Goal: Information Seeking & Learning: Check status

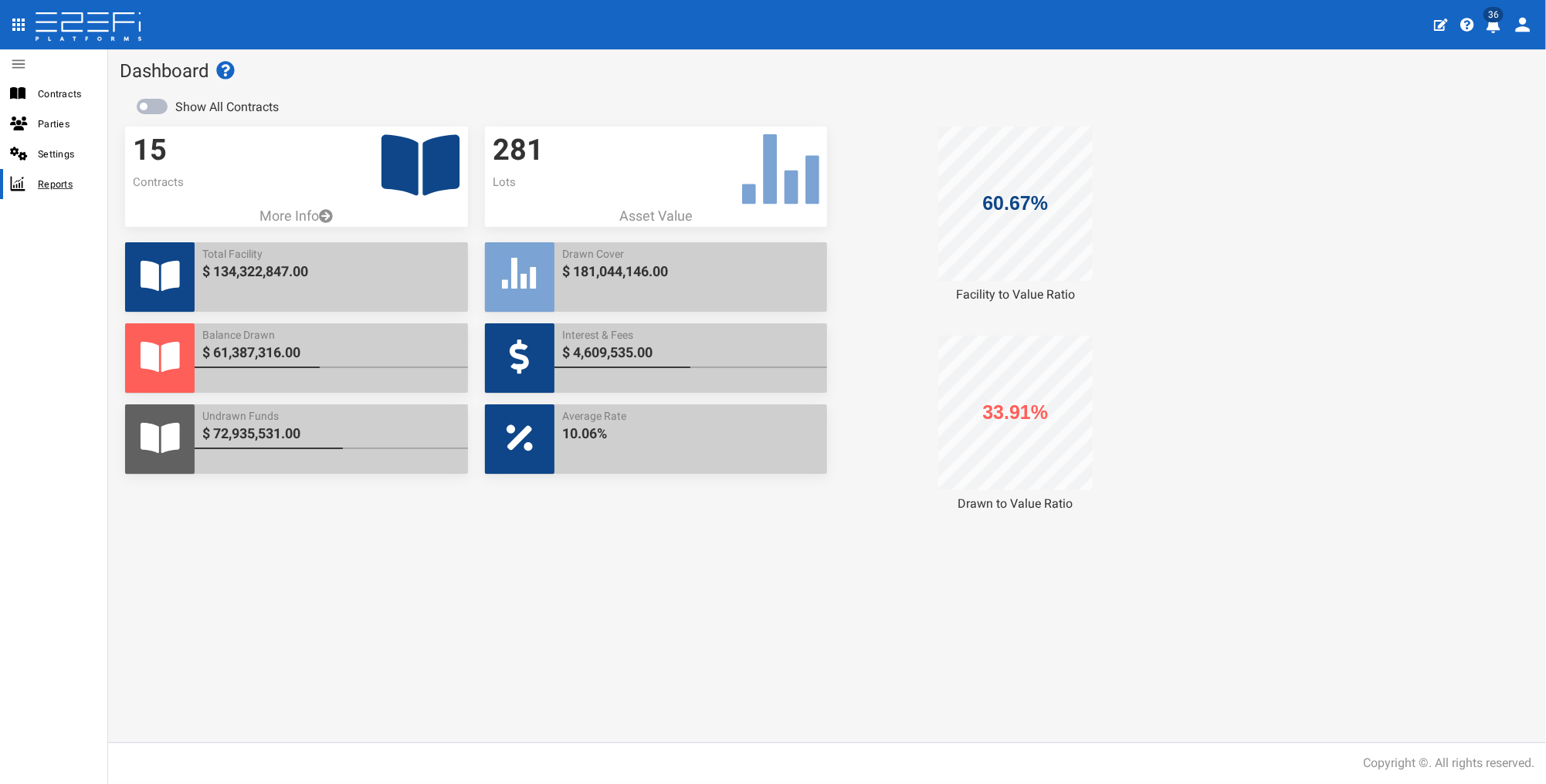
click at [61, 183] on span "Reports" at bounding box center [66, 184] width 57 height 18
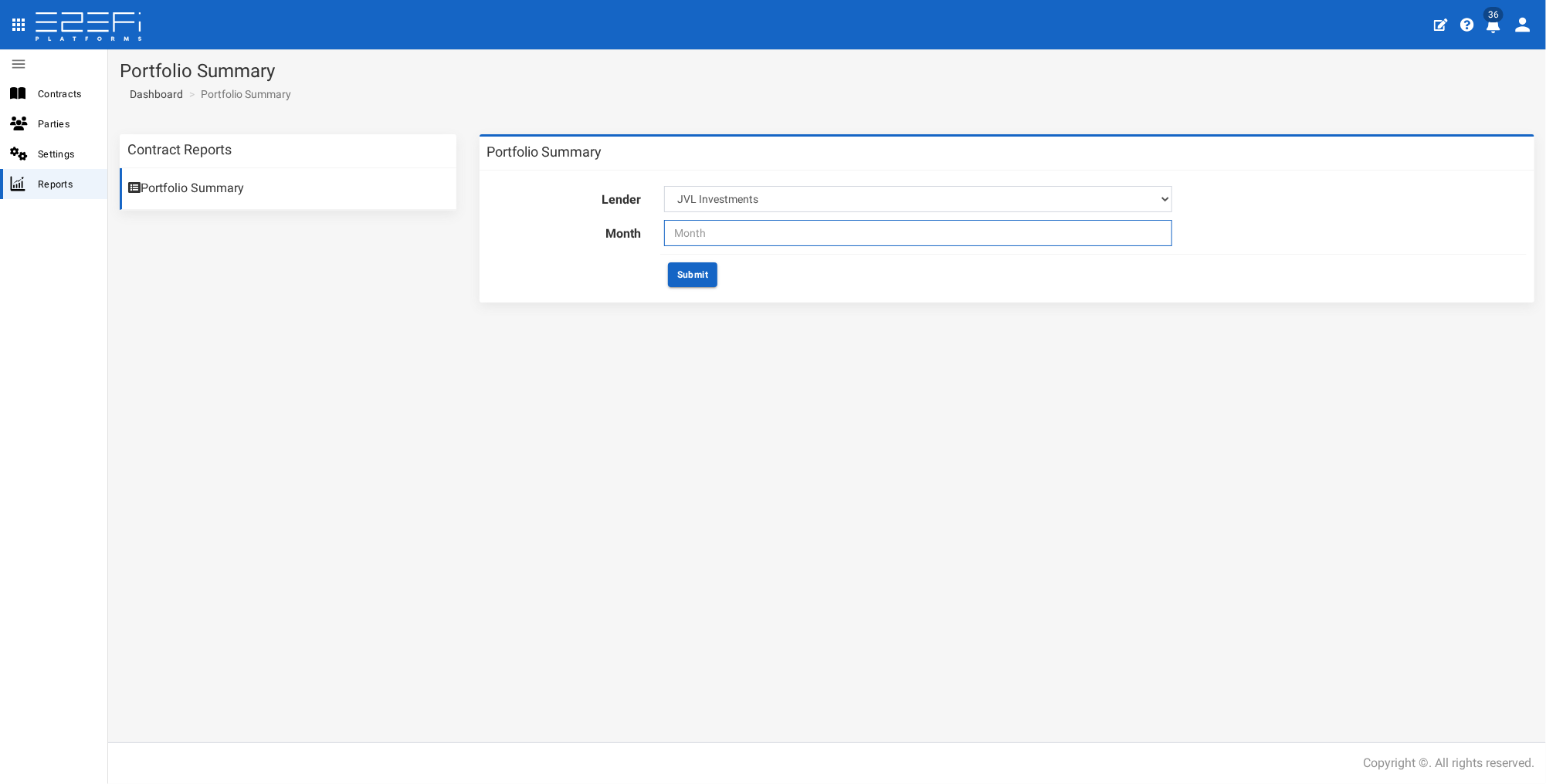
click at [695, 236] on input "text" at bounding box center [918, 233] width 508 height 26
click at [678, 380] on span "Sep" at bounding box center [685, 388] width 35 height 42
type input "09-2025"
click at [691, 275] on button "Submit" at bounding box center [692, 275] width 49 height 25
click at [158, 188] on link "Portfolio Summary" at bounding box center [288, 189] width 337 height 42
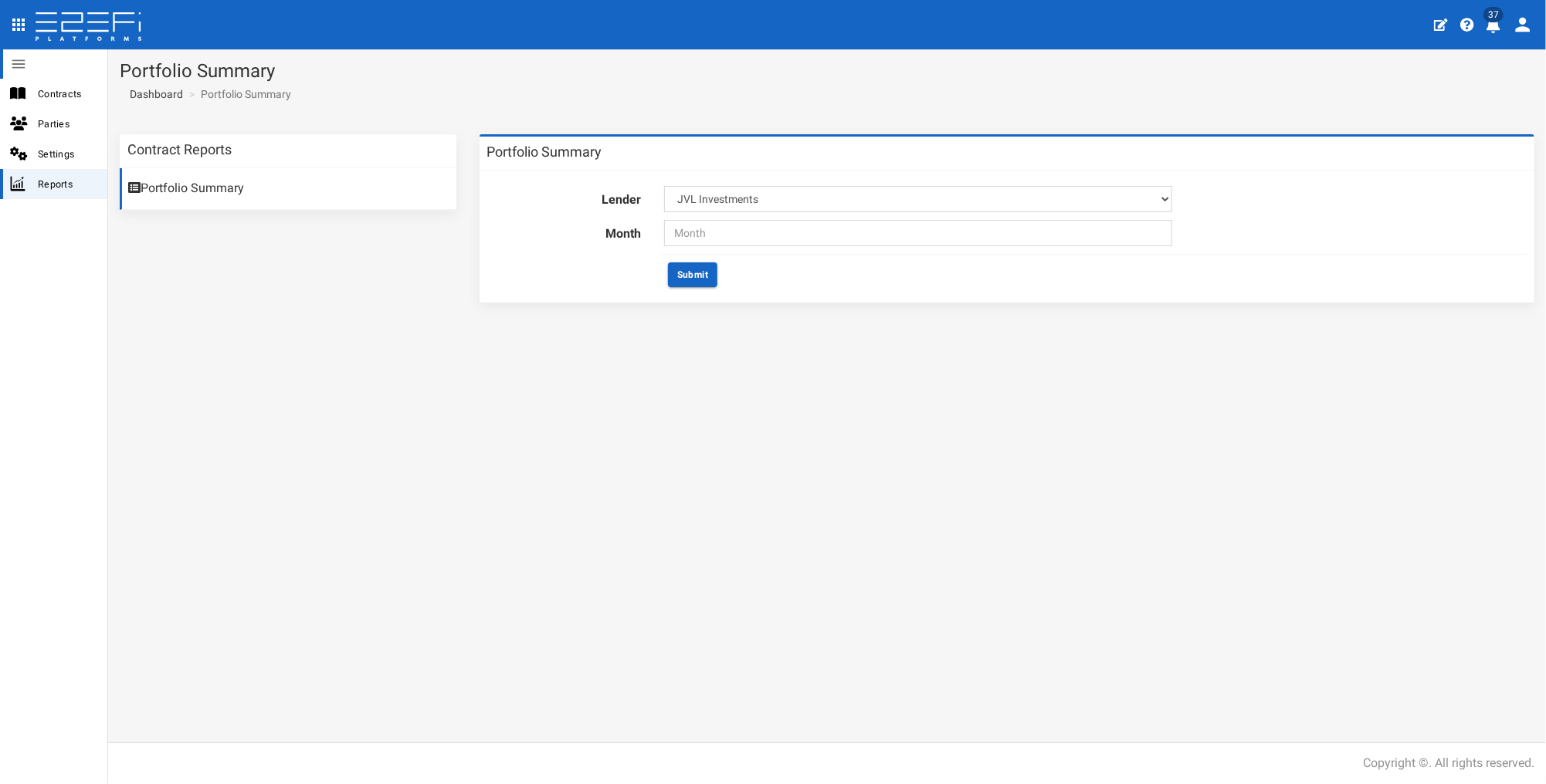
click at [18, 61] on icon at bounding box center [18, 63] width 17 height 17
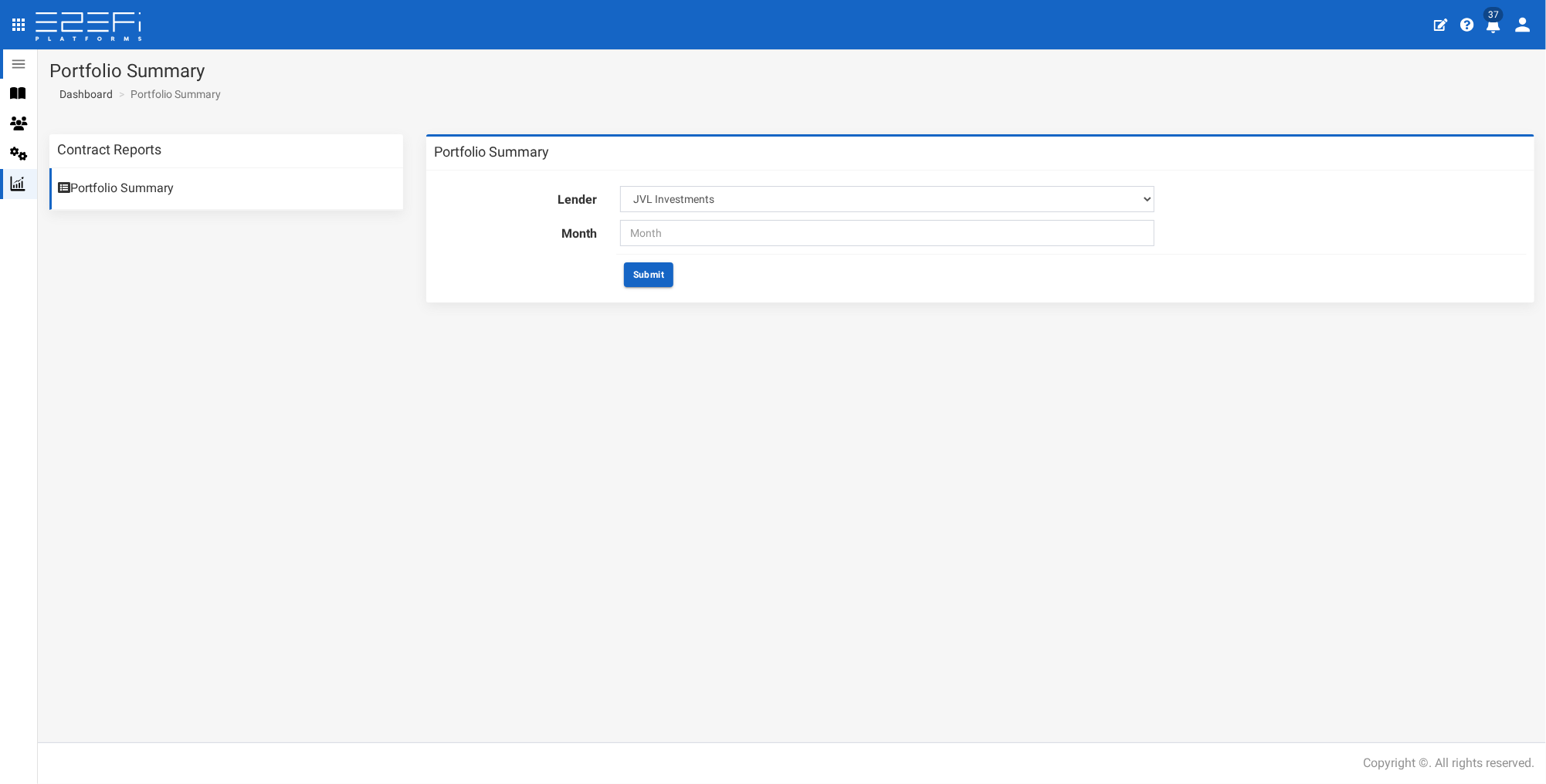
click at [18, 61] on icon at bounding box center [18, 63] width 17 height 17
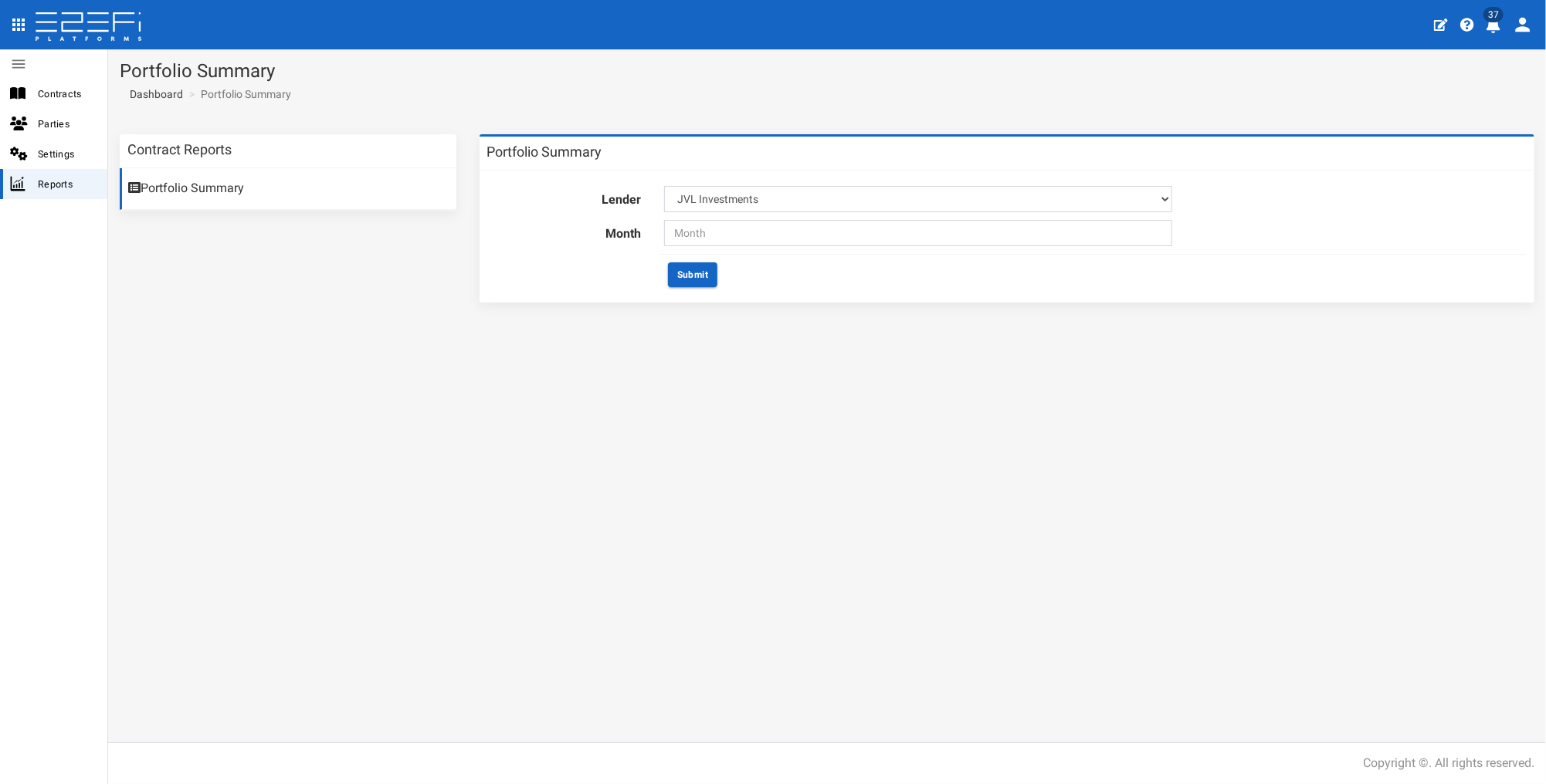
drag, startPoint x: 1473, startPoint y: 1, endPoint x: 1043, endPoint y: 606, distance: 742.2
click at [1030, 597] on div "Contract Reports Portfolio Summary Portfolio Summary Lender JVL Investments Mon…" at bounding box center [827, 433] width 1438 height 620
click at [38, 96] on span "Contracts" at bounding box center [66, 94] width 57 height 18
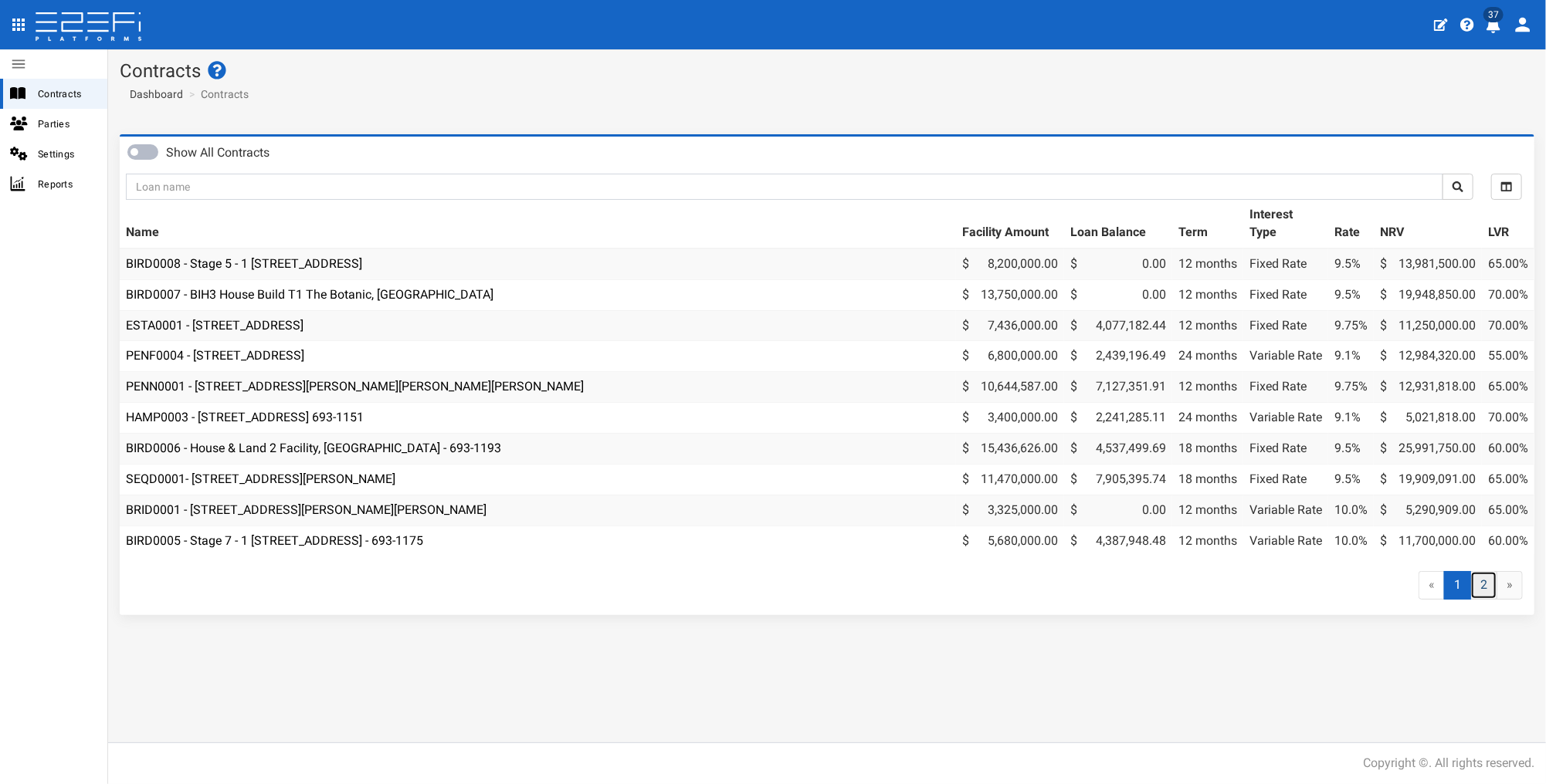
click at [1490, 596] on link "2" at bounding box center [1484, 585] width 27 height 29
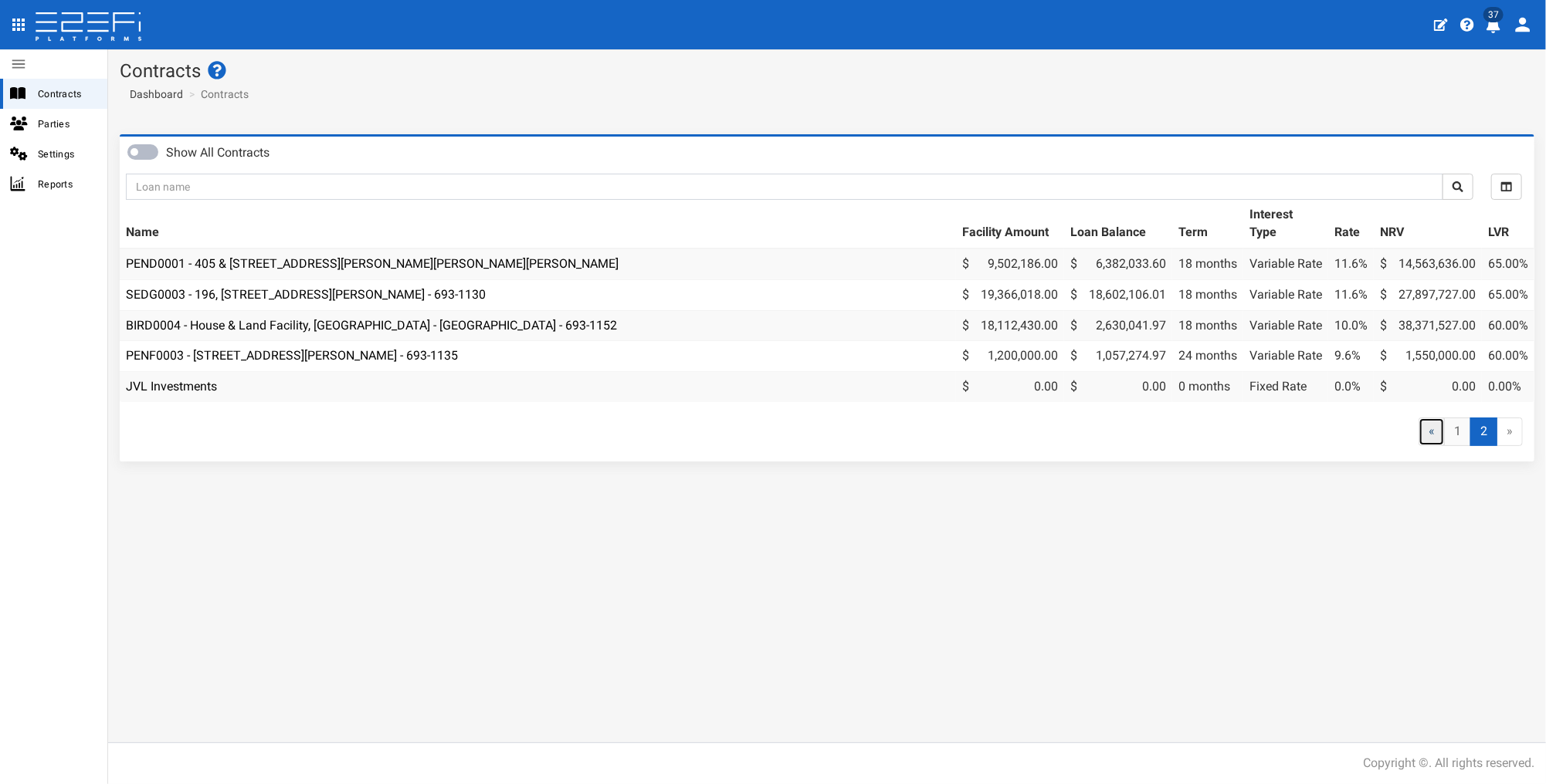
click at [1437, 446] on link "«" at bounding box center [1431, 432] width 26 height 29
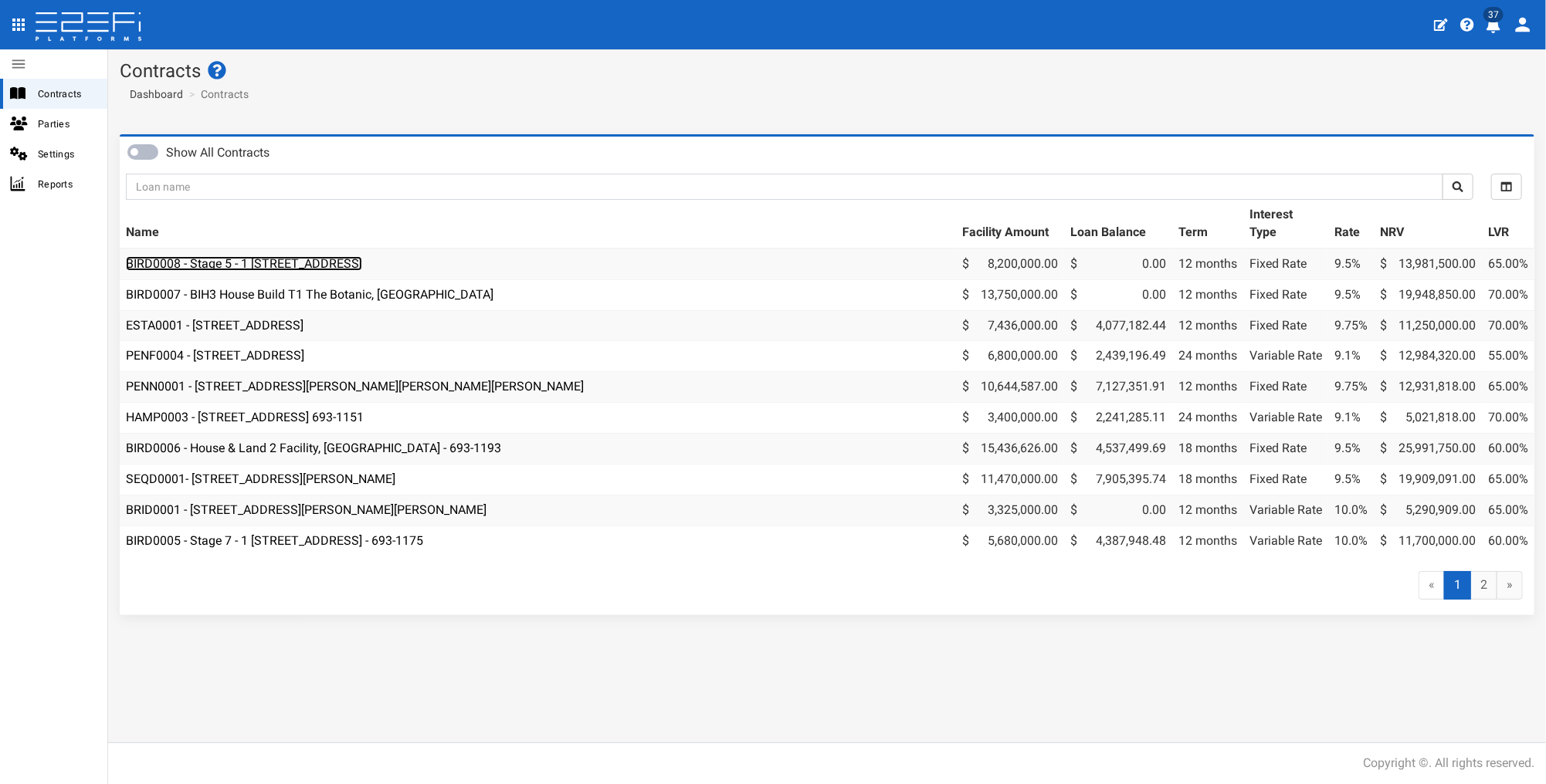
click at [315, 262] on link "BIRD0008 - Stage 5 - 1 [STREET_ADDRESS]" at bounding box center [243, 264] width 236 height 14
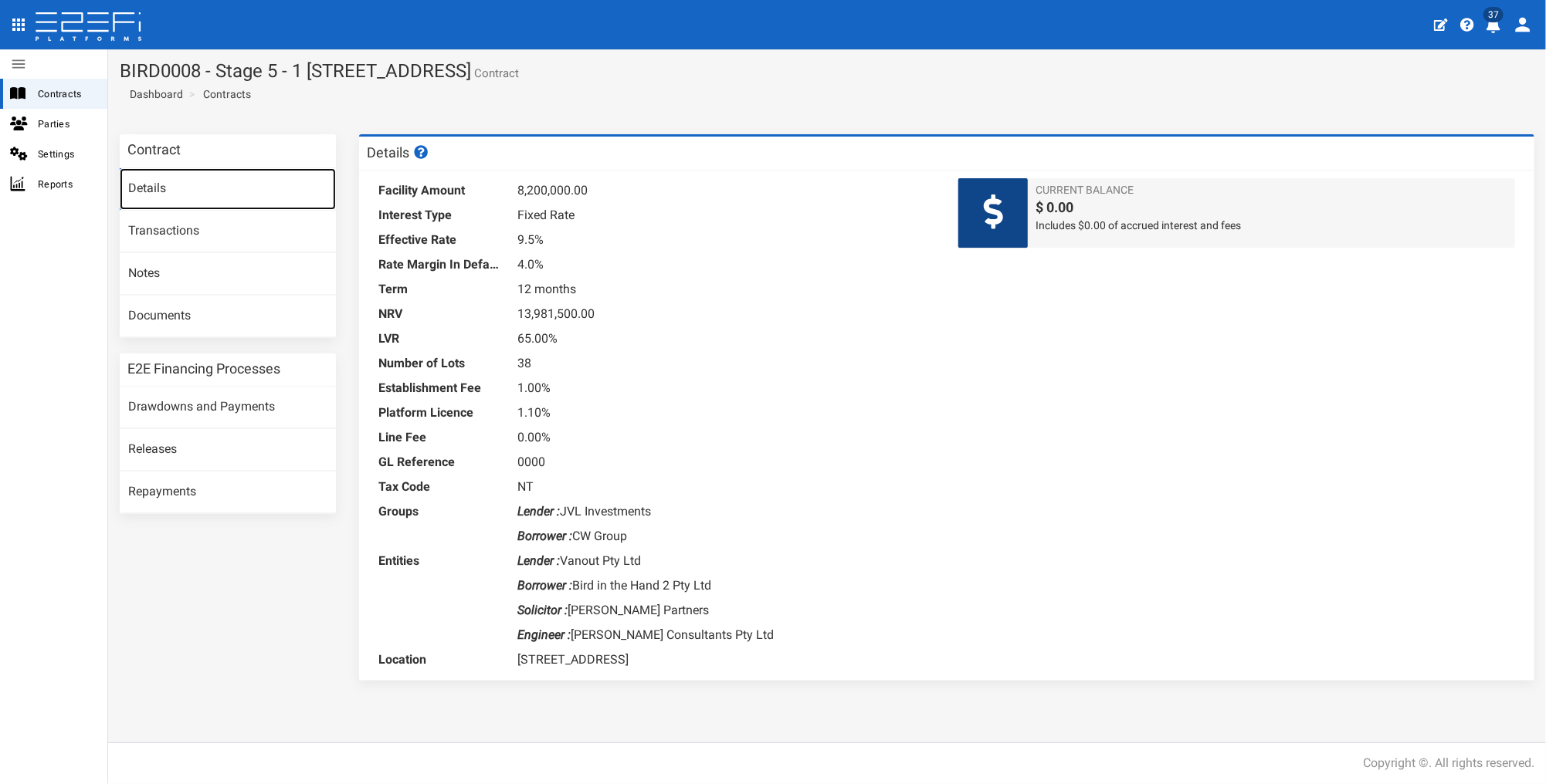
click at [146, 194] on link "Details" at bounding box center [227, 189] width 217 height 42
click at [139, 231] on link "Transactions" at bounding box center [227, 232] width 217 height 42
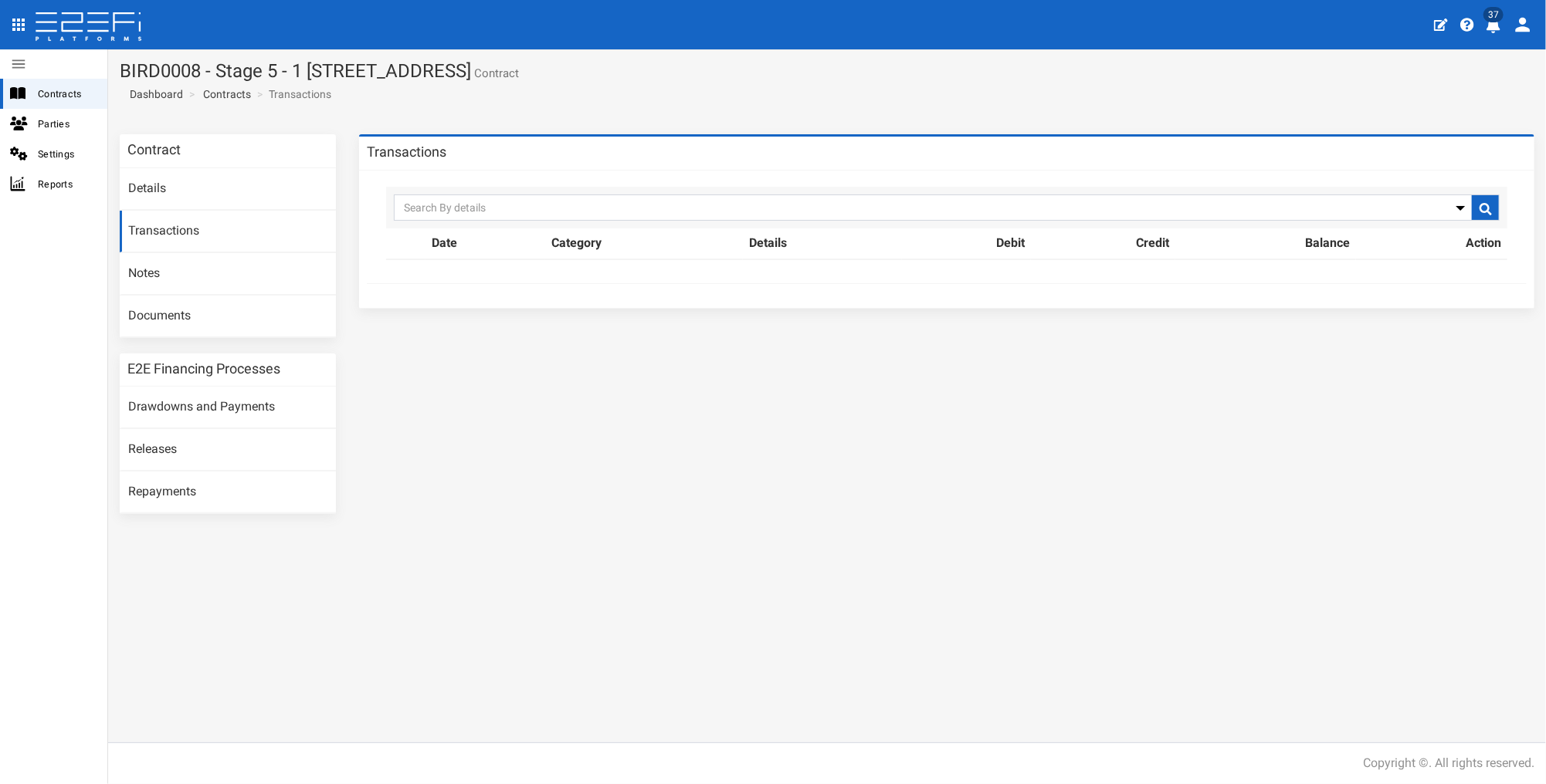
click at [1464, 203] on div at bounding box center [1460, 208] width 15 height 26
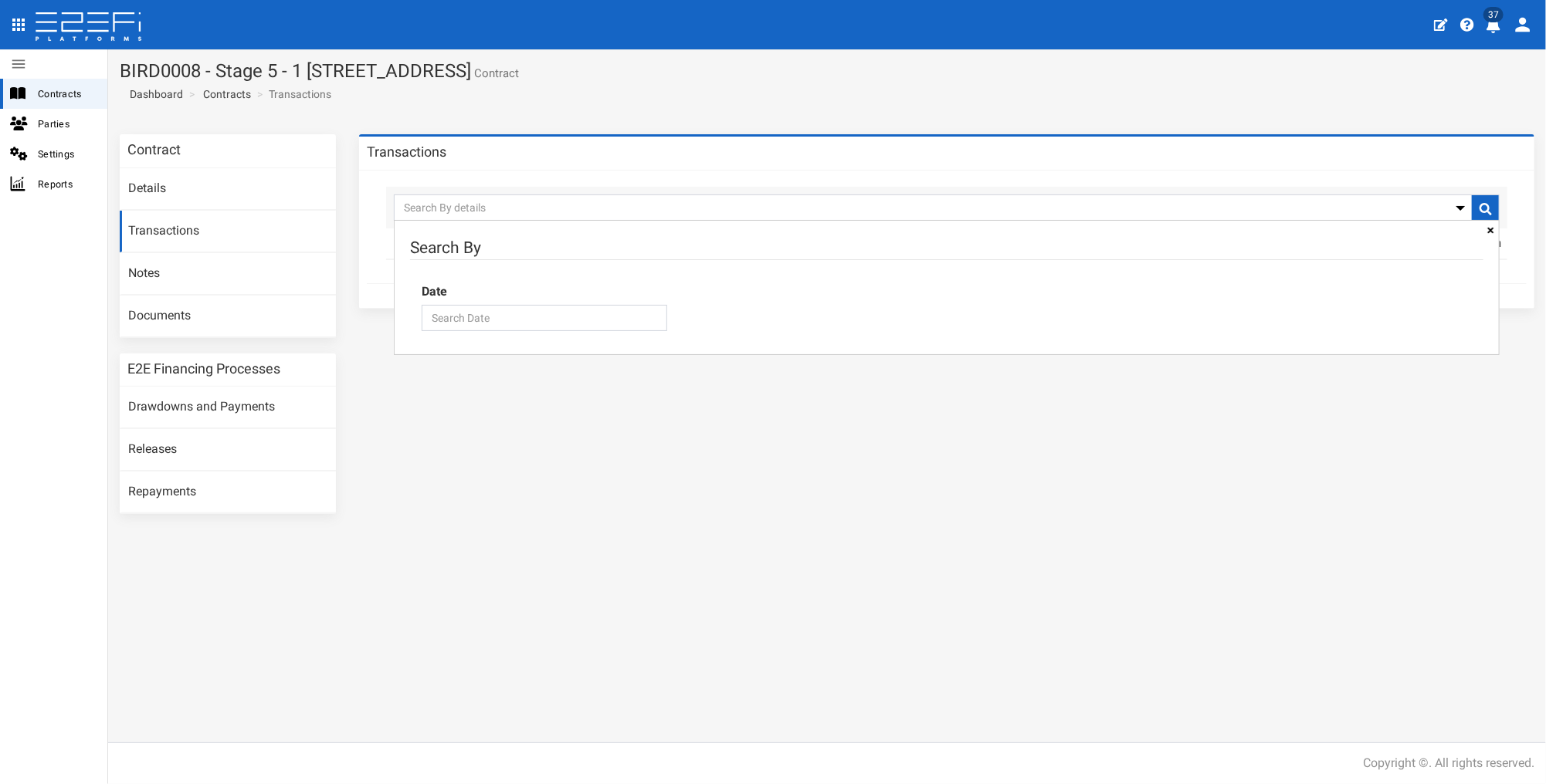
drag, startPoint x: 998, startPoint y: 623, endPoint x: 734, endPoint y: 563, distance: 270.7
click at [992, 617] on div "Contract Details Transactions Notes Documents E2E Financing Processes Drawdowns…" at bounding box center [827, 433] width 1438 height 620
click at [32, 88] on div at bounding box center [23, 94] width 28 height 14
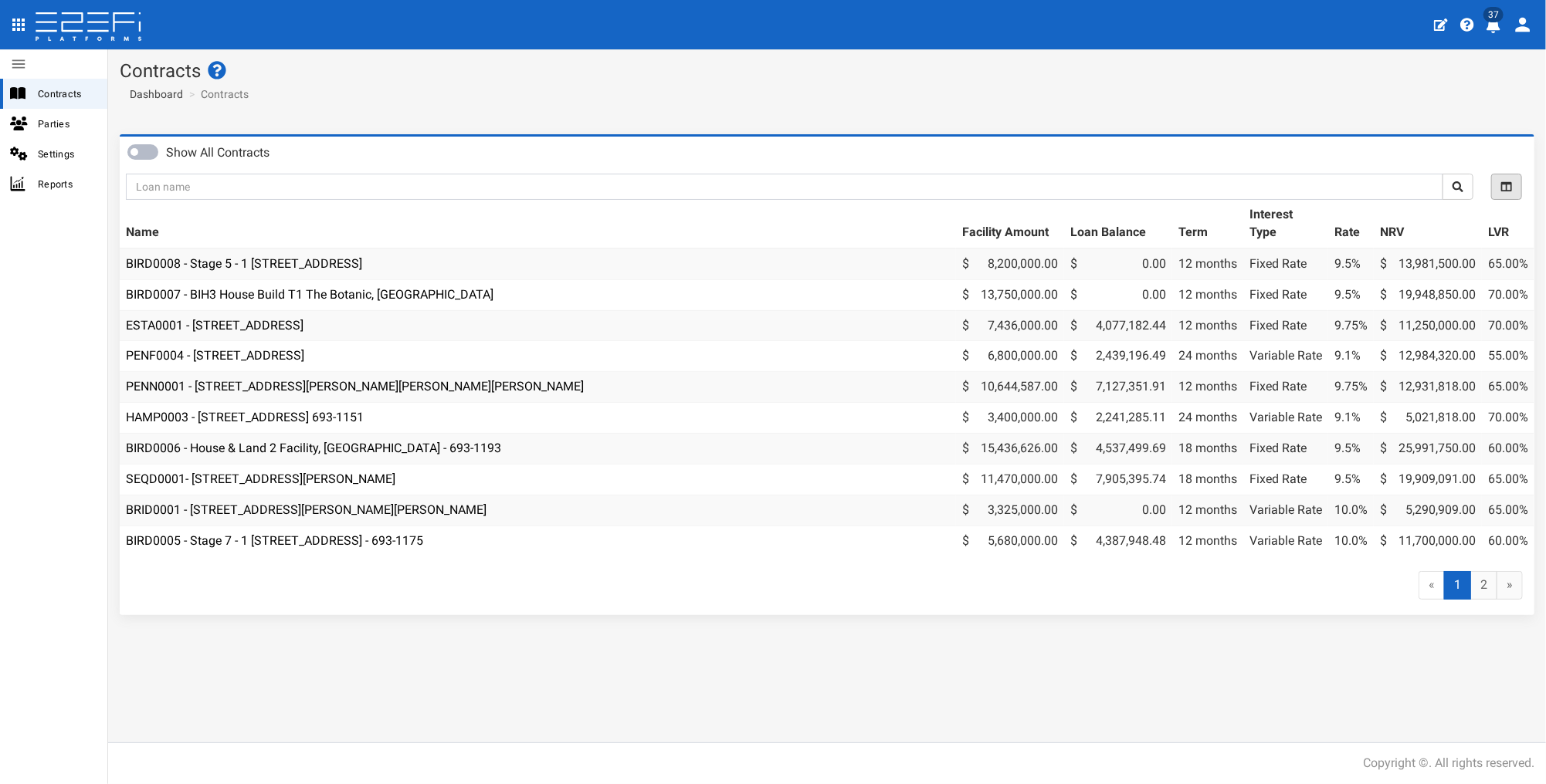
click at [1508, 188] on icon "button" at bounding box center [1507, 187] width 11 height 11
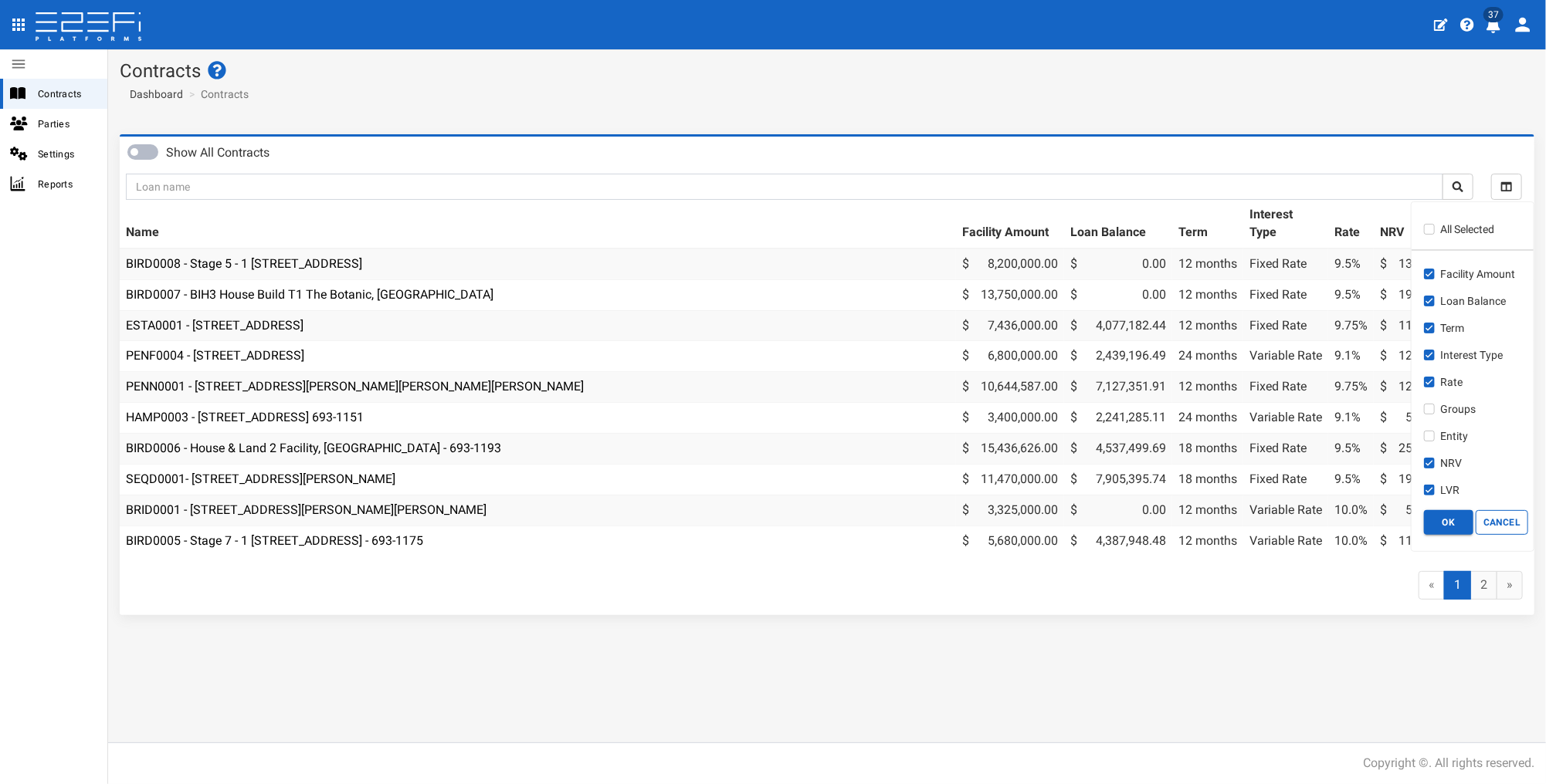
click at [1288, 98] on section "Contracts Dashboard Contracts" at bounding box center [827, 86] width 1438 height 73
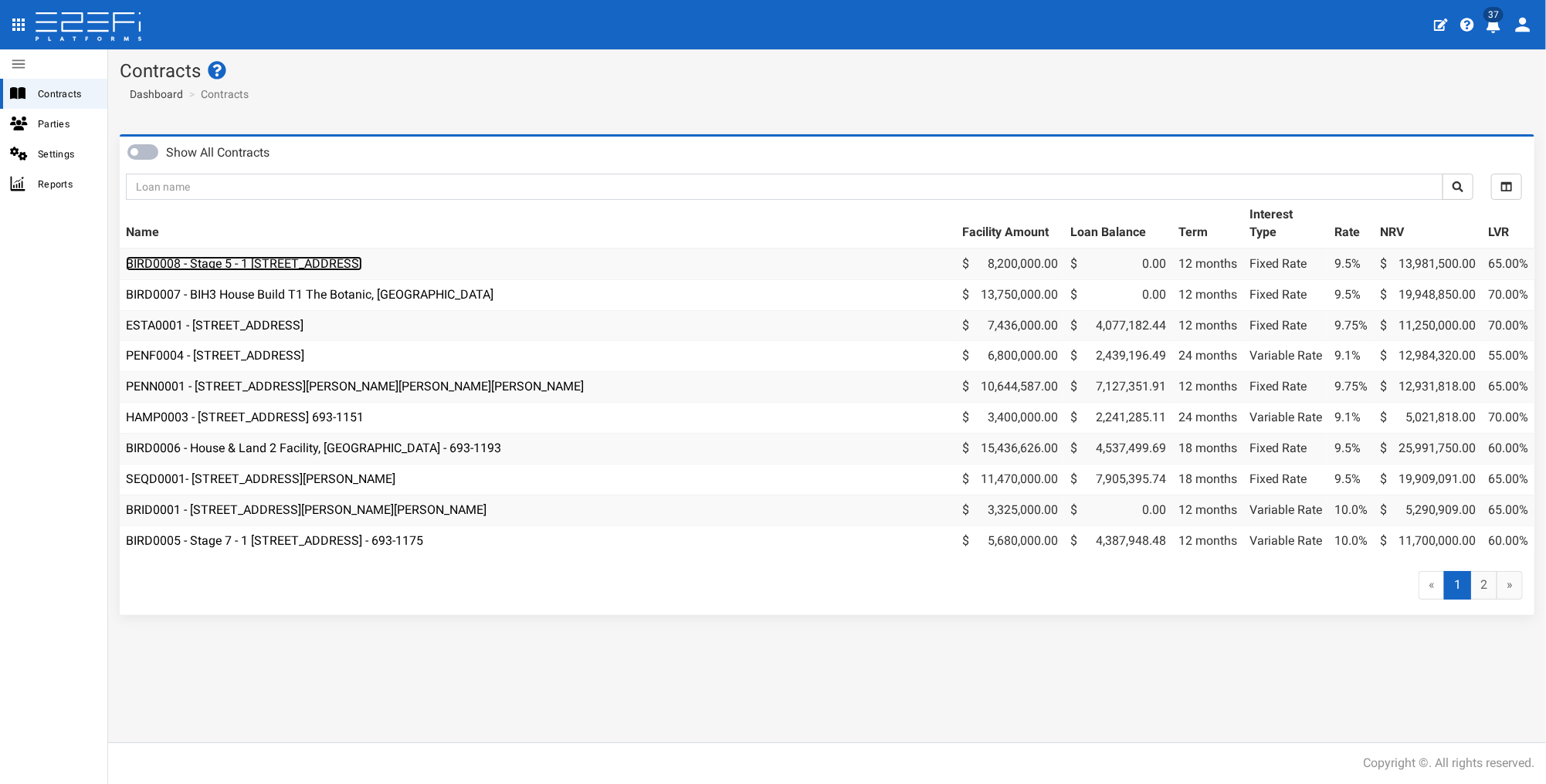
click at [362, 264] on link "BIRD0008 - Stage 5 - 1 [STREET_ADDRESS]" at bounding box center [243, 264] width 236 height 14
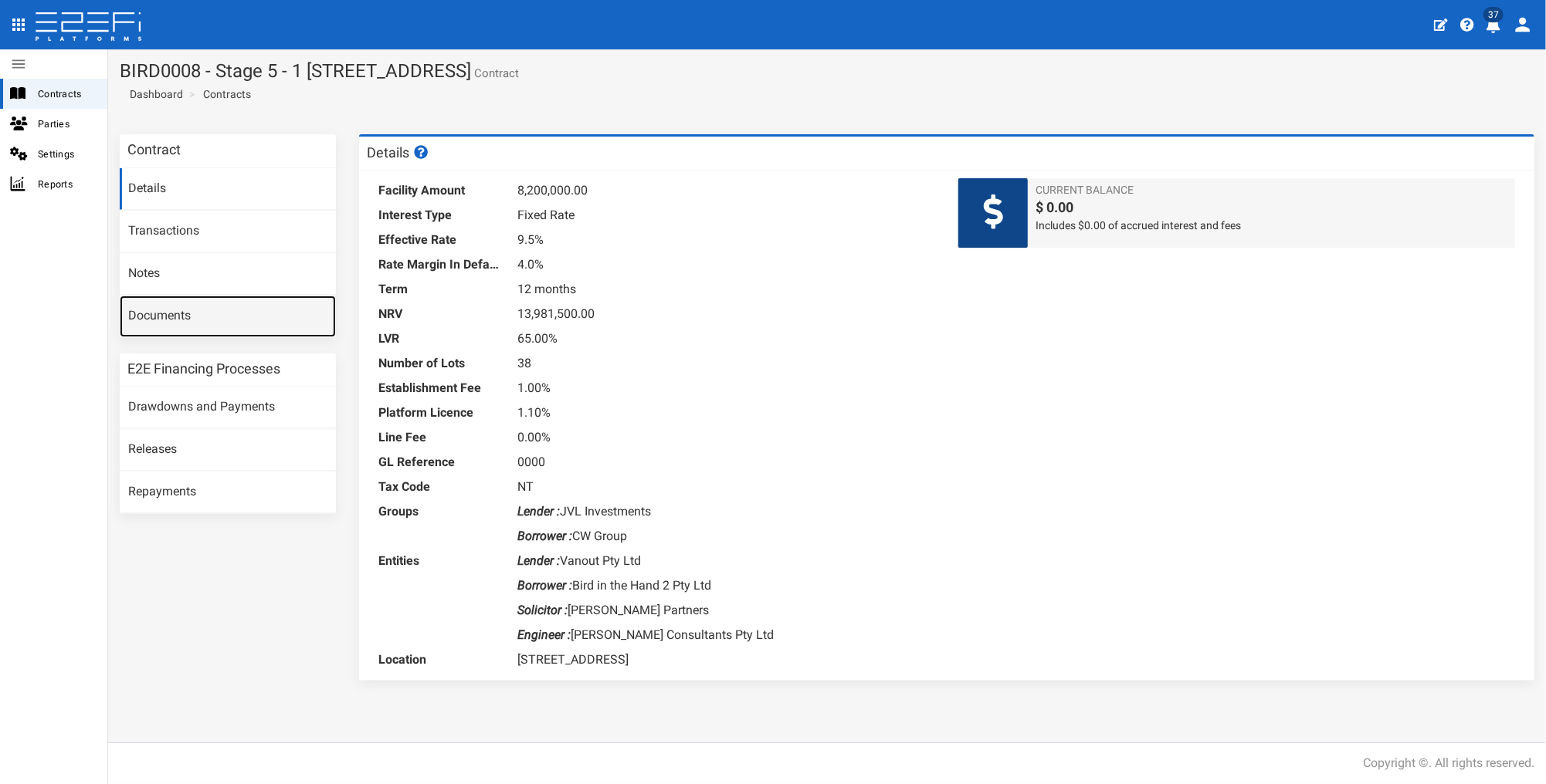
click at [167, 308] on link "Documents" at bounding box center [227, 316] width 217 height 42
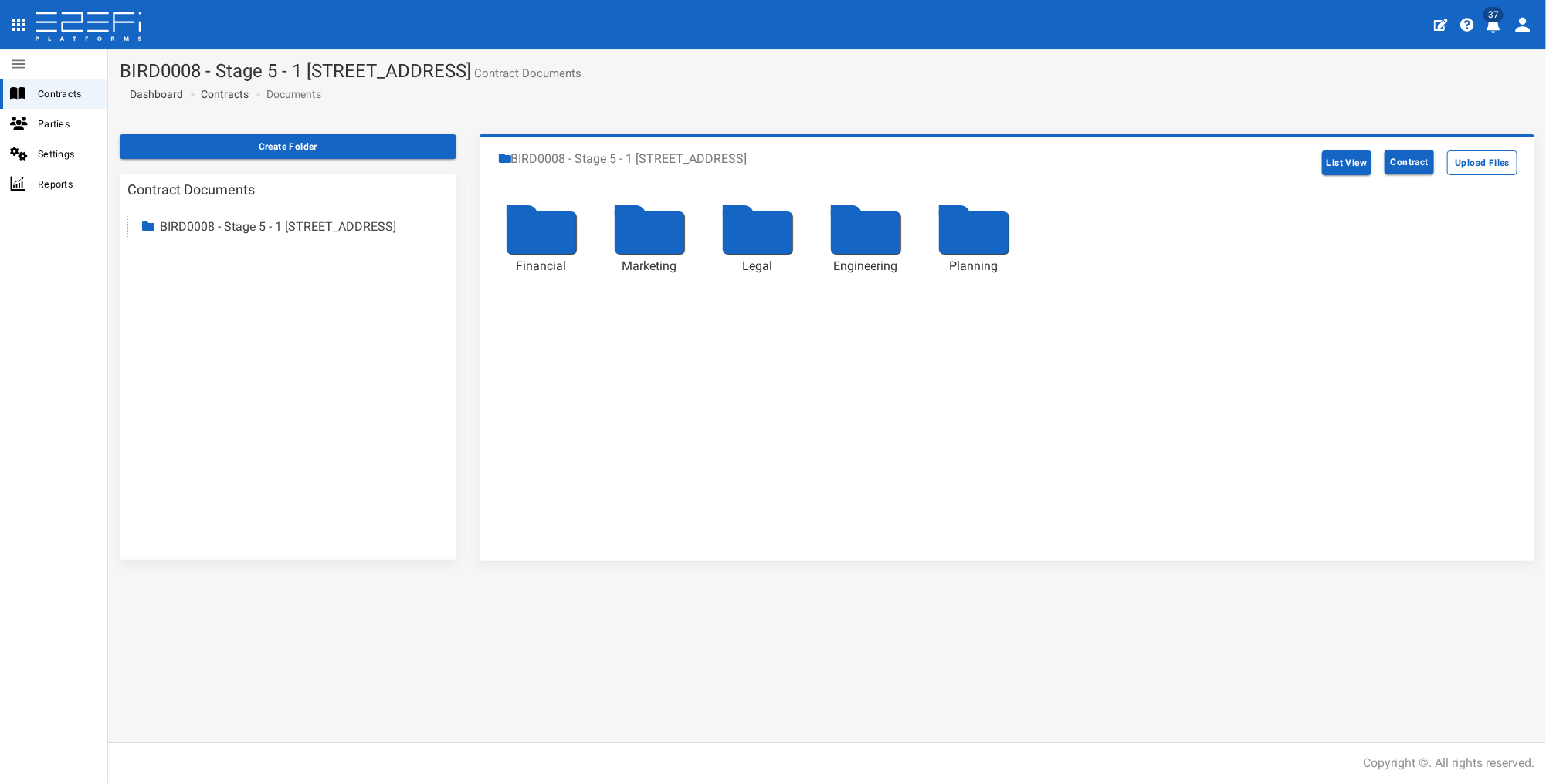
click at [553, 231] on div at bounding box center [542, 233] width 70 height 43
click at [210, 95] on link "Contracts" at bounding box center [225, 94] width 48 height 15
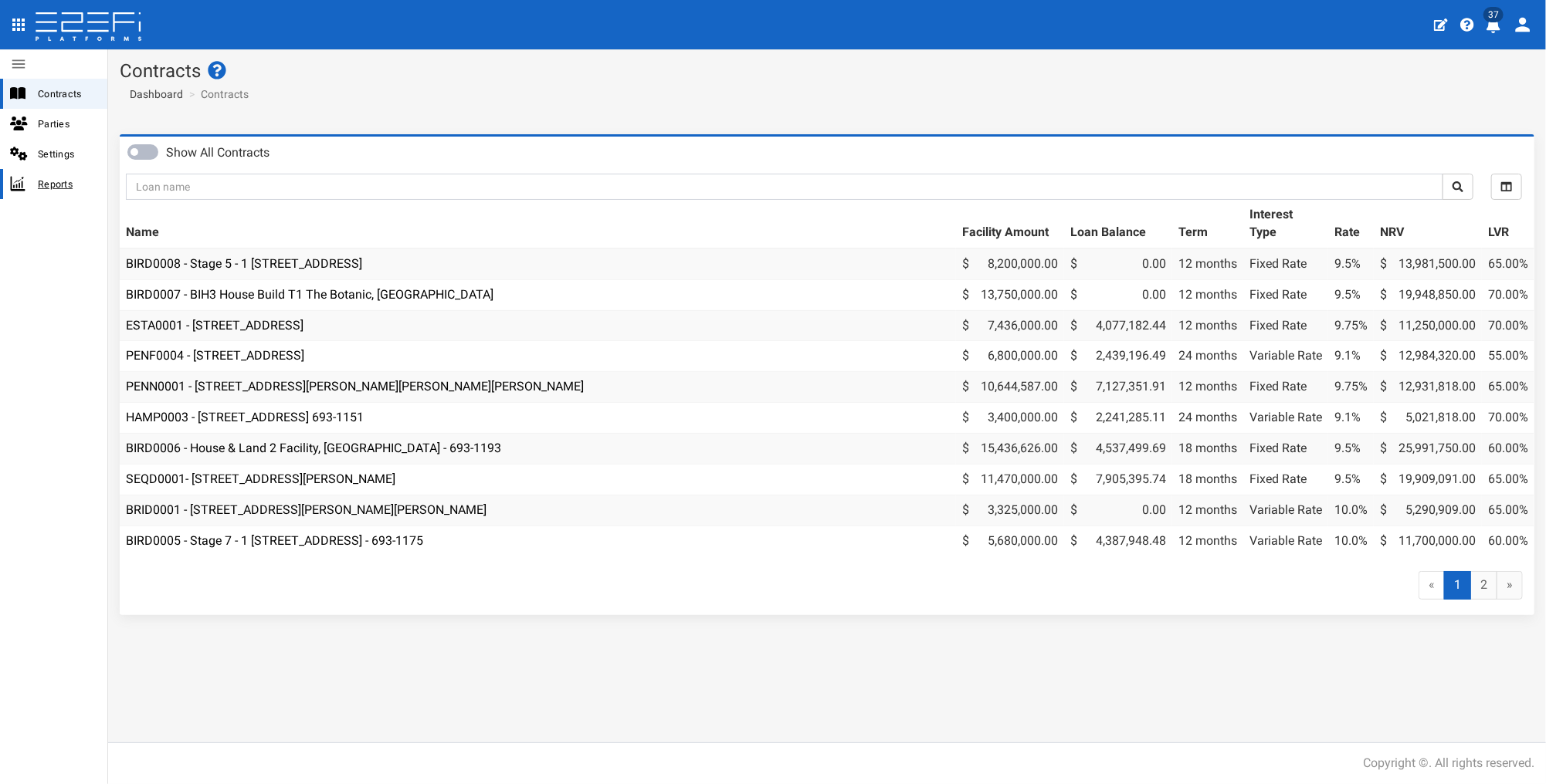
click at [53, 176] on span "Reports" at bounding box center [66, 184] width 57 height 18
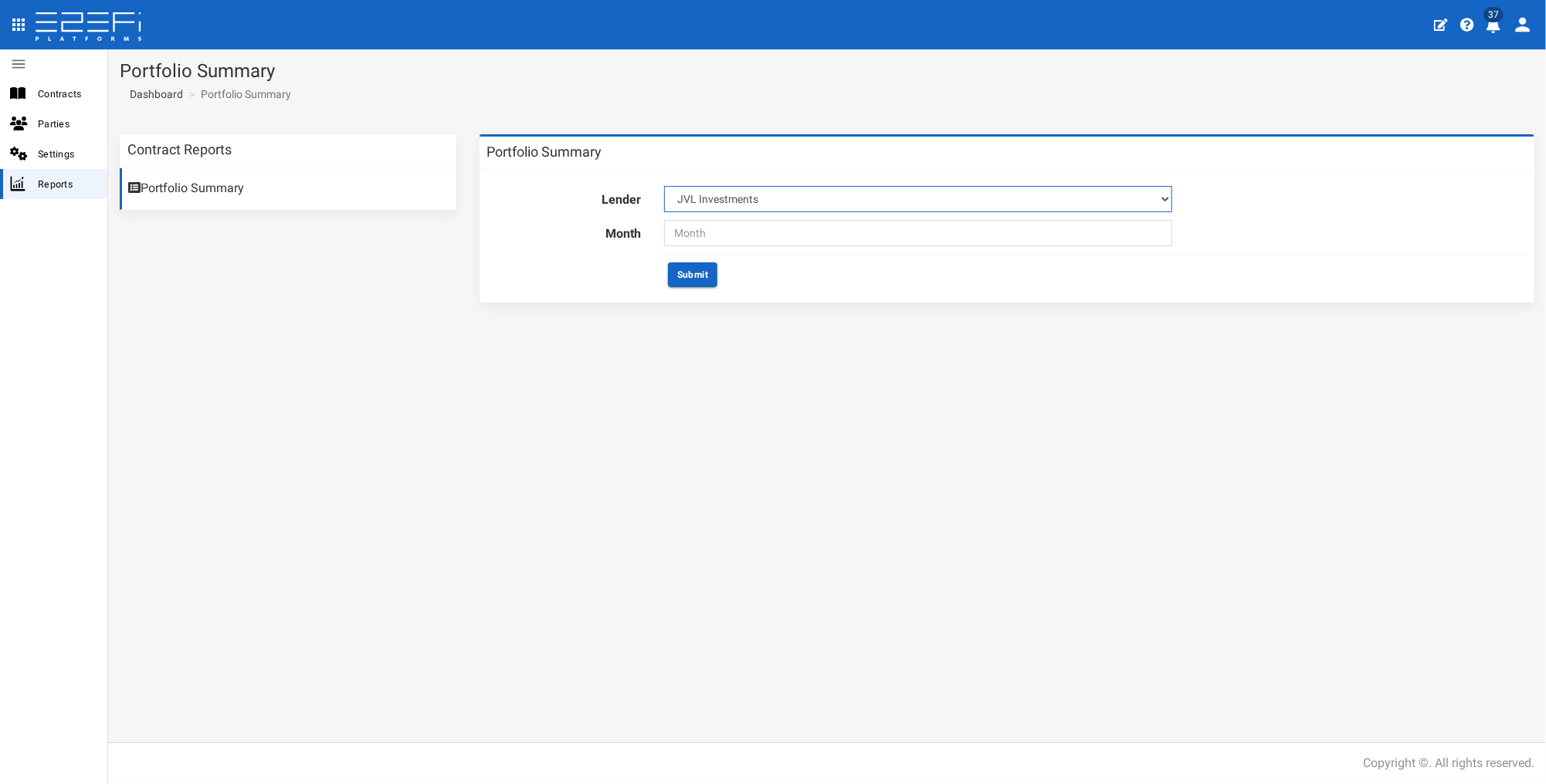
click at [814, 198] on select "JVL Investments" at bounding box center [918, 199] width 508 height 26
click at [44, 95] on span "Contracts" at bounding box center [66, 94] width 57 height 18
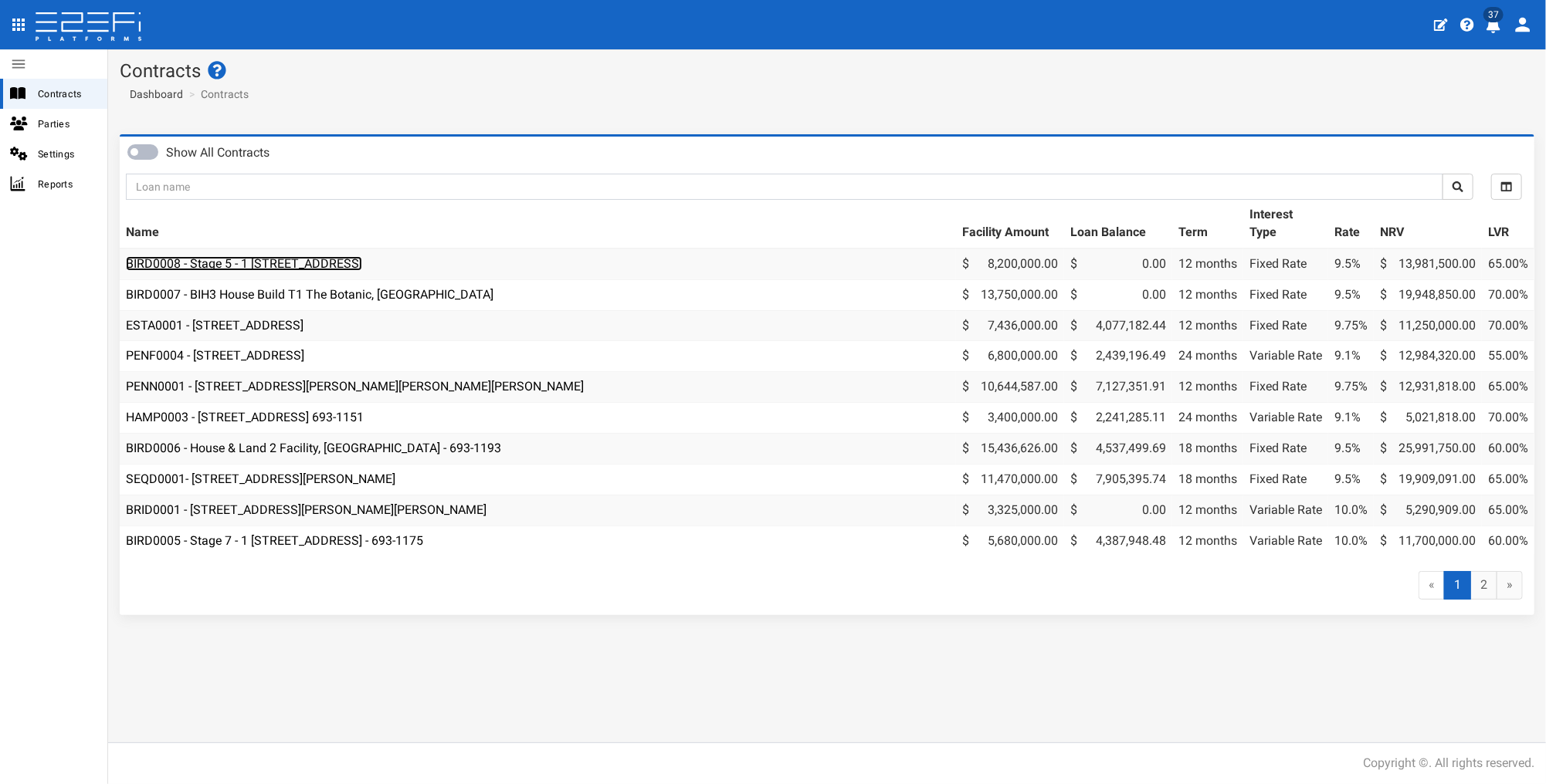
click at [362, 257] on link "BIRD0008 - Stage 5 - 1 [STREET_ADDRESS]" at bounding box center [243, 264] width 236 height 14
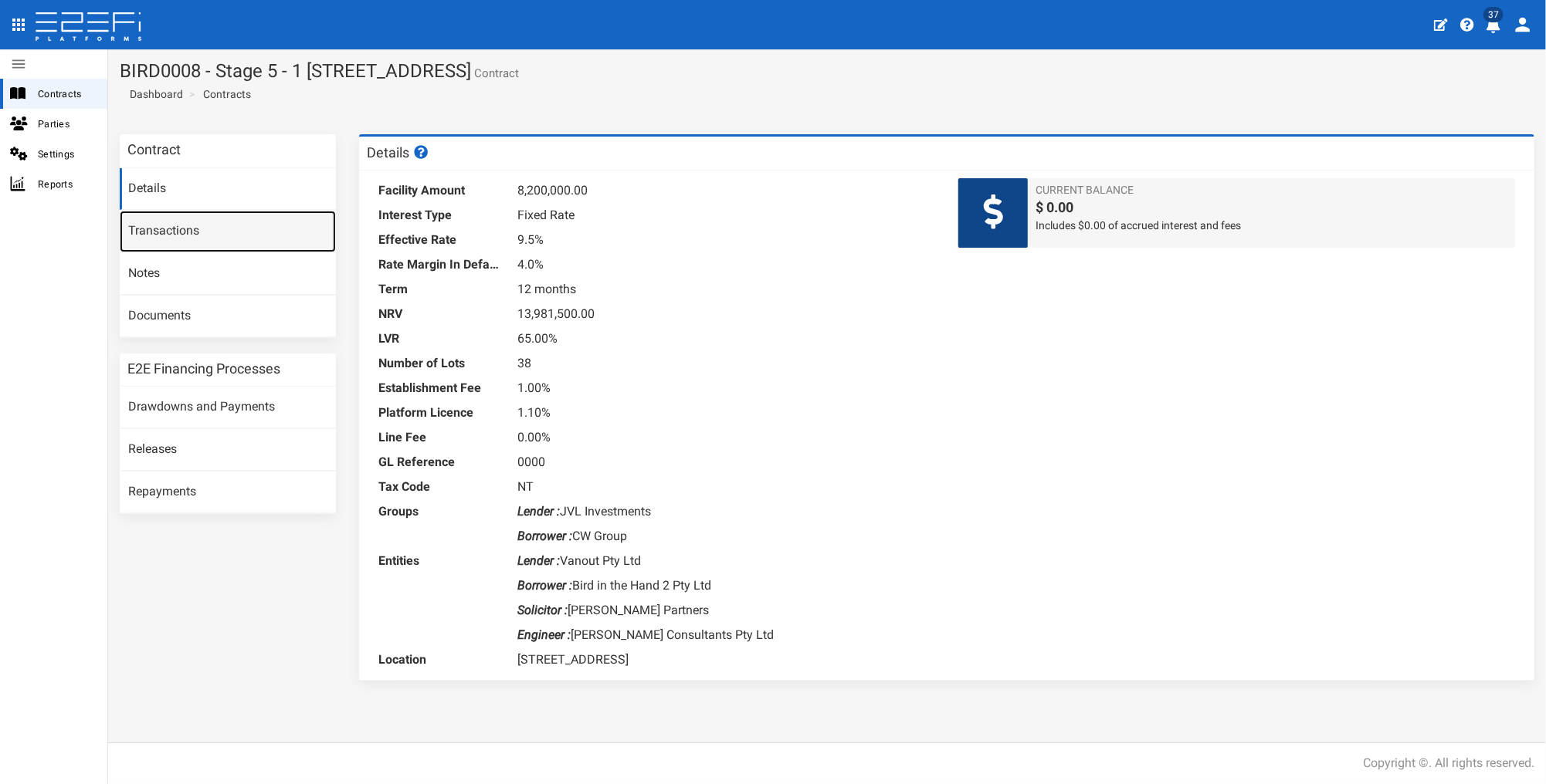
click at [158, 234] on link "Transactions" at bounding box center [227, 232] width 217 height 42
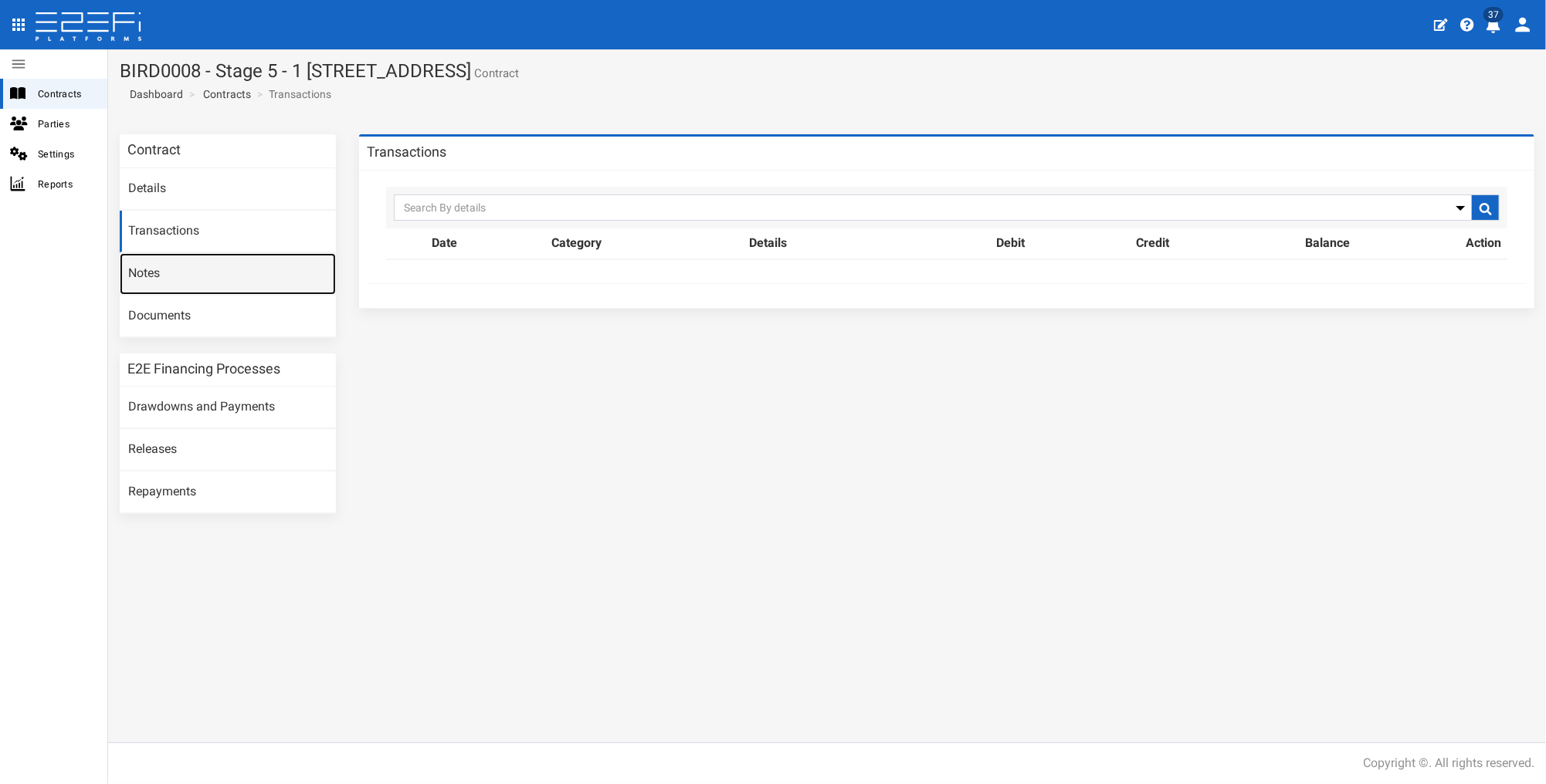
click at [152, 268] on link "Notes" at bounding box center [227, 274] width 217 height 42
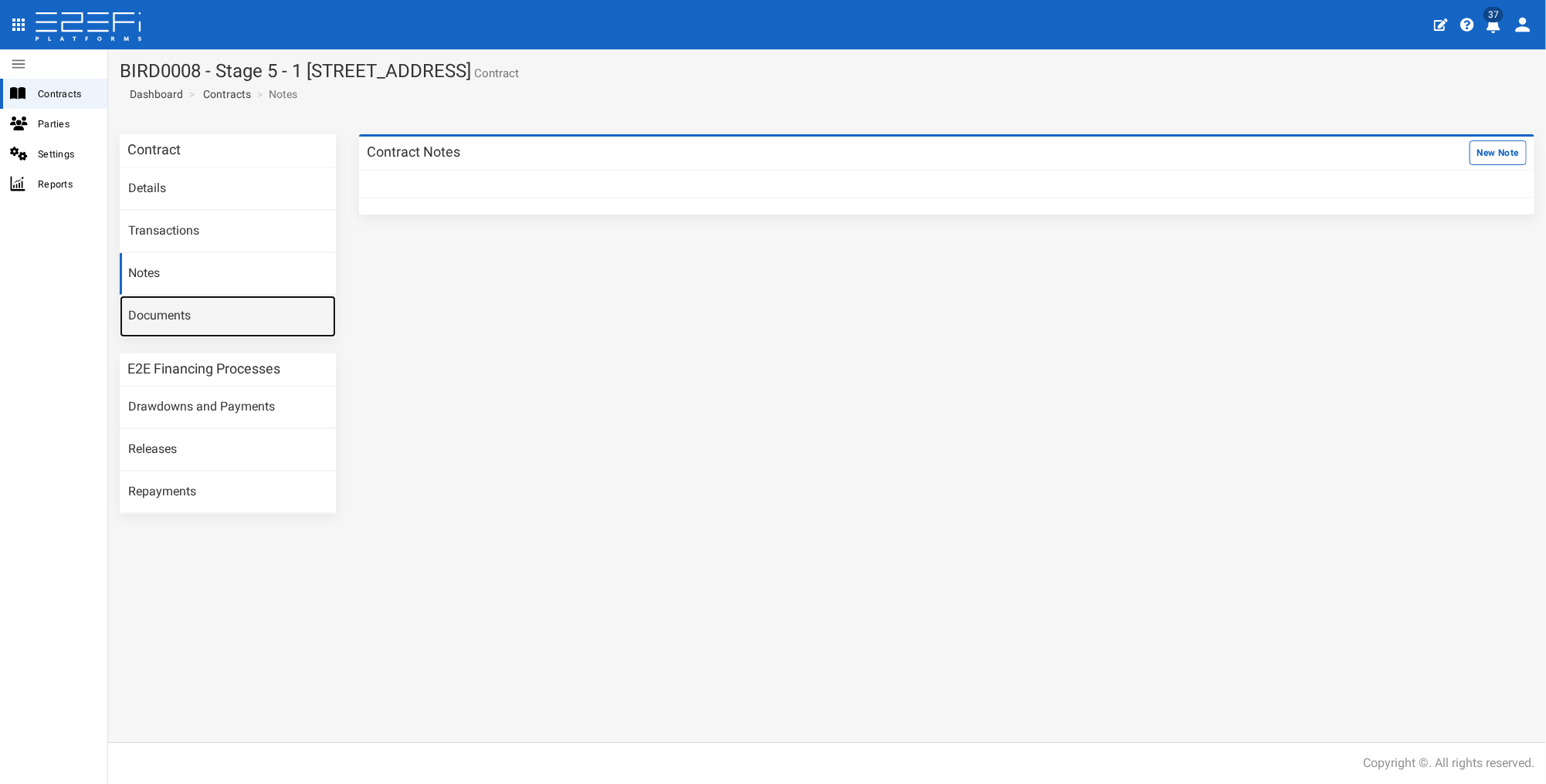
click at [163, 314] on link "Documents" at bounding box center [227, 316] width 217 height 42
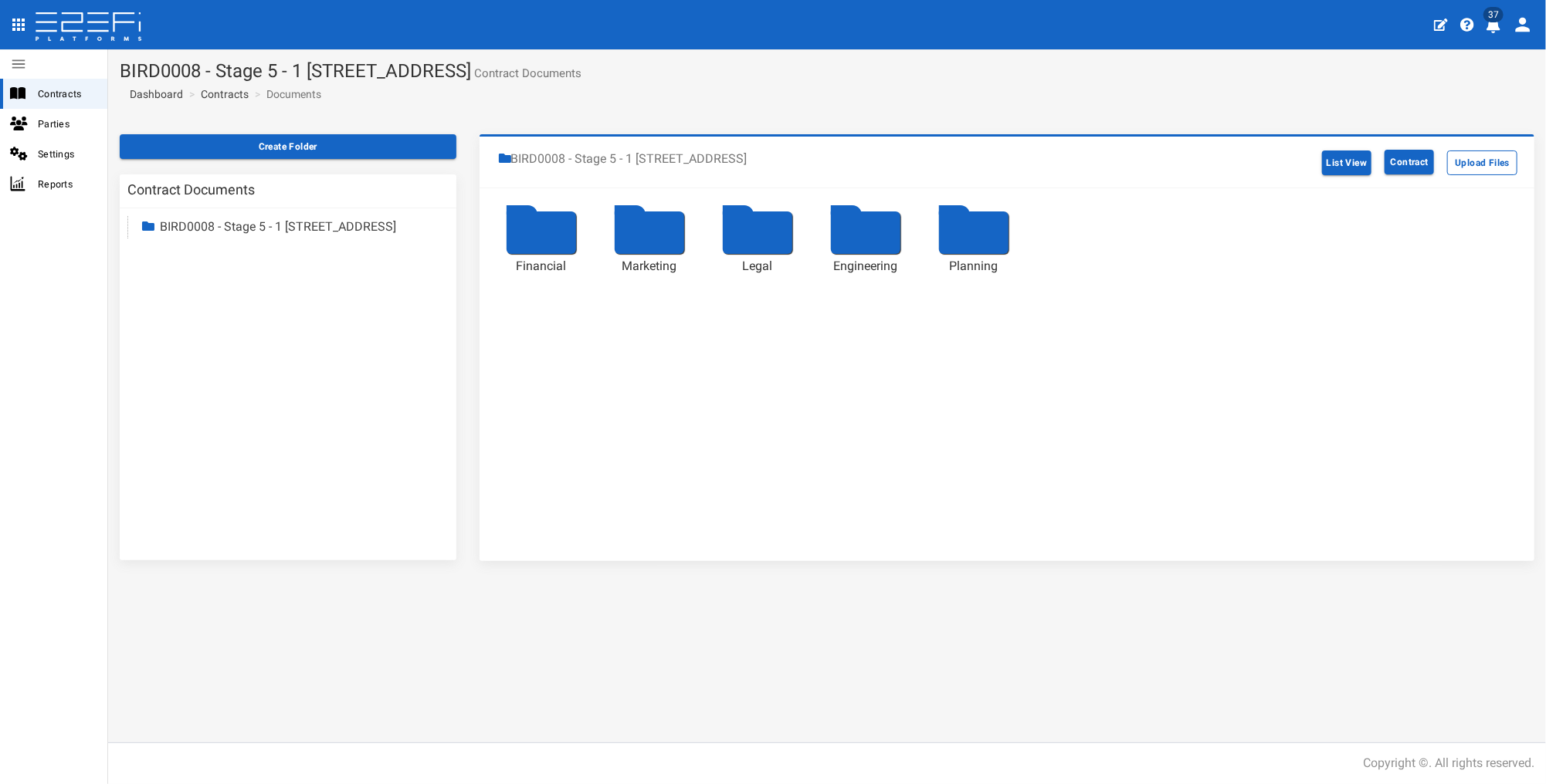
click at [552, 240] on div at bounding box center [542, 233] width 70 height 43
click at [45, 87] on span "Contracts" at bounding box center [66, 94] width 57 height 18
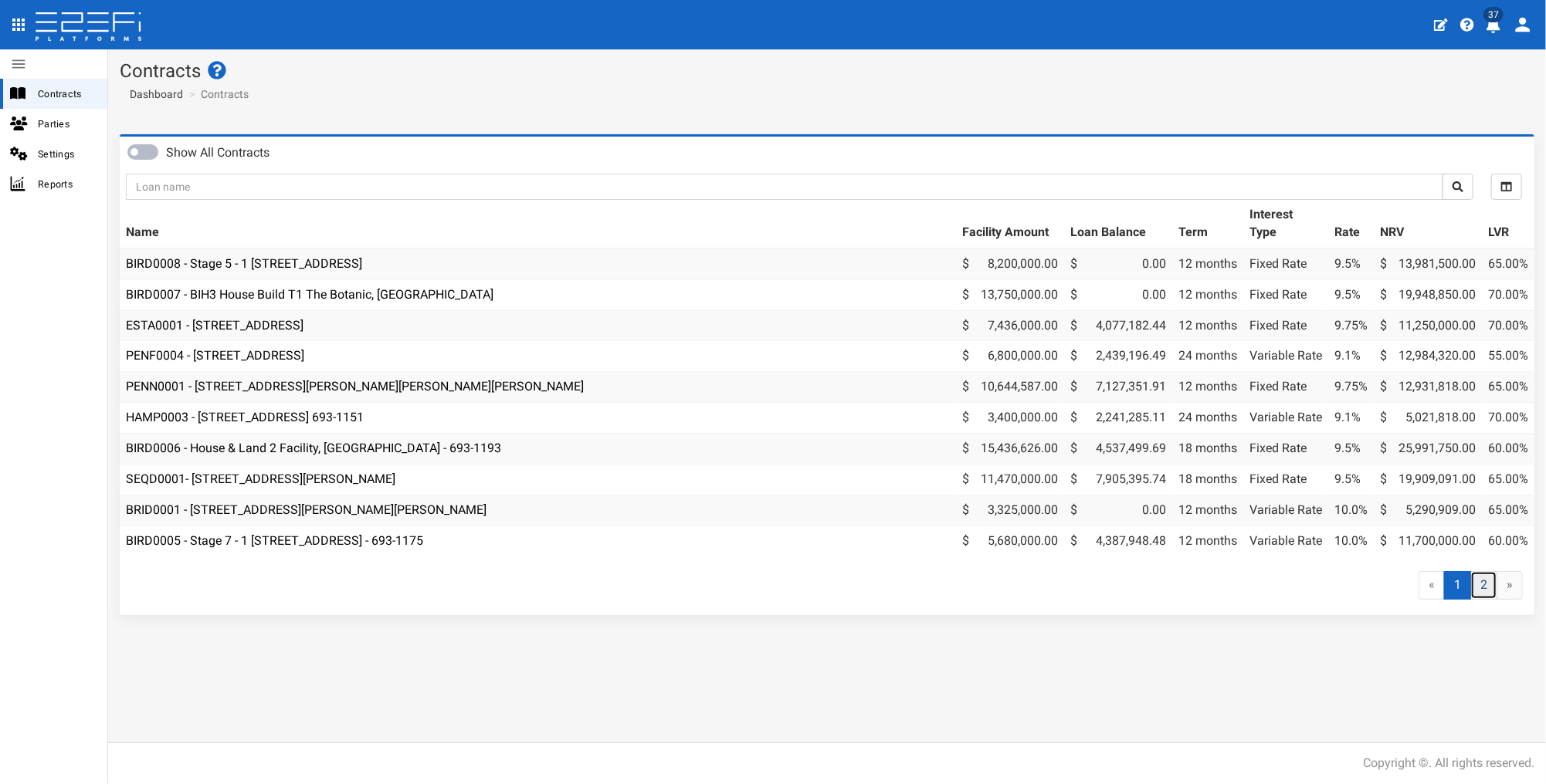
click at [1485, 598] on link "2" at bounding box center [1484, 585] width 27 height 29
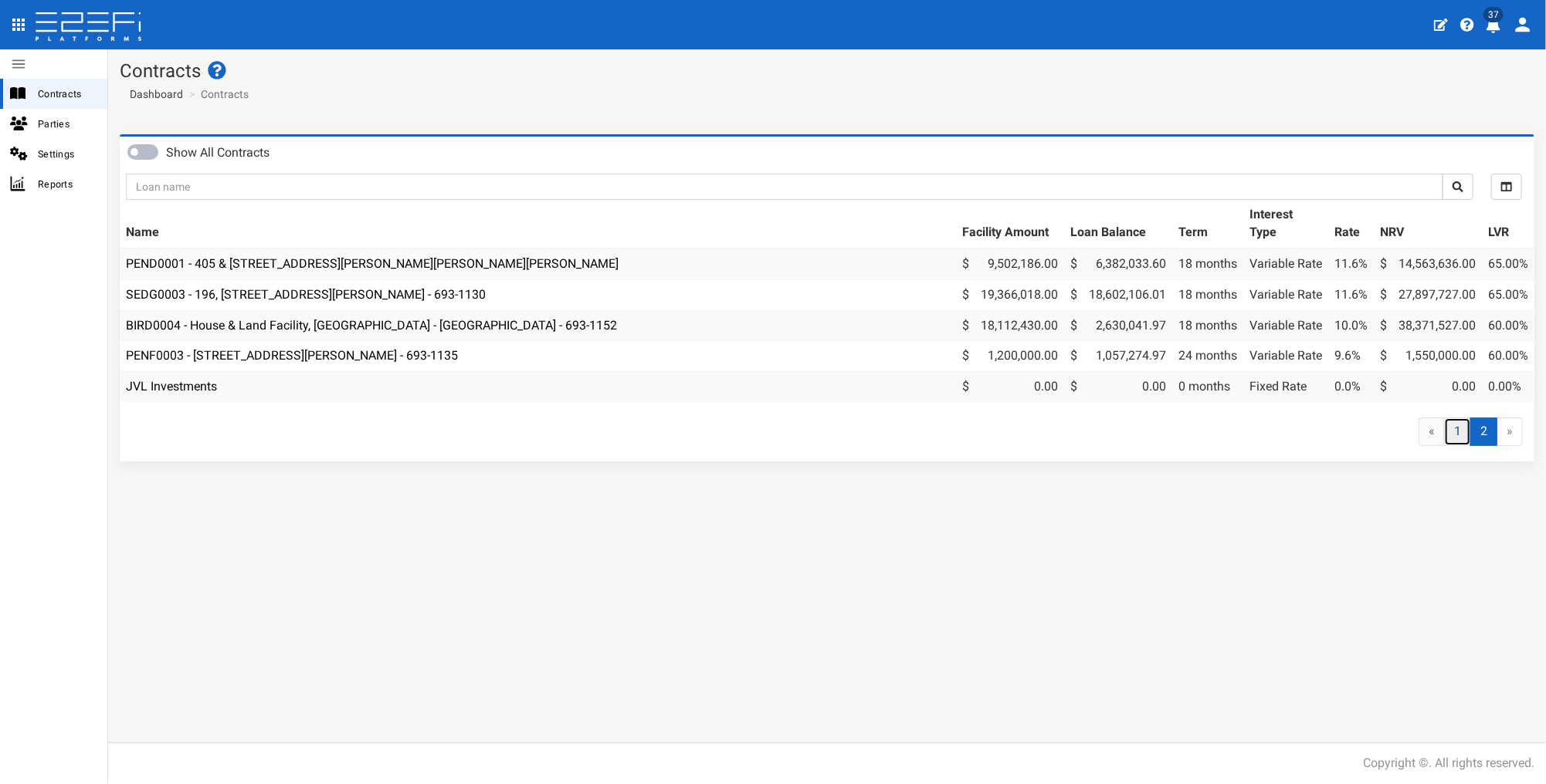
click at [1452, 444] on link "1" at bounding box center [1458, 432] width 27 height 29
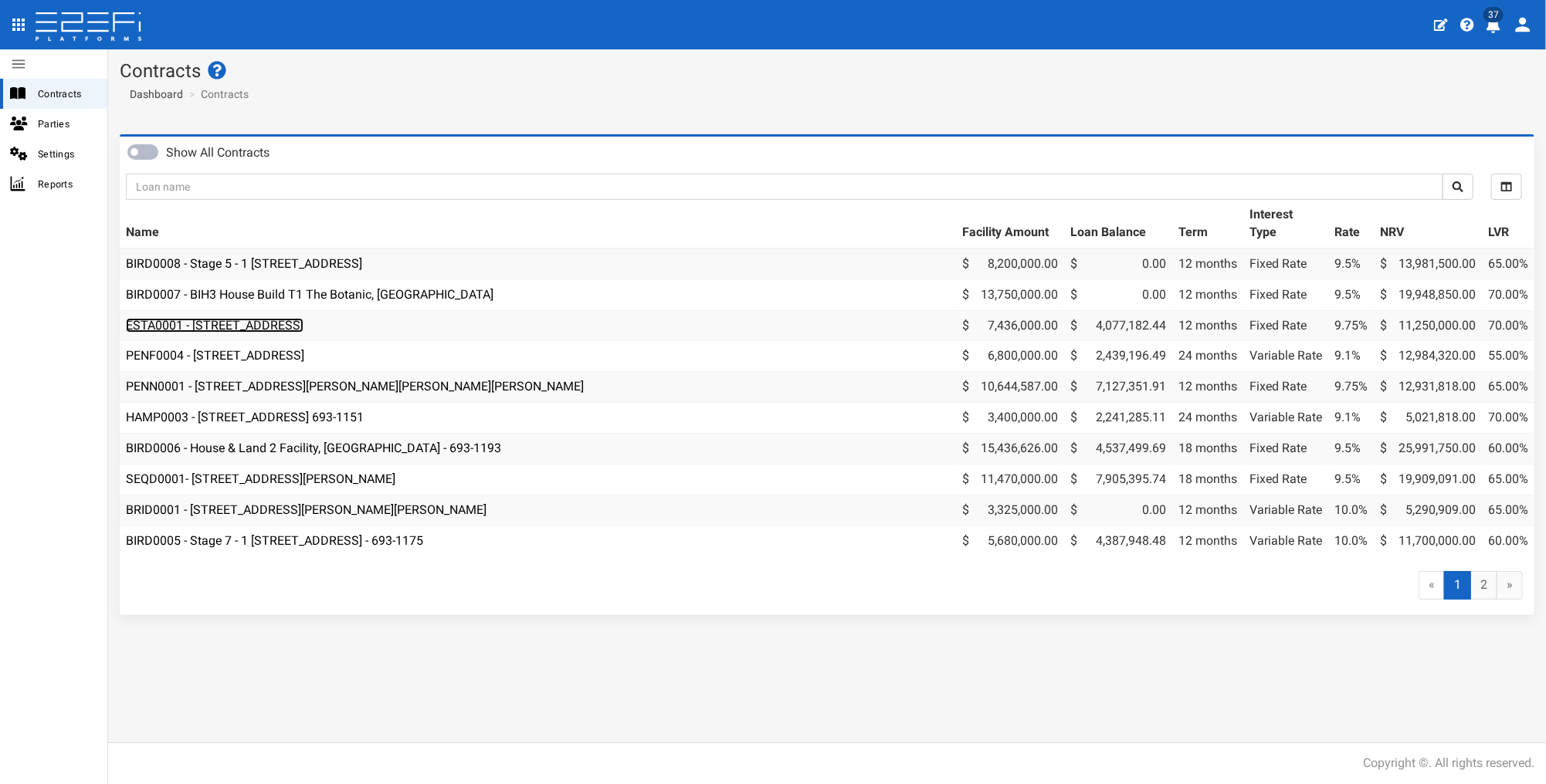
click at [304, 321] on link "ESTA0001 - [STREET_ADDRESS]" at bounding box center [214, 325] width 177 height 14
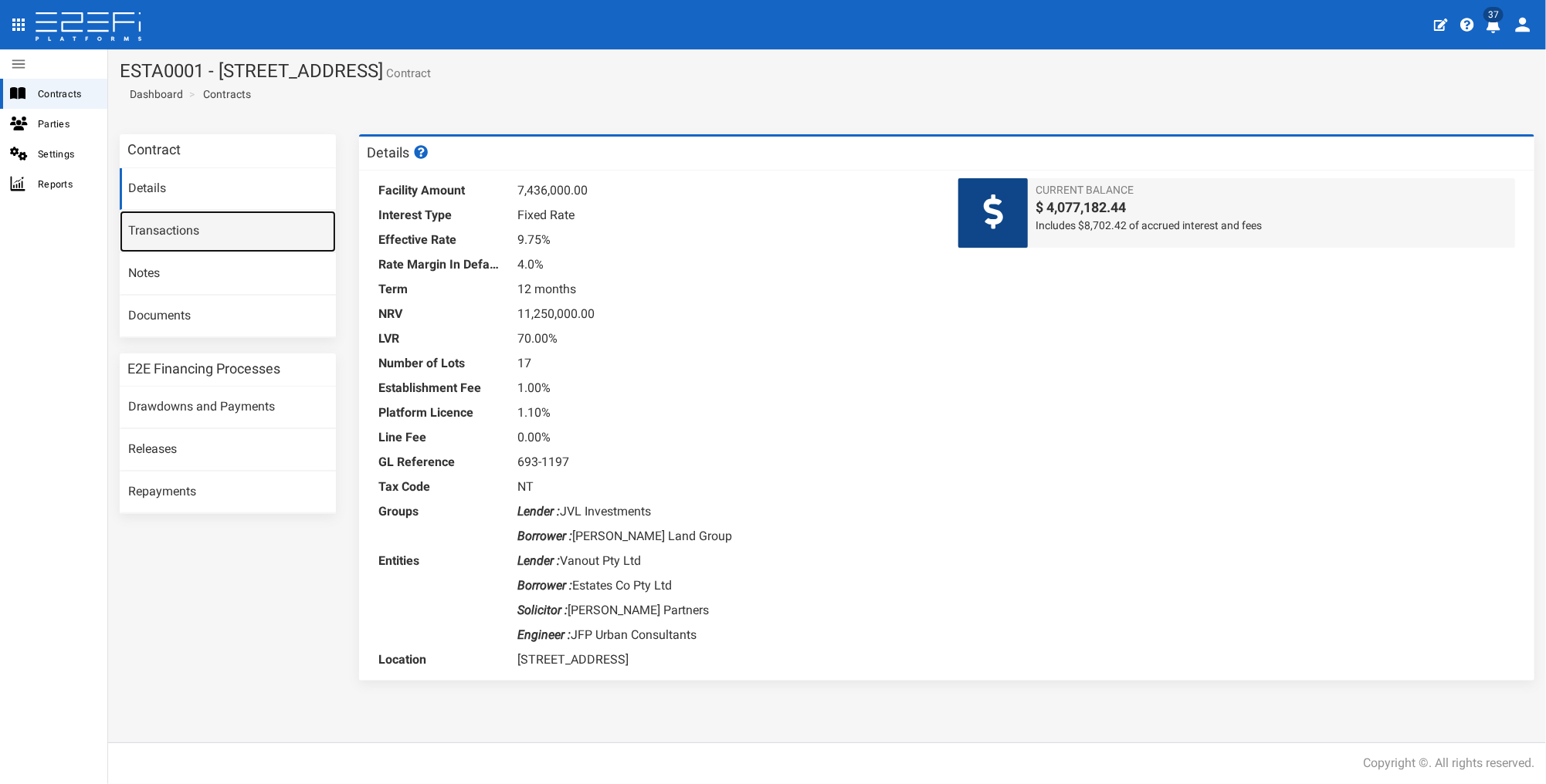
click at [152, 231] on link "Transactions" at bounding box center [227, 232] width 217 height 42
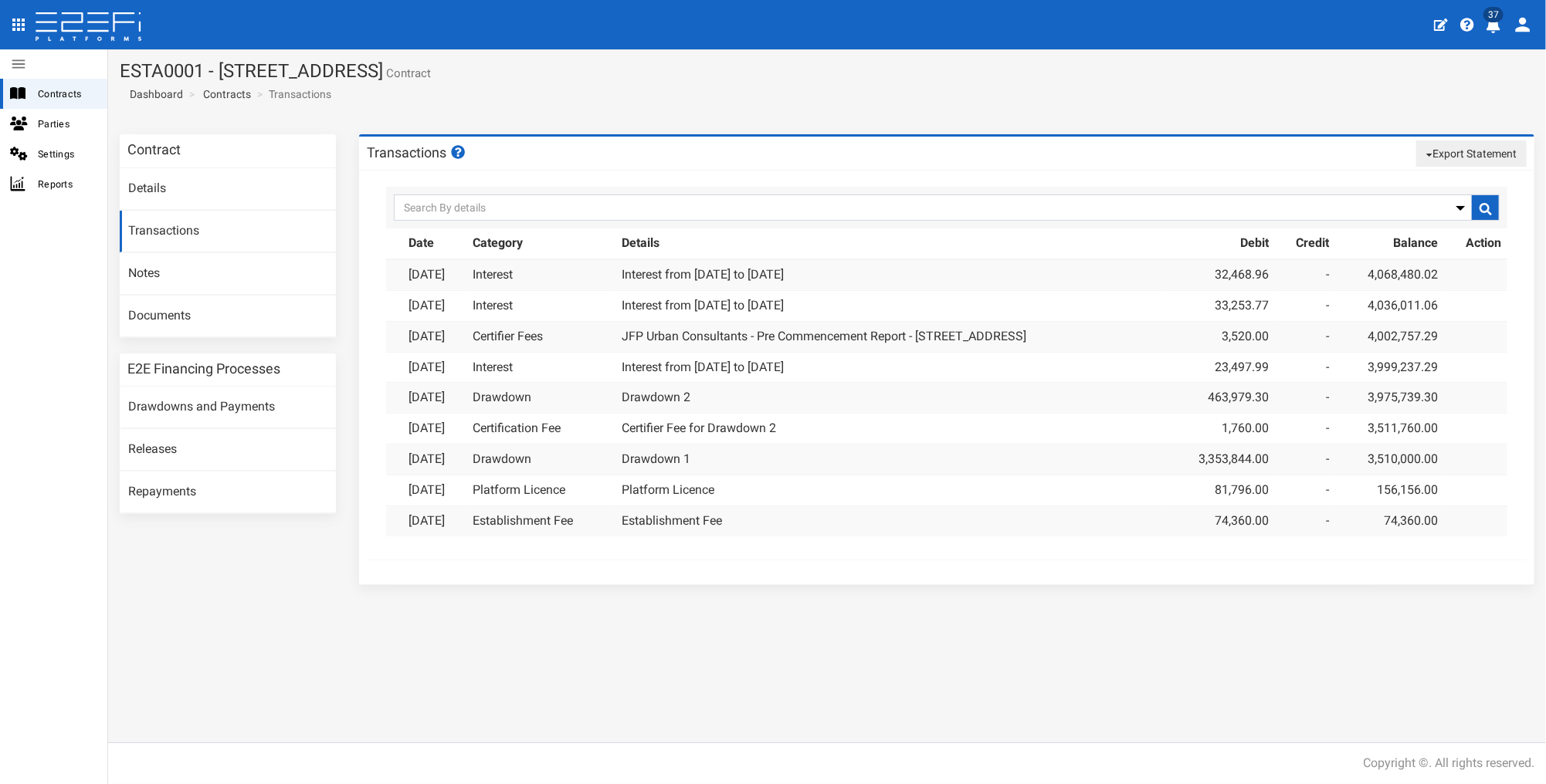
click at [1433, 155] on button "Export Statement" at bounding box center [1471, 153] width 110 height 26
click at [1421, 180] on link "pdf" at bounding box center [1465, 183] width 122 height 20
click at [219, 93] on link "Contracts" at bounding box center [227, 94] width 48 height 15
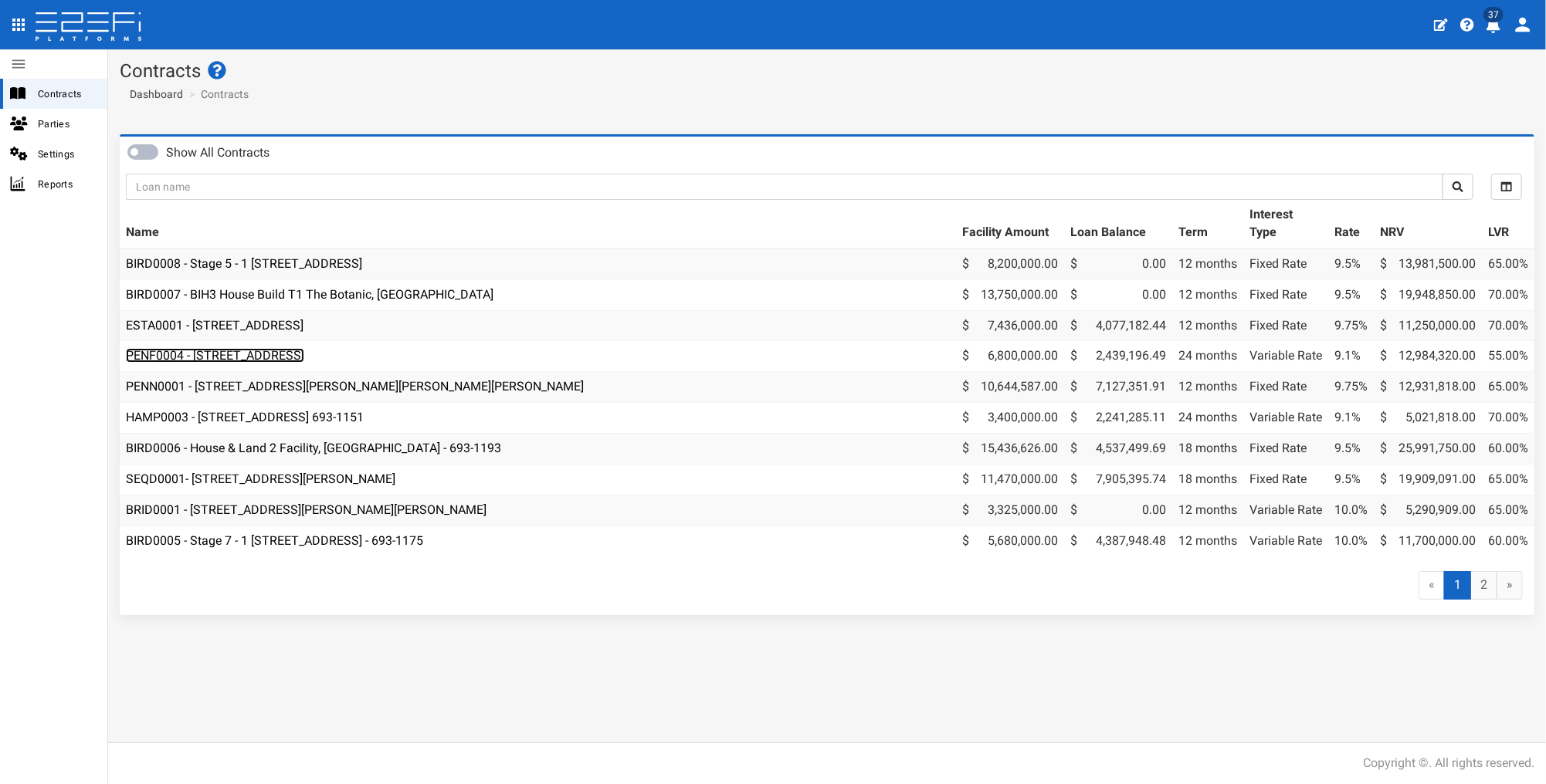
click at [266, 355] on link "PENF0004 - [STREET_ADDRESS]" at bounding box center [215, 355] width 178 height 14
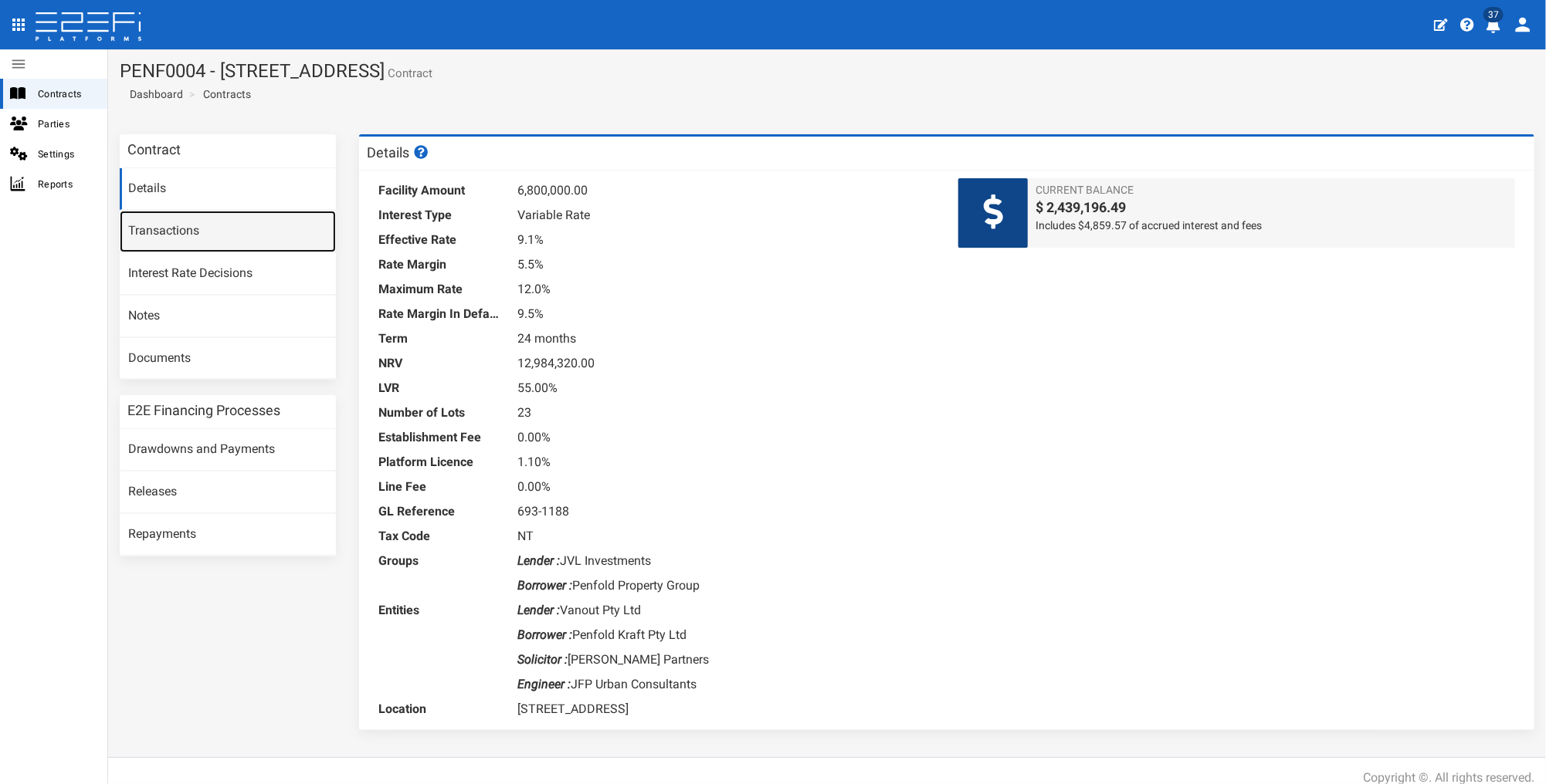
click at [176, 234] on link "Transactions" at bounding box center [227, 232] width 217 height 42
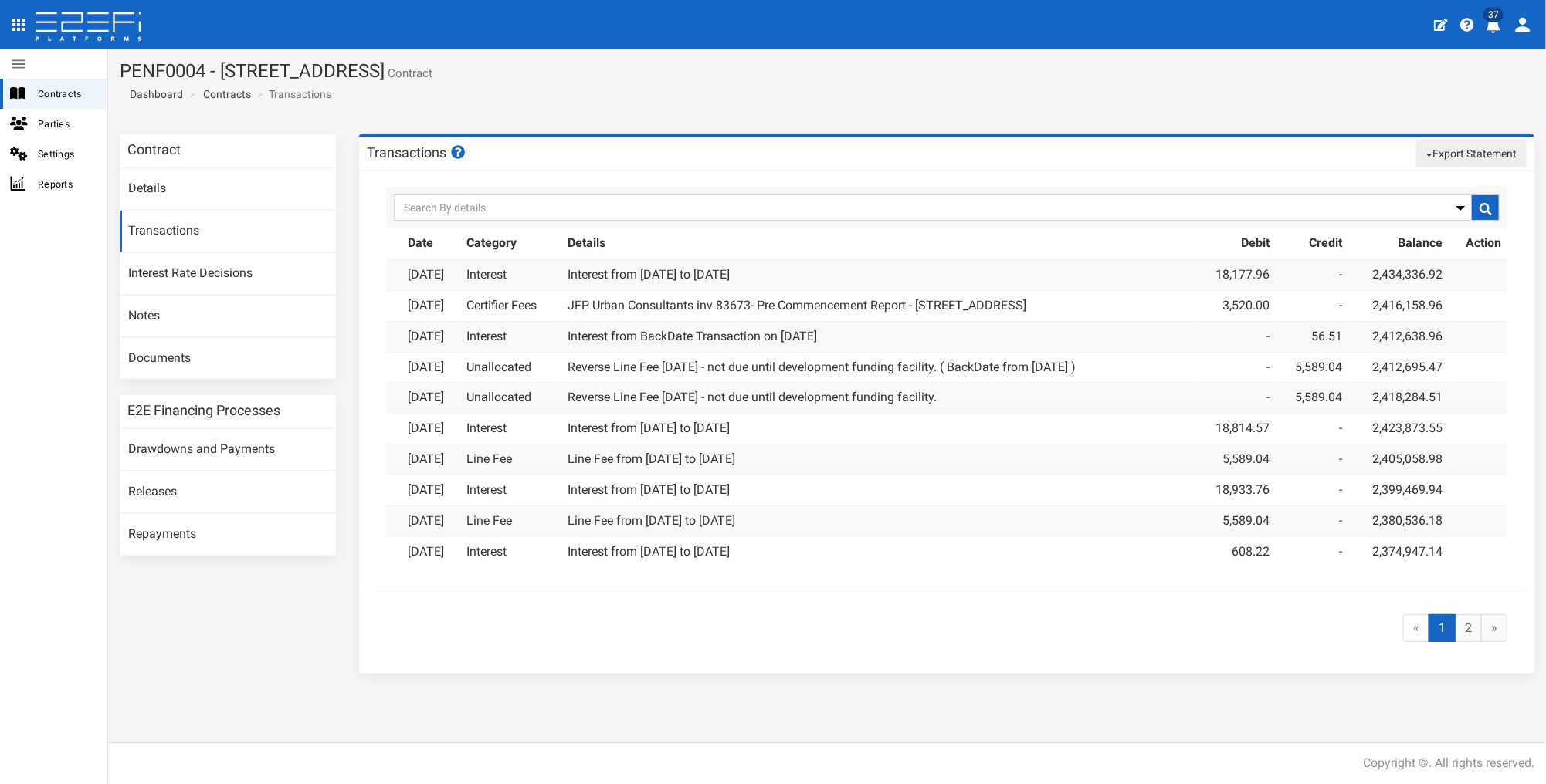
click at [1431, 151] on button "Export Statement" at bounding box center [1471, 153] width 110 height 26
click at [1427, 180] on link "pdf" at bounding box center [1465, 183] width 122 height 20
click at [223, 94] on link "Contracts" at bounding box center [227, 94] width 48 height 15
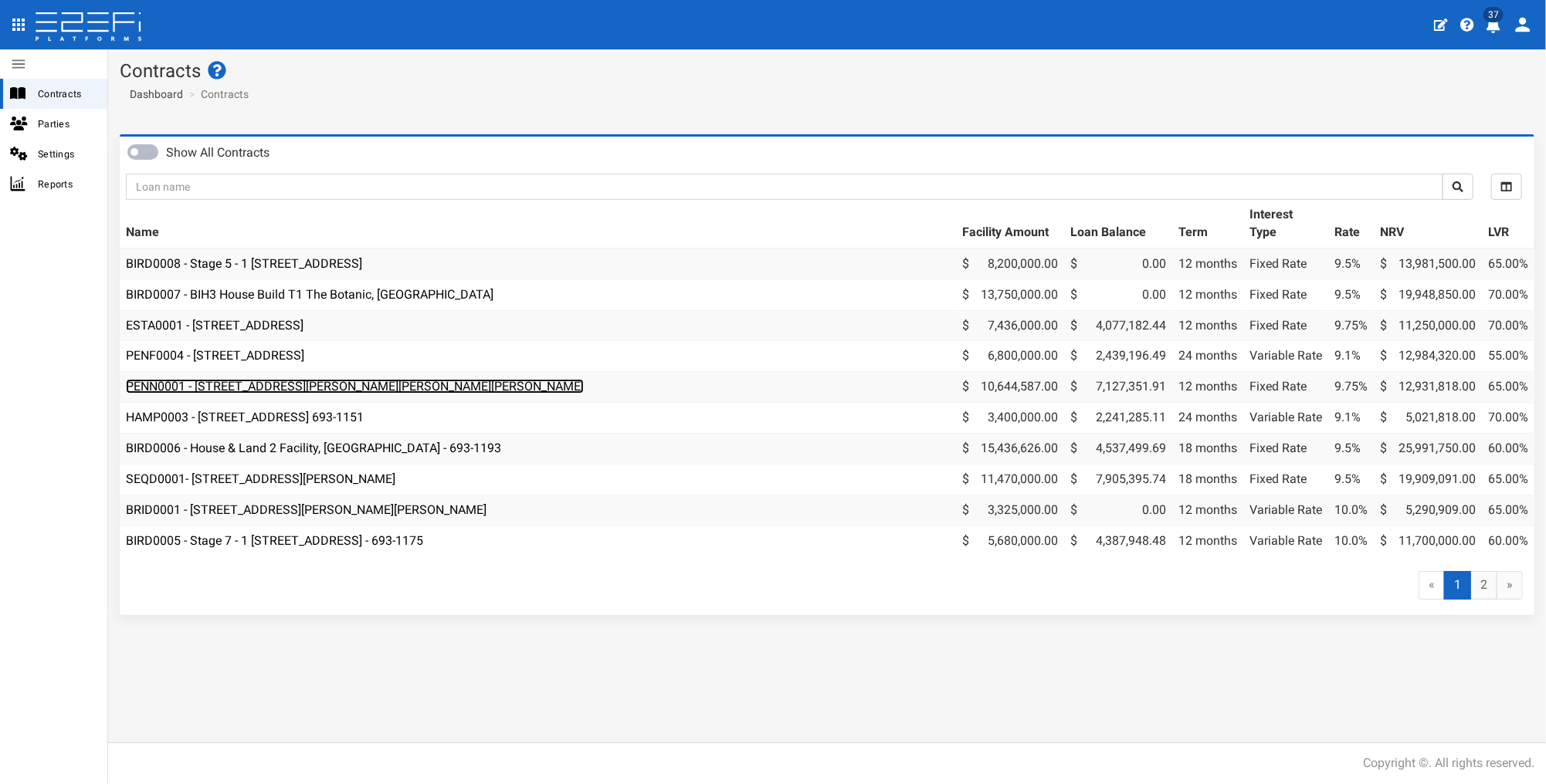
click at [234, 393] on link "PENN0001 - [STREET_ADDRESS][PERSON_NAME][PERSON_NAME][PERSON_NAME]" at bounding box center [355, 387] width 458 height 14
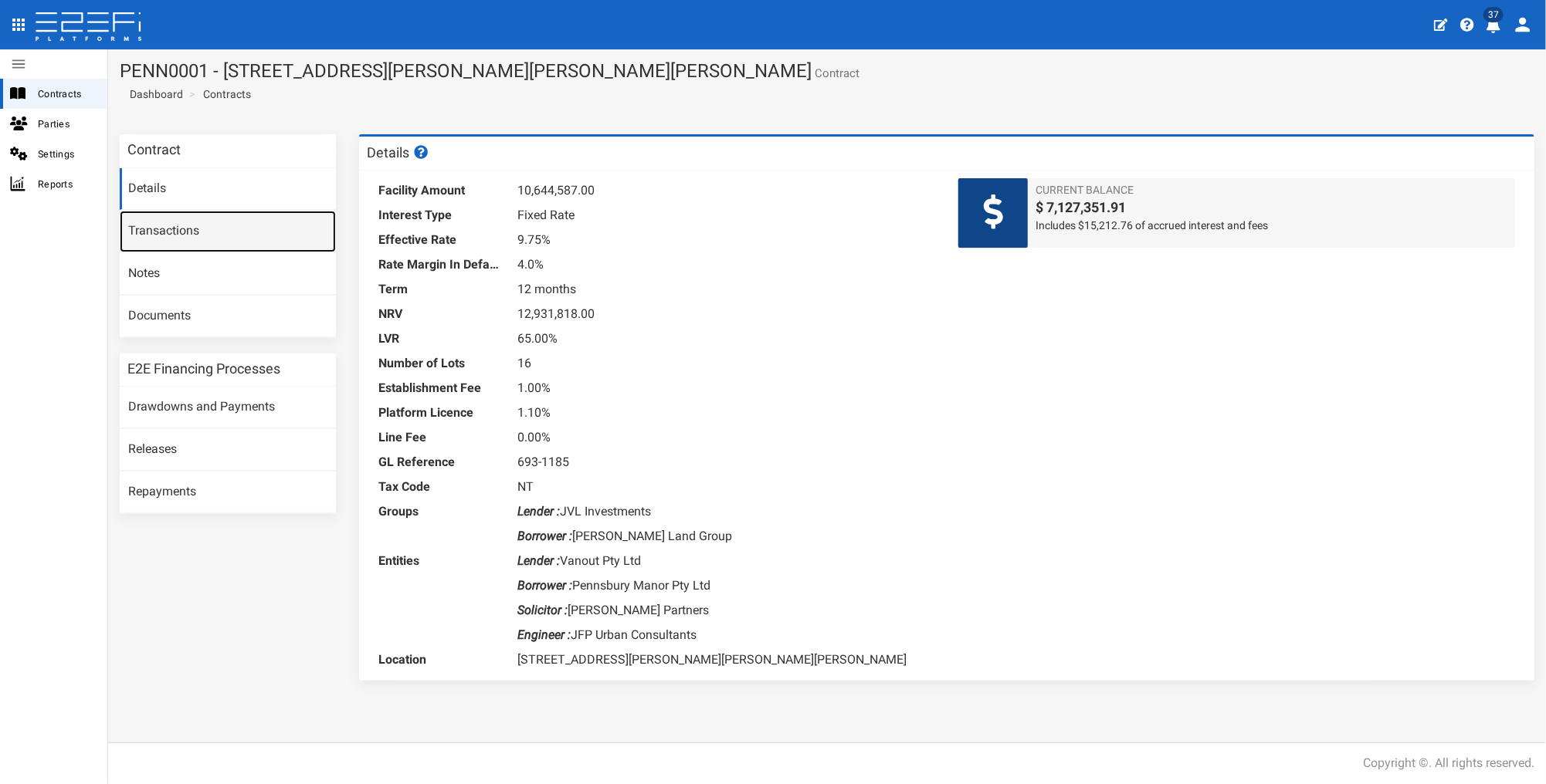
click at [167, 233] on link "Transactions" at bounding box center [227, 232] width 217 height 42
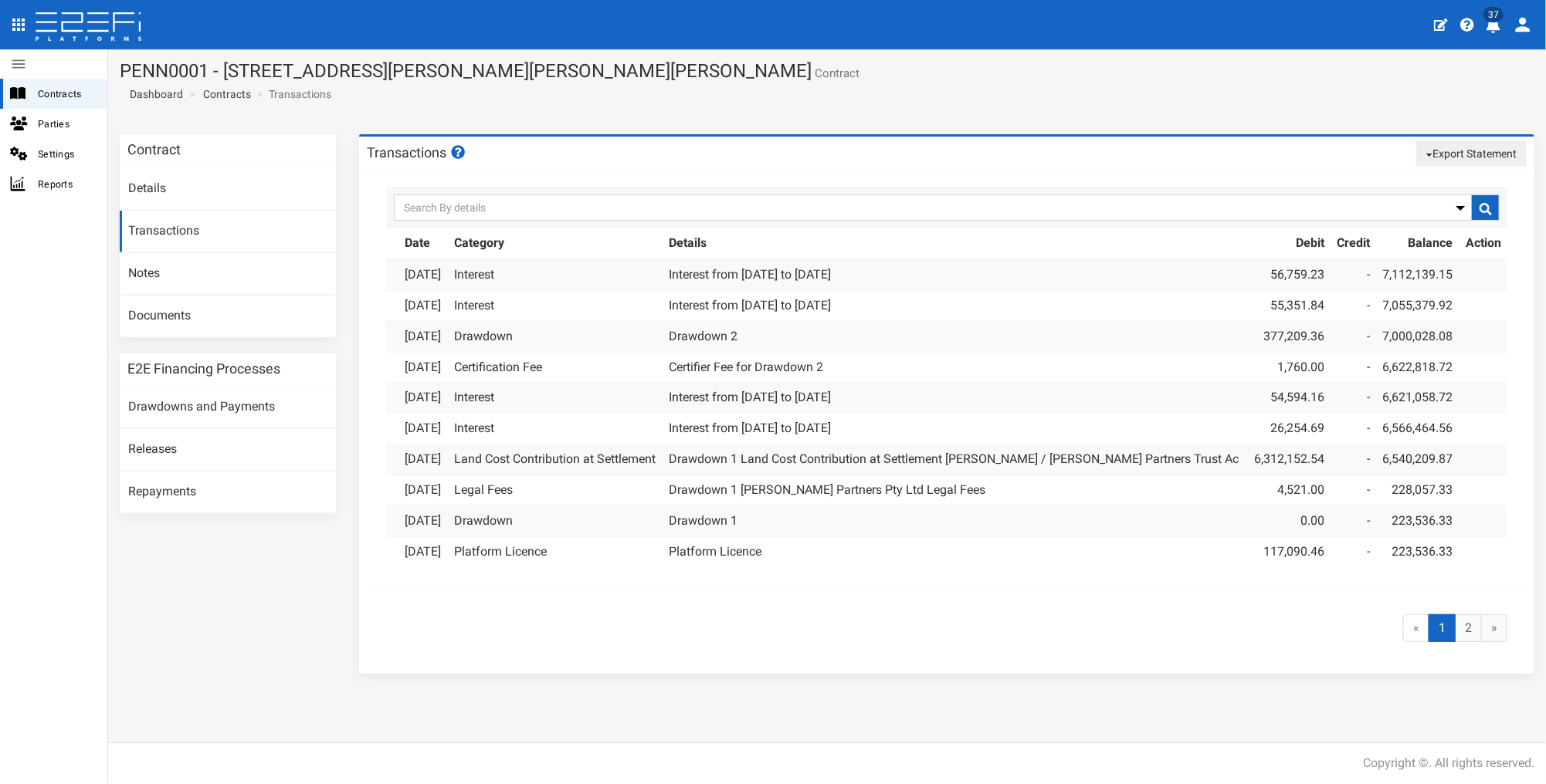
click at [1430, 153] on span "button" at bounding box center [1429, 154] width 6 height 3
click at [1434, 187] on link "pdf" at bounding box center [1465, 183] width 122 height 20
click at [225, 87] on link "Contracts" at bounding box center [227, 94] width 48 height 15
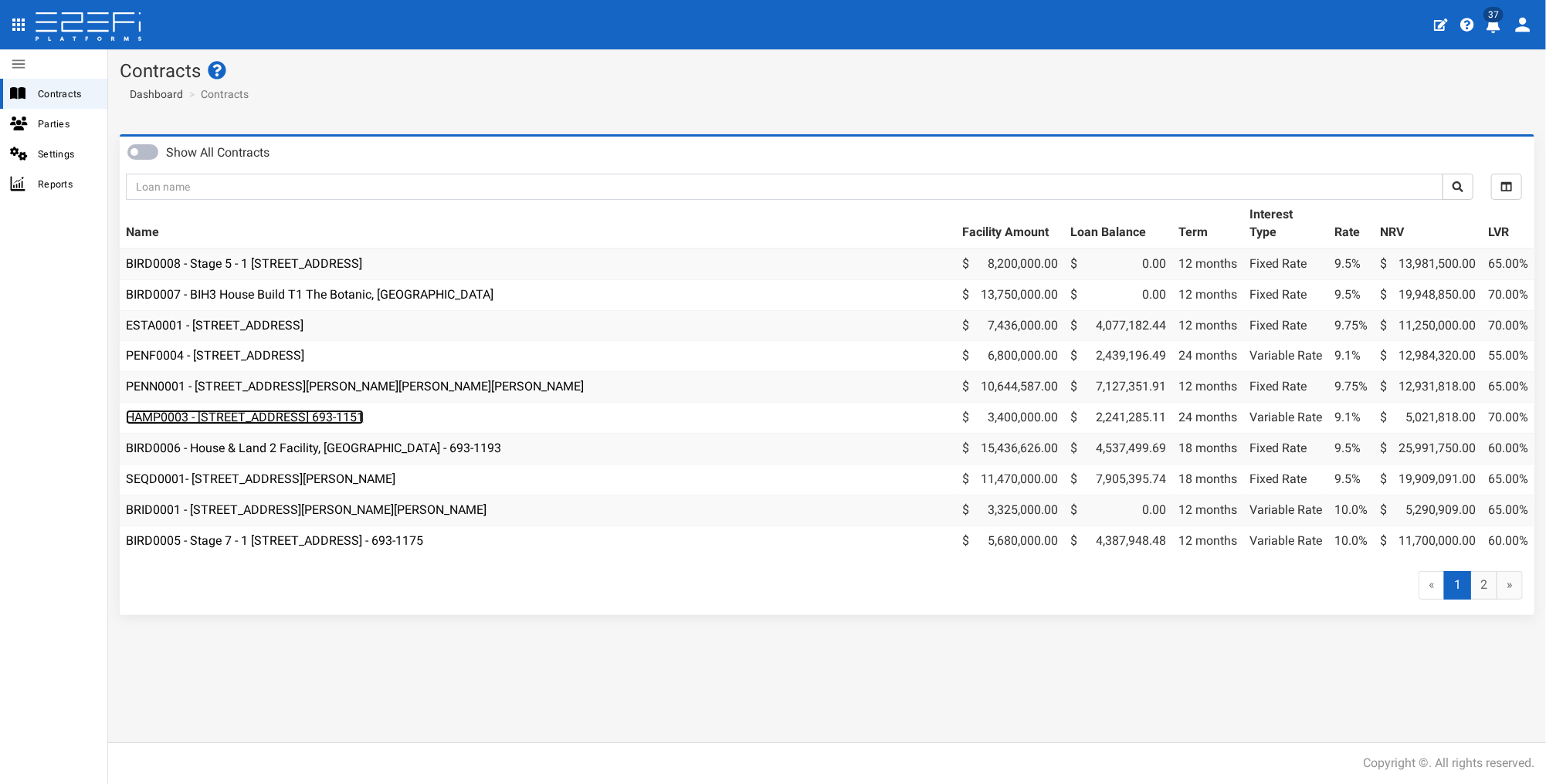
click at [225, 422] on link "HAMP0003 - [STREET_ADDRESS] 693-1151" at bounding box center [244, 417] width 238 height 14
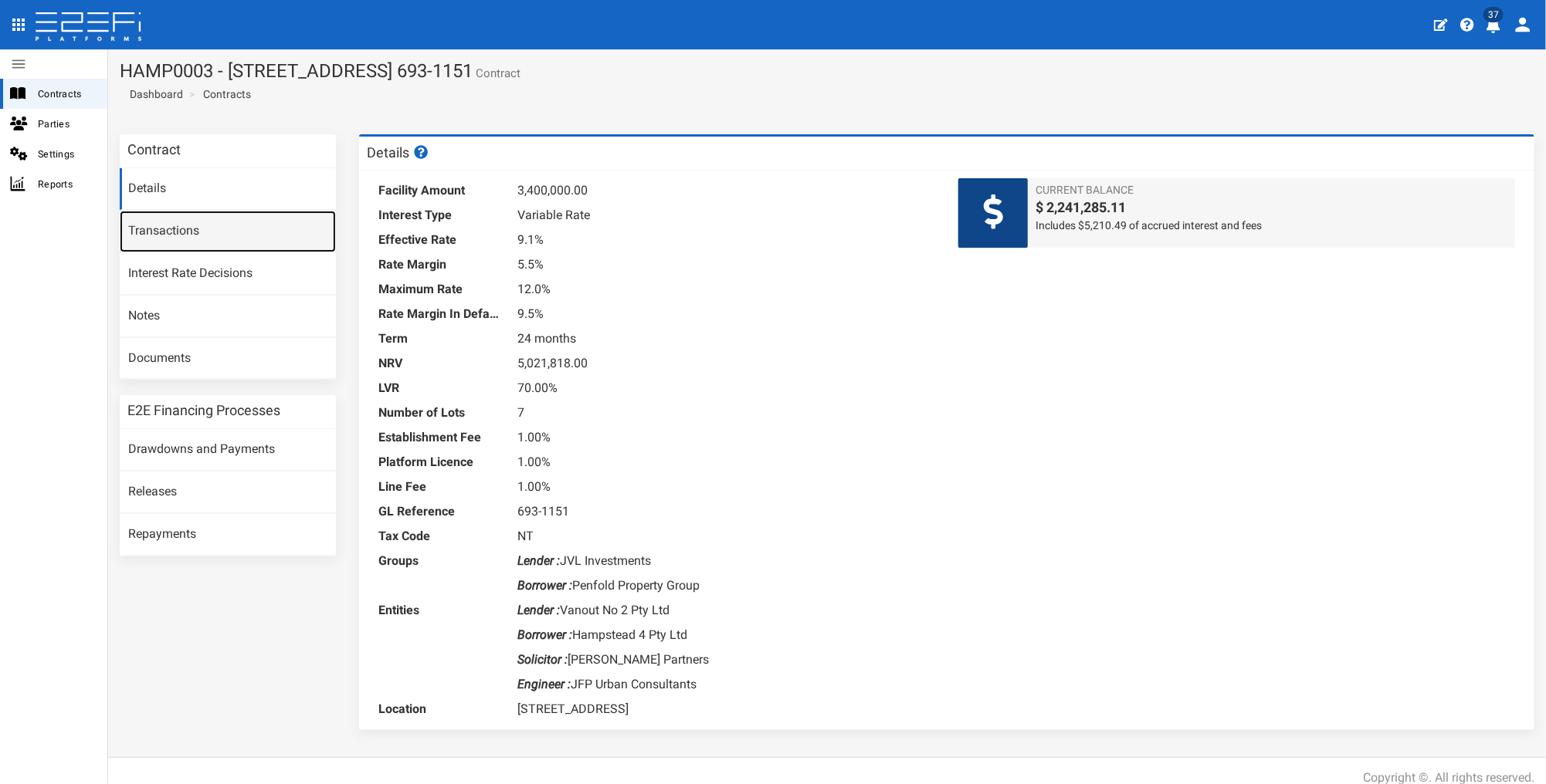
click at [202, 234] on link "Transactions" at bounding box center [227, 232] width 217 height 42
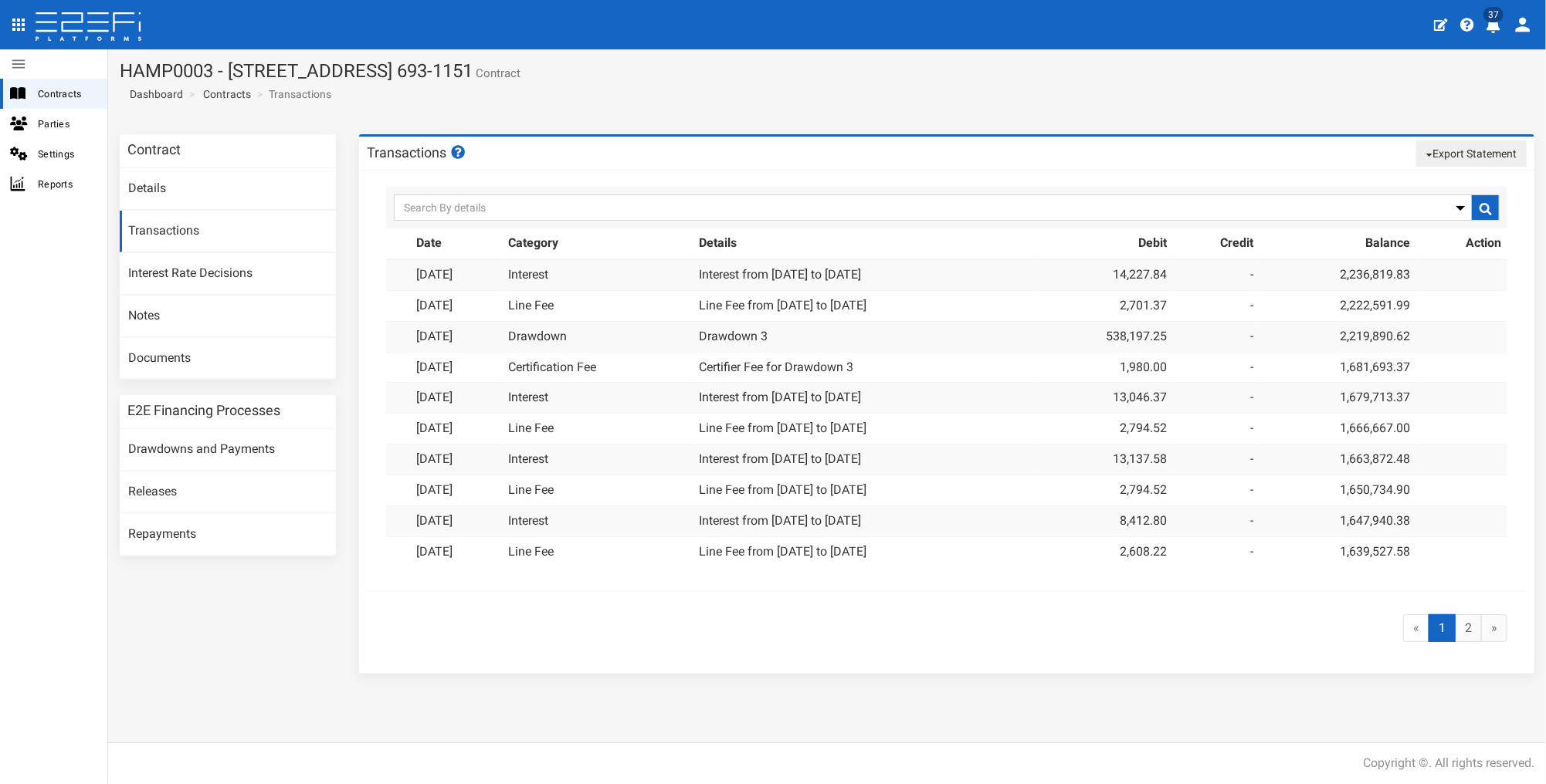
click at [1468, 147] on button "Export Statement" at bounding box center [1471, 153] width 110 height 26
click at [1435, 181] on link "pdf" at bounding box center [1465, 183] width 122 height 20
click at [230, 90] on link "Contracts" at bounding box center [227, 94] width 48 height 15
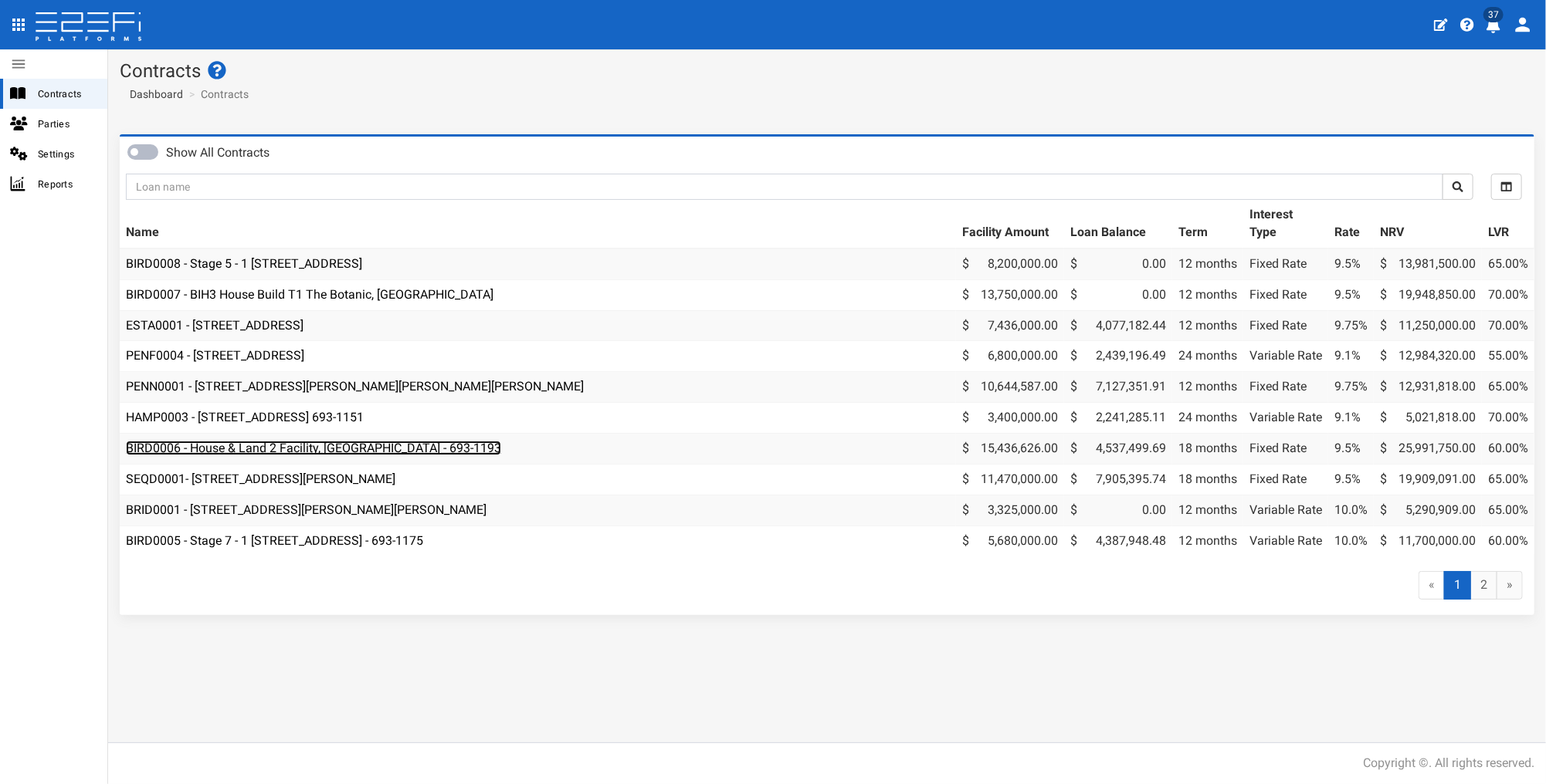
click at [204, 444] on link "BIRD0006 - House & Land 2 Facility, [GEOGRAPHIC_DATA] - 693-1193" at bounding box center [313, 448] width 375 height 14
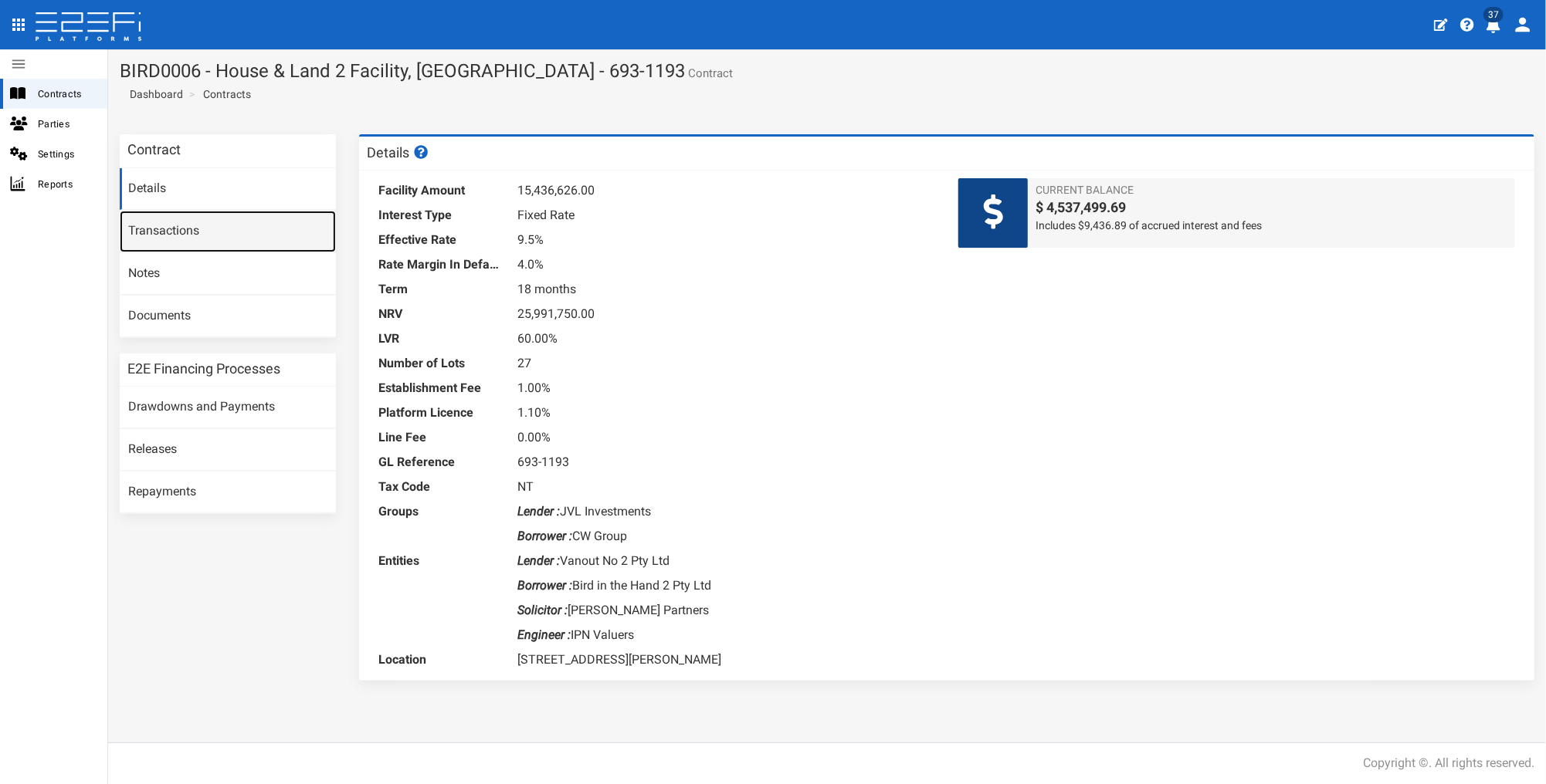
click at [161, 237] on link "Transactions" at bounding box center [227, 232] width 217 height 42
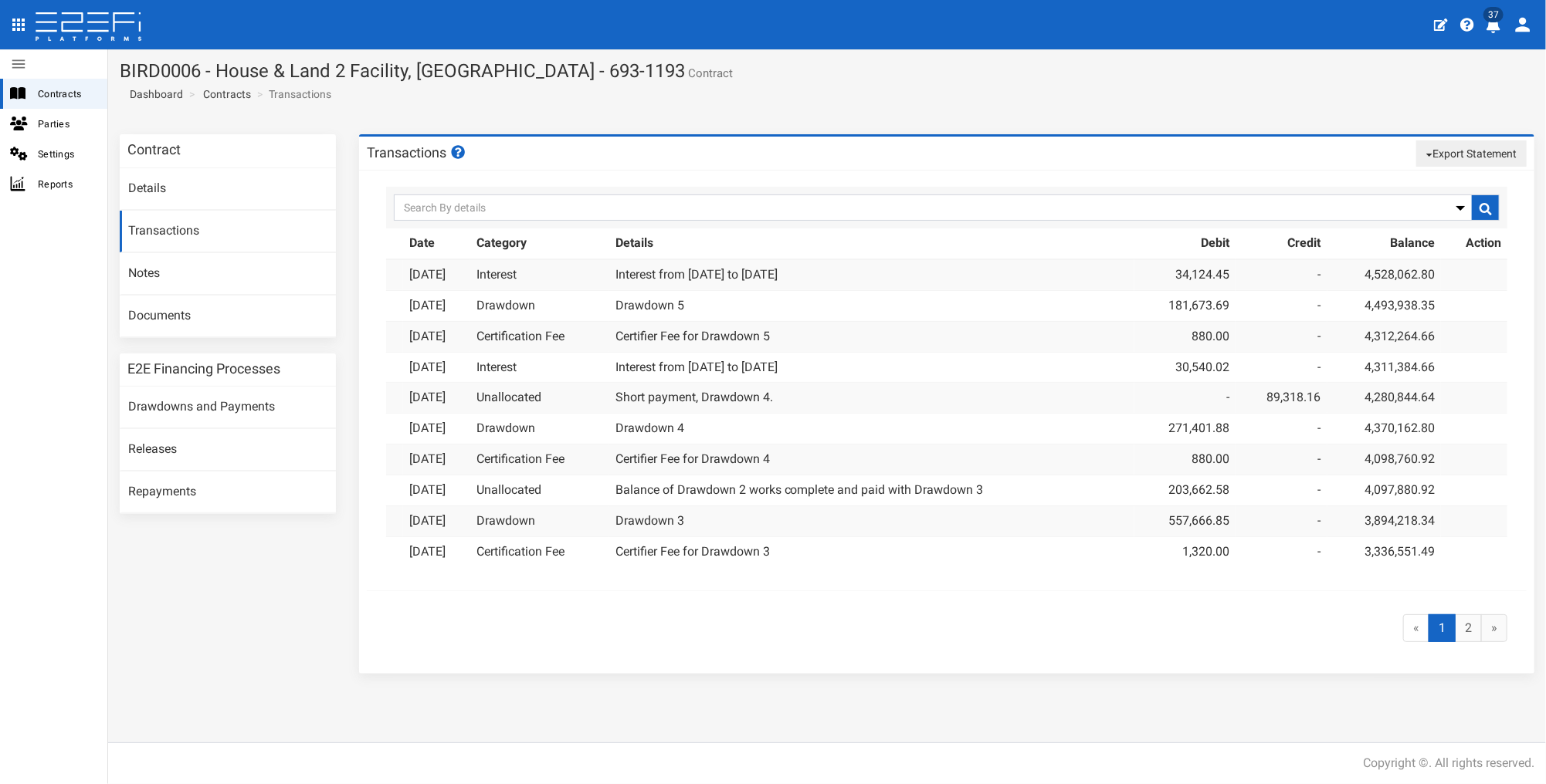
click at [1458, 152] on button "Export Statement" at bounding box center [1471, 153] width 110 height 26
click at [1439, 183] on link "pdf" at bounding box center [1465, 183] width 122 height 20
click at [227, 92] on link "Contracts" at bounding box center [227, 94] width 48 height 15
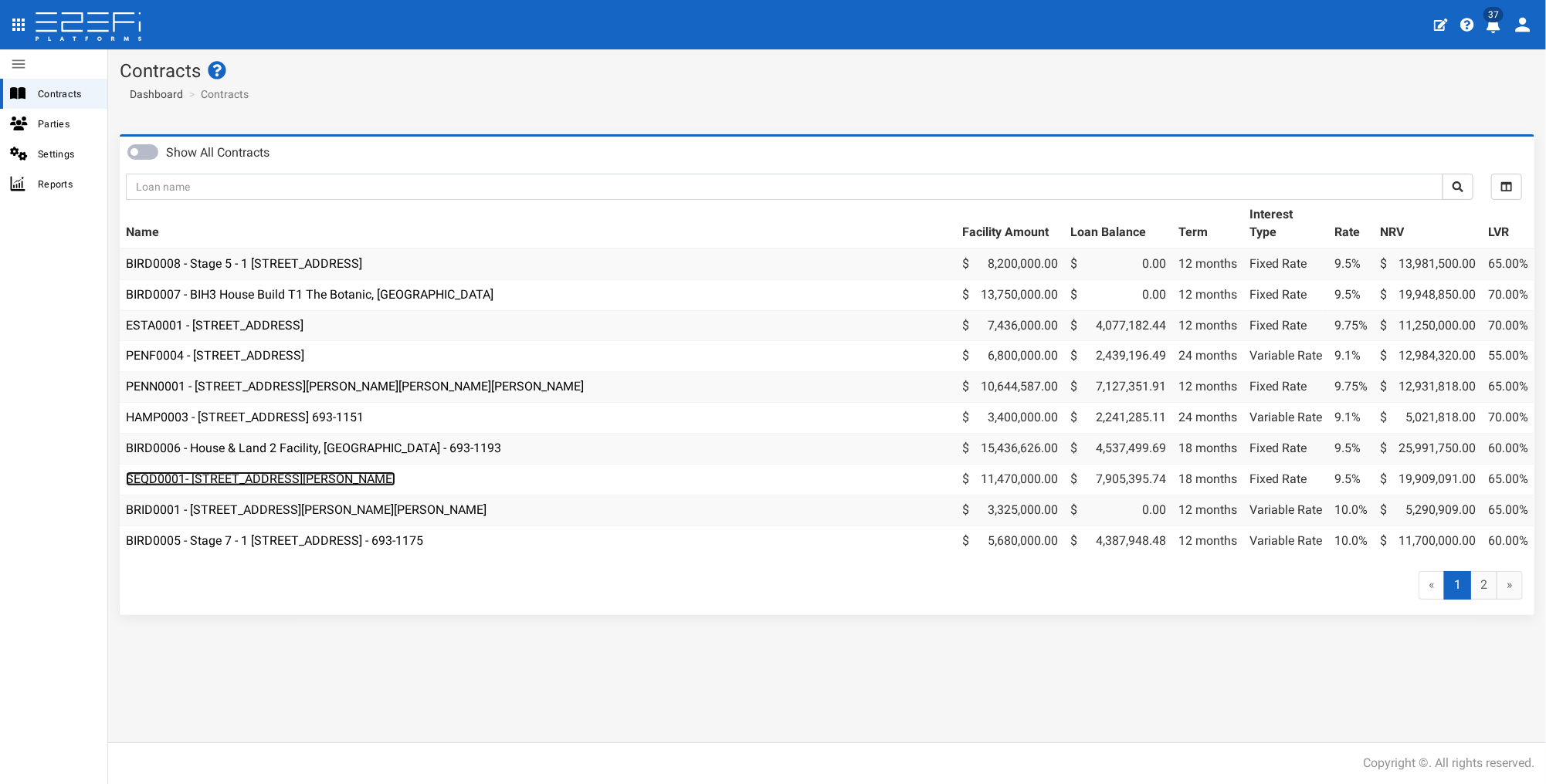
click at [313, 483] on link "SEQD0001- 77 Gaskell Street, Eight Mile Plains - 693-1180" at bounding box center [260, 479] width 269 height 14
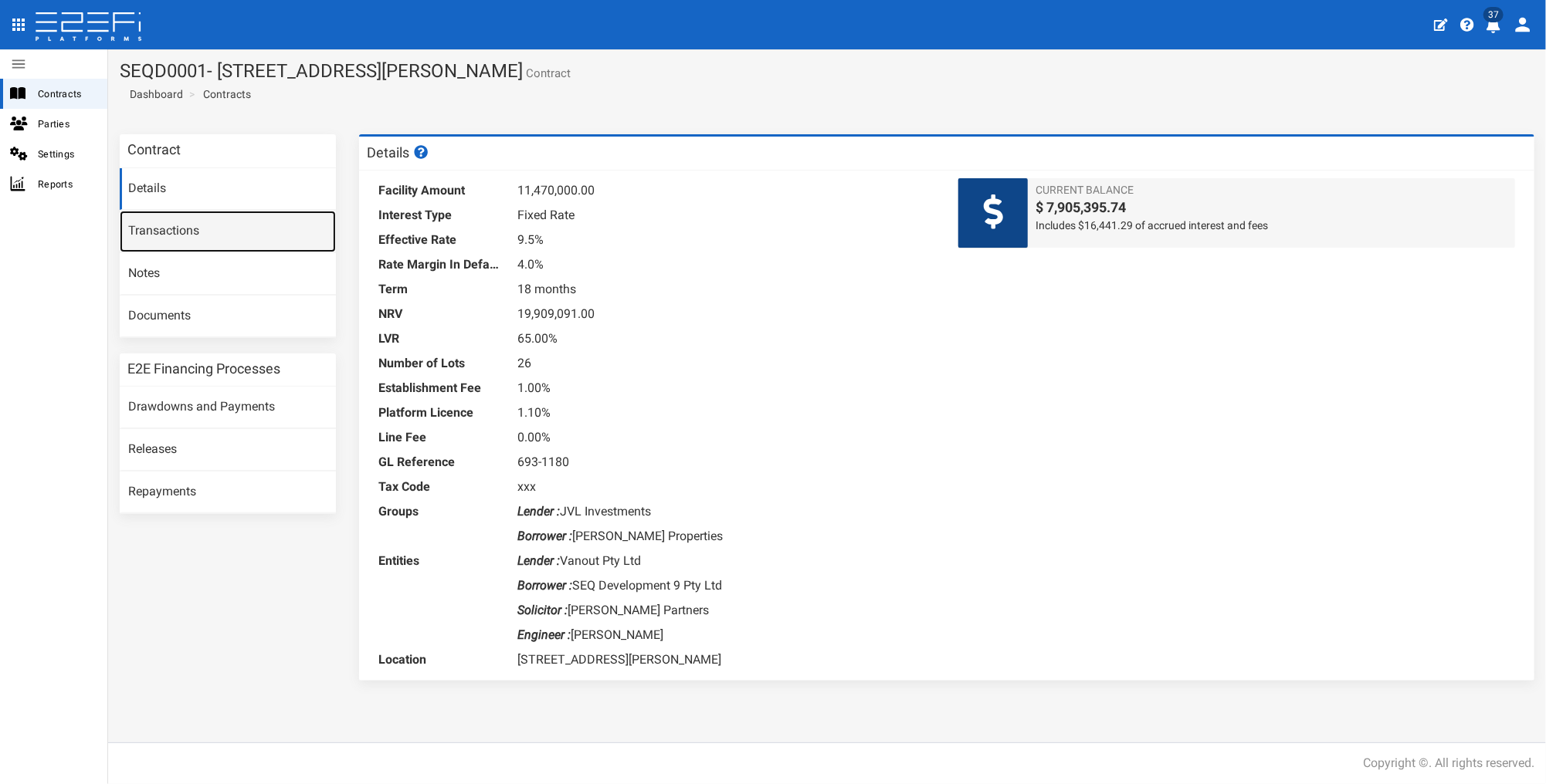
click at [192, 232] on link "Transactions" at bounding box center [227, 232] width 217 height 42
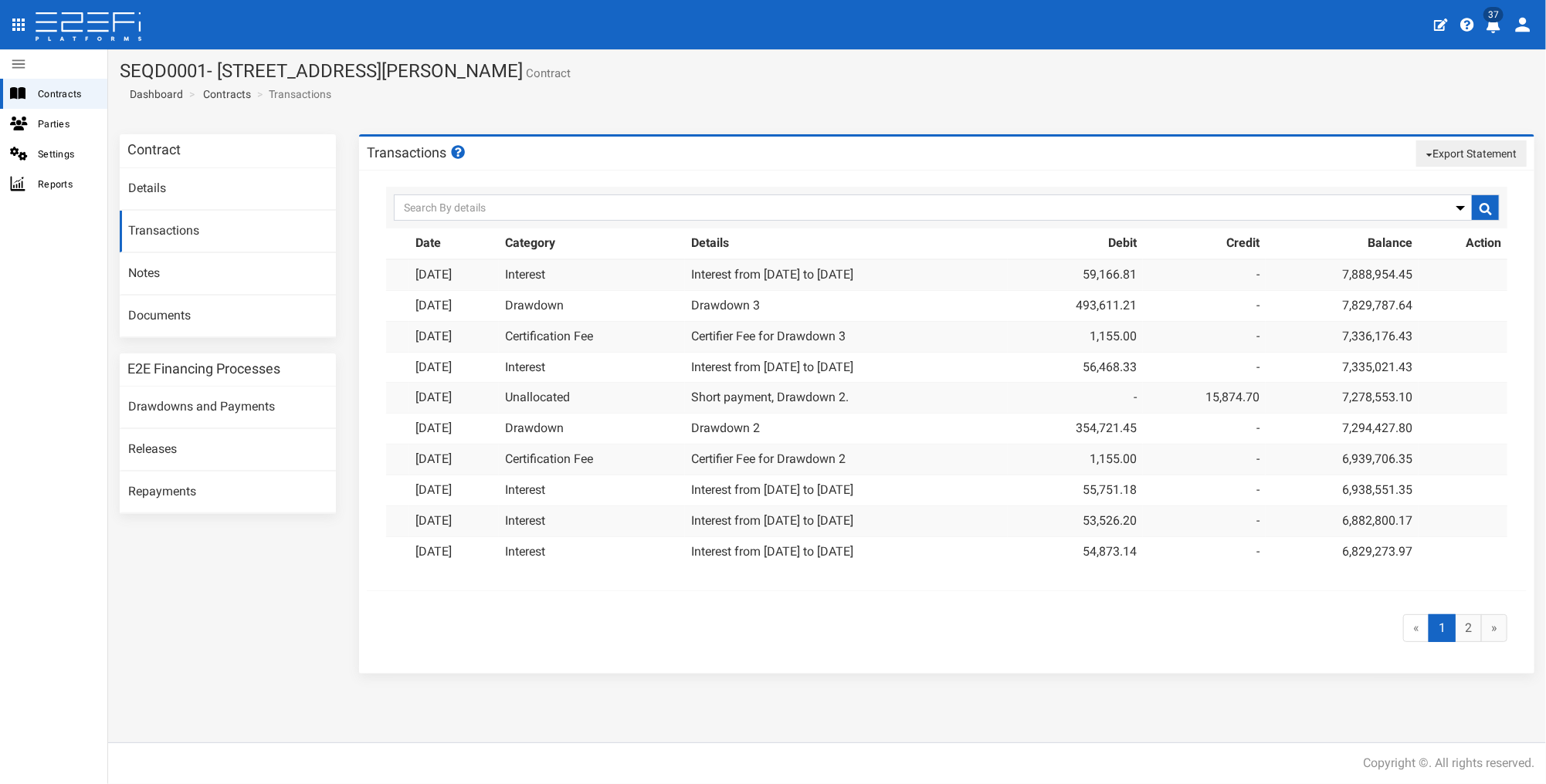
click at [1471, 150] on button "Export Statement" at bounding box center [1471, 153] width 110 height 26
click at [1436, 187] on link "pdf" at bounding box center [1465, 183] width 122 height 20
click at [228, 90] on link "Contracts" at bounding box center [227, 94] width 48 height 15
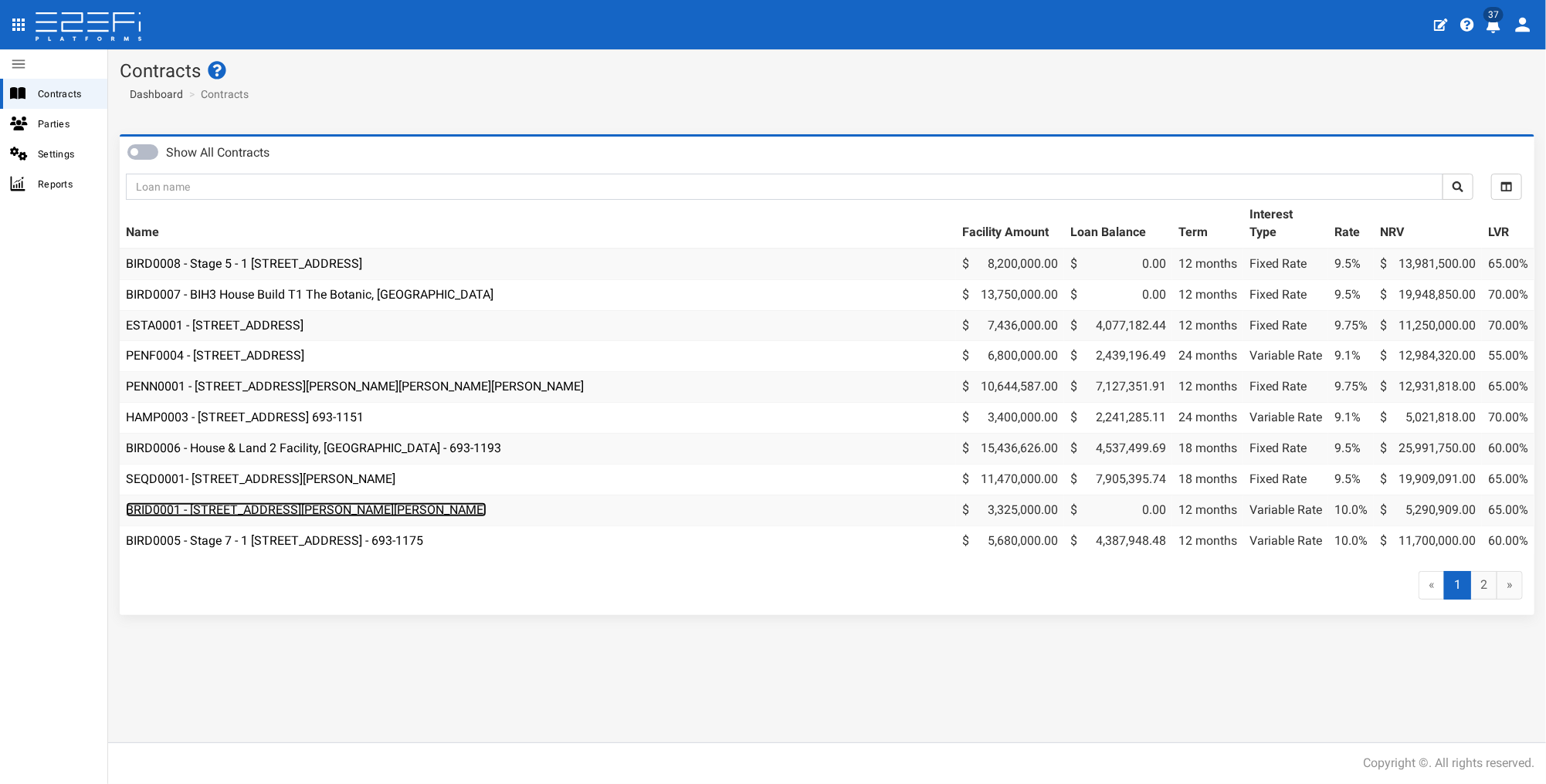
click at [253, 508] on link "BRID0001 - [STREET_ADDRESS][PERSON_NAME][PERSON_NAME]" at bounding box center [306, 510] width 361 height 14
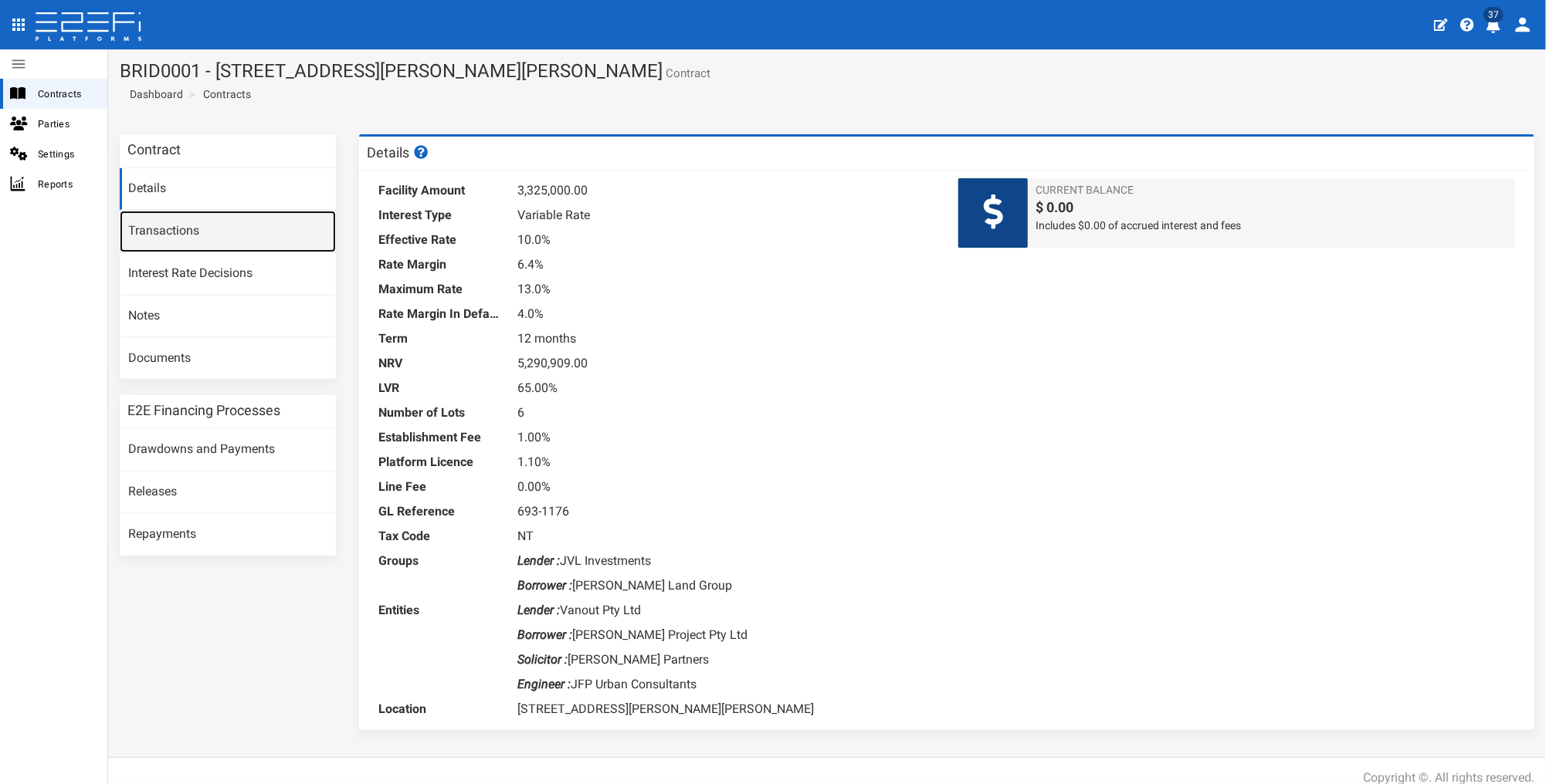
click at [179, 230] on link "Transactions" at bounding box center [227, 232] width 217 height 42
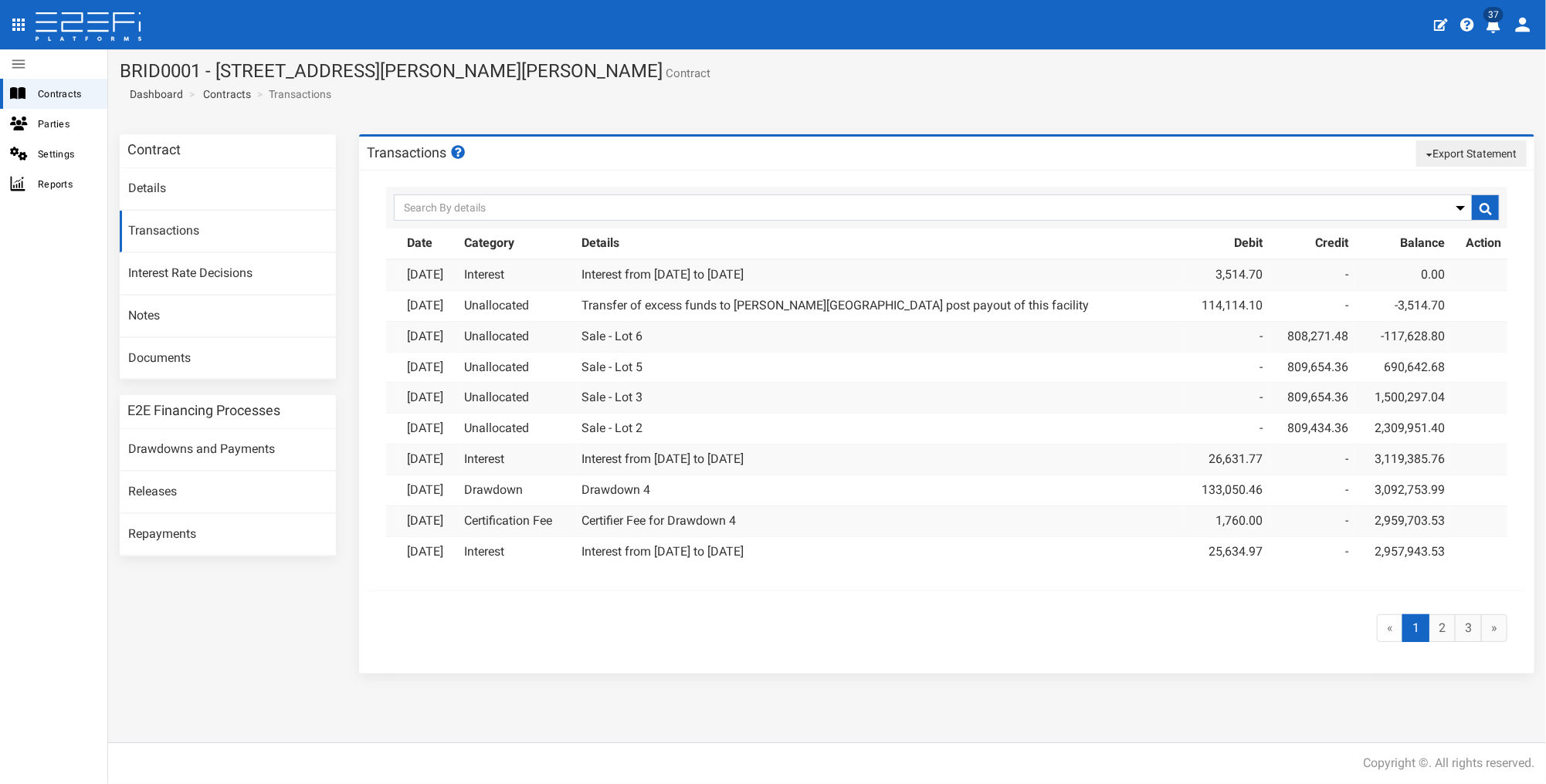
click at [1479, 147] on button "Export Statement" at bounding box center [1471, 153] width 110 height 26
click at [1433, 178] on link "pdf" at bounding box center [1465, 183] width 122 height 20
drag, startPoint x: 226, startPoint y: 91, endPoint x: 234, endPoint y: 97, distance: 10.0
click at [226, 91] on link "Contracts" at bounding box center [227, 94] width 48 height 15
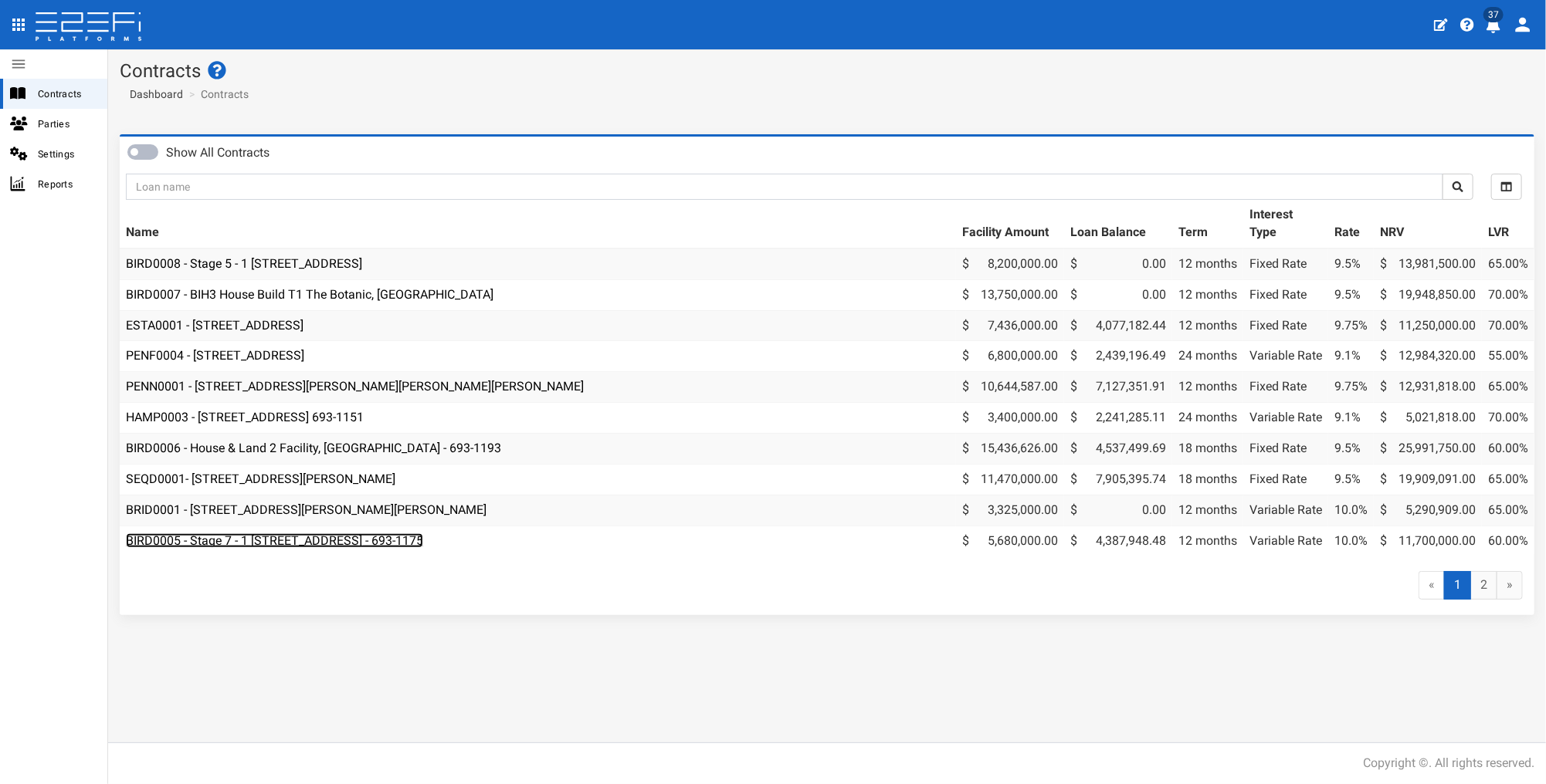
click at [343, 535] on link "BIRD0005 - Stage 7 - 1 [STREET_ADDRESS] - 693-1175" at bounding box center [274, 541] width 298 height 14
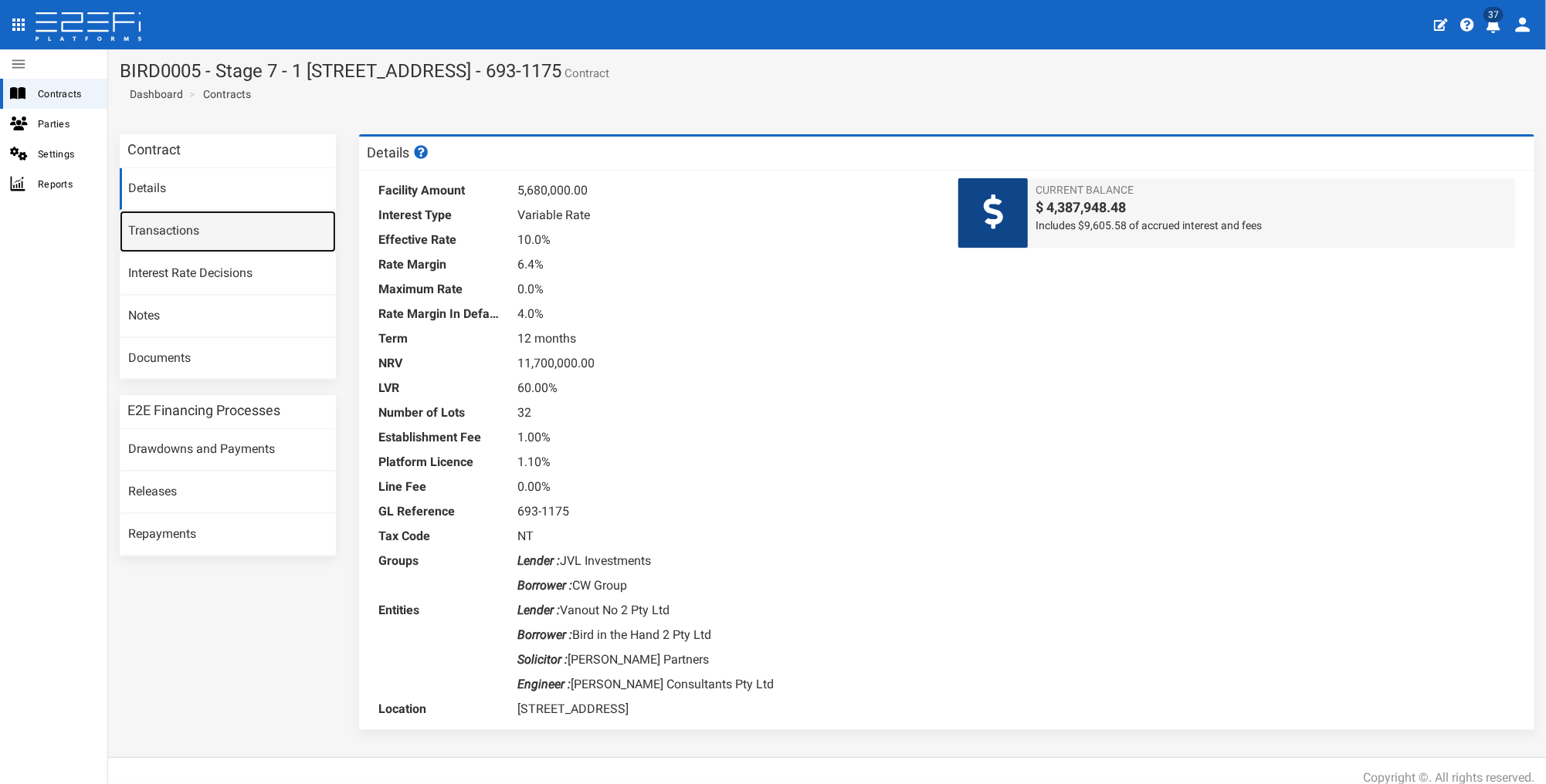
click at [176, 238] on link "Transactions" at bounding box center [227, 232] width 217 height 42
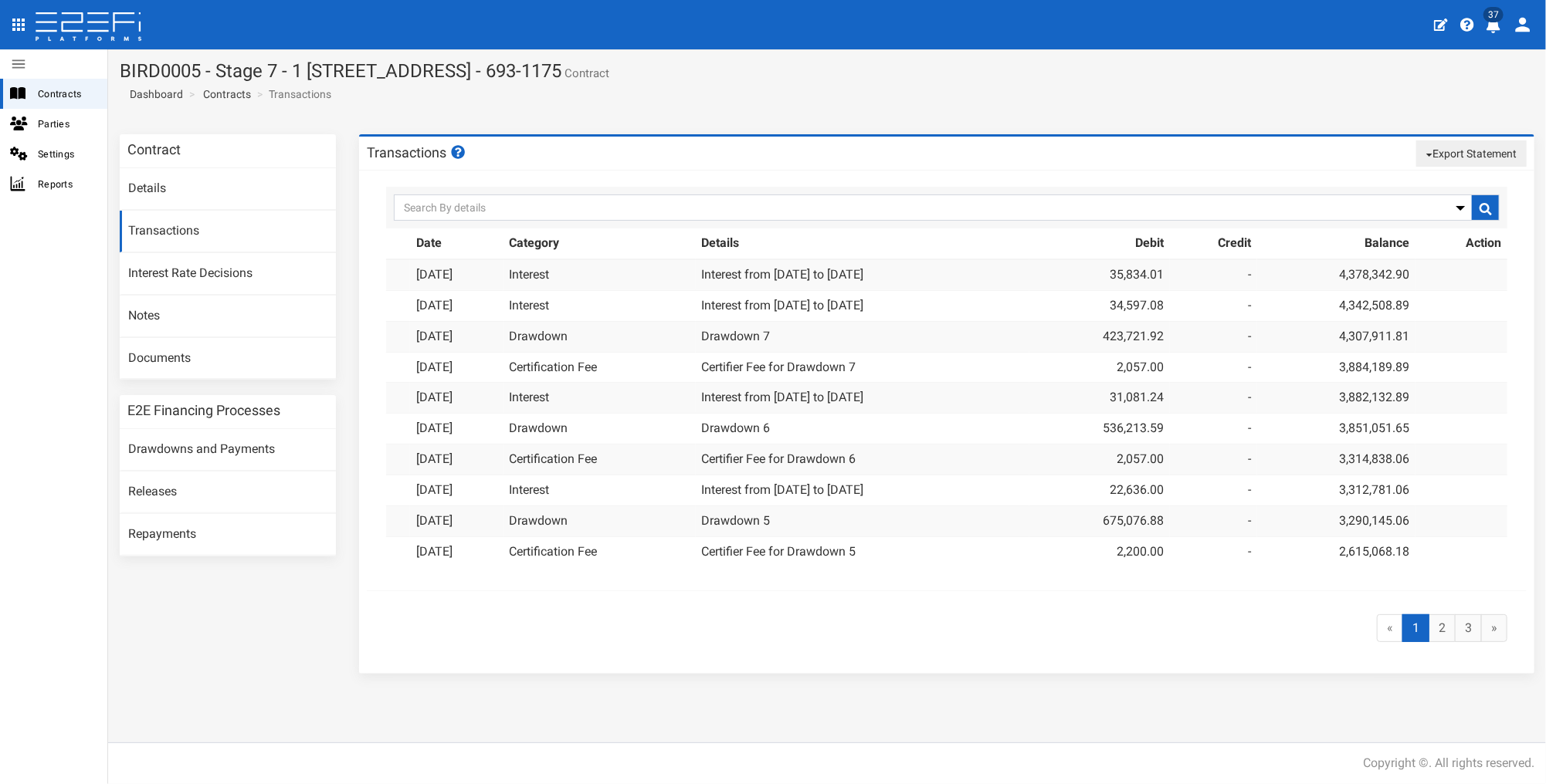
click at [1497, 153] on button "Export Statement" at bounding box center [1471, 153] width 110 height 26
click at [1443, 183] on link "pdf" at bounding box center [1465, 183] width 122 height 20
click at [223, 95] on link "Contracts" at bounding box center [227, 94] width 48 height 15
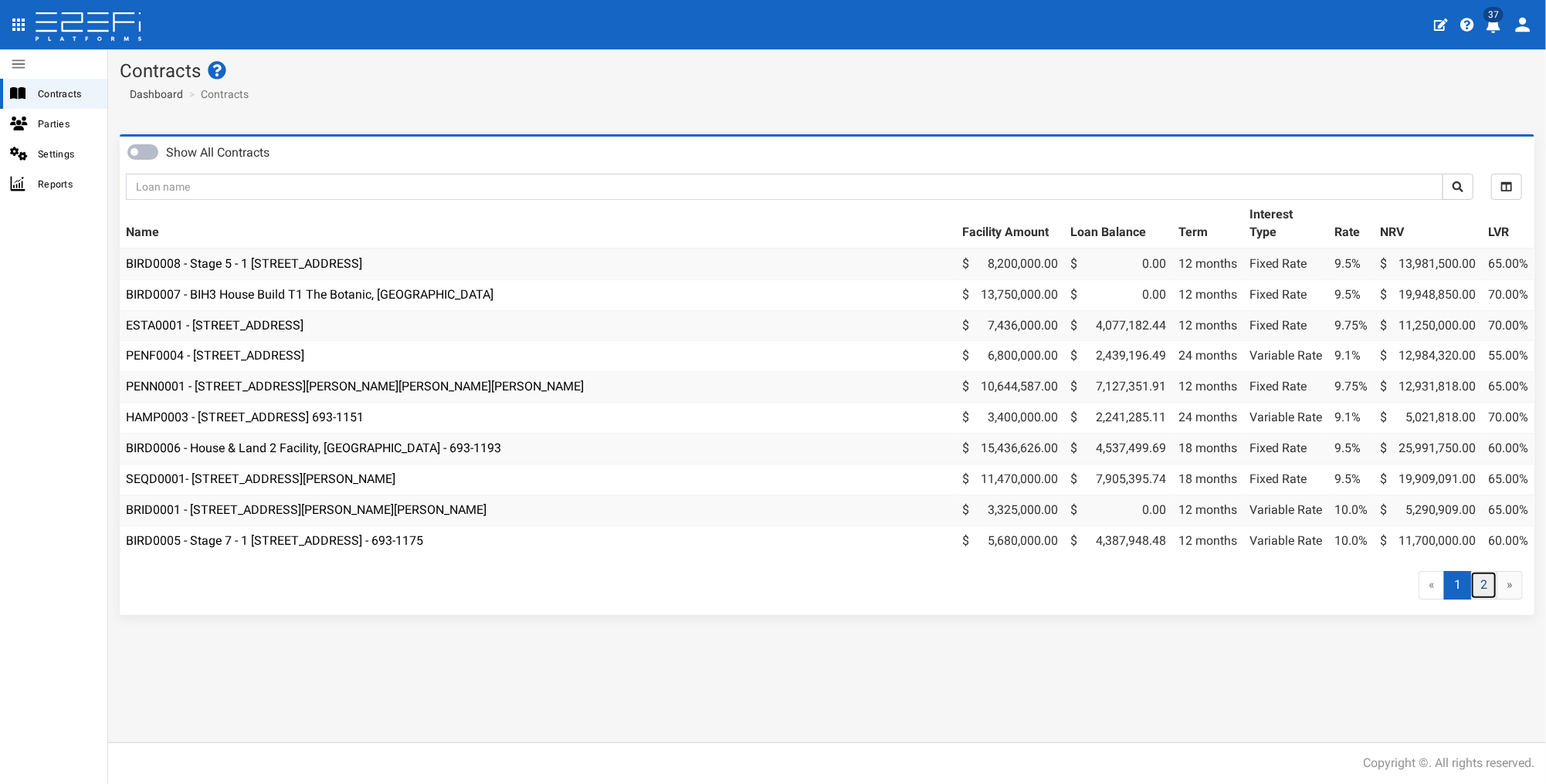
click at [1491, 597] on link "2" at bounding box center [1484, 585] width 27 height 29
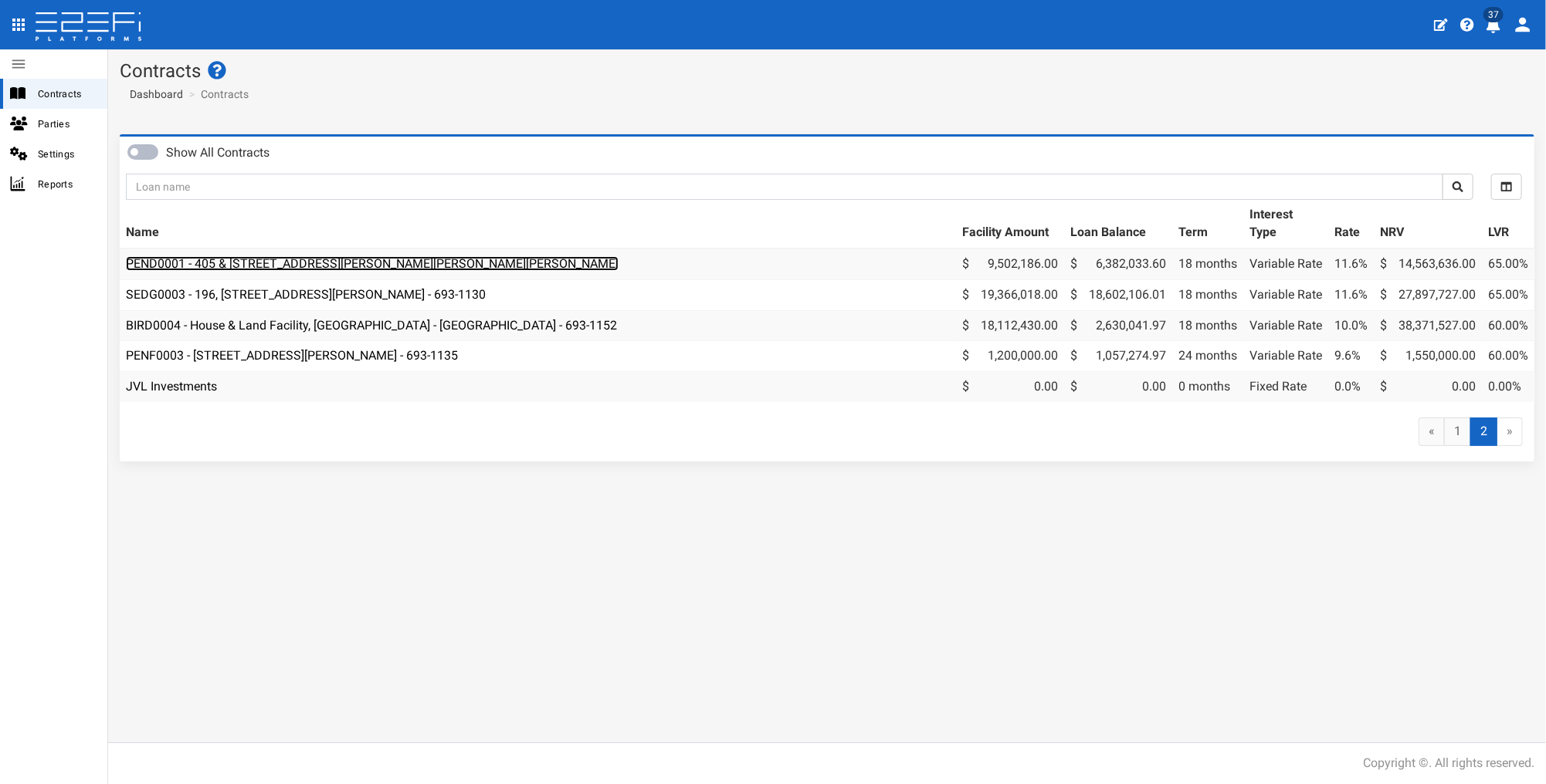
drag, startPoint x: 334, startPoint y: 265, endPoint x: 356, endPoint y: 269, distance: 22.4
click at [334, 265] on link "PEND0001 - 405 & [STREET_ADDRESS][PERSON_NAME][PERSON_NAME][PERSON_NAME]" at bounding box center [372, 264] width 493 height 14
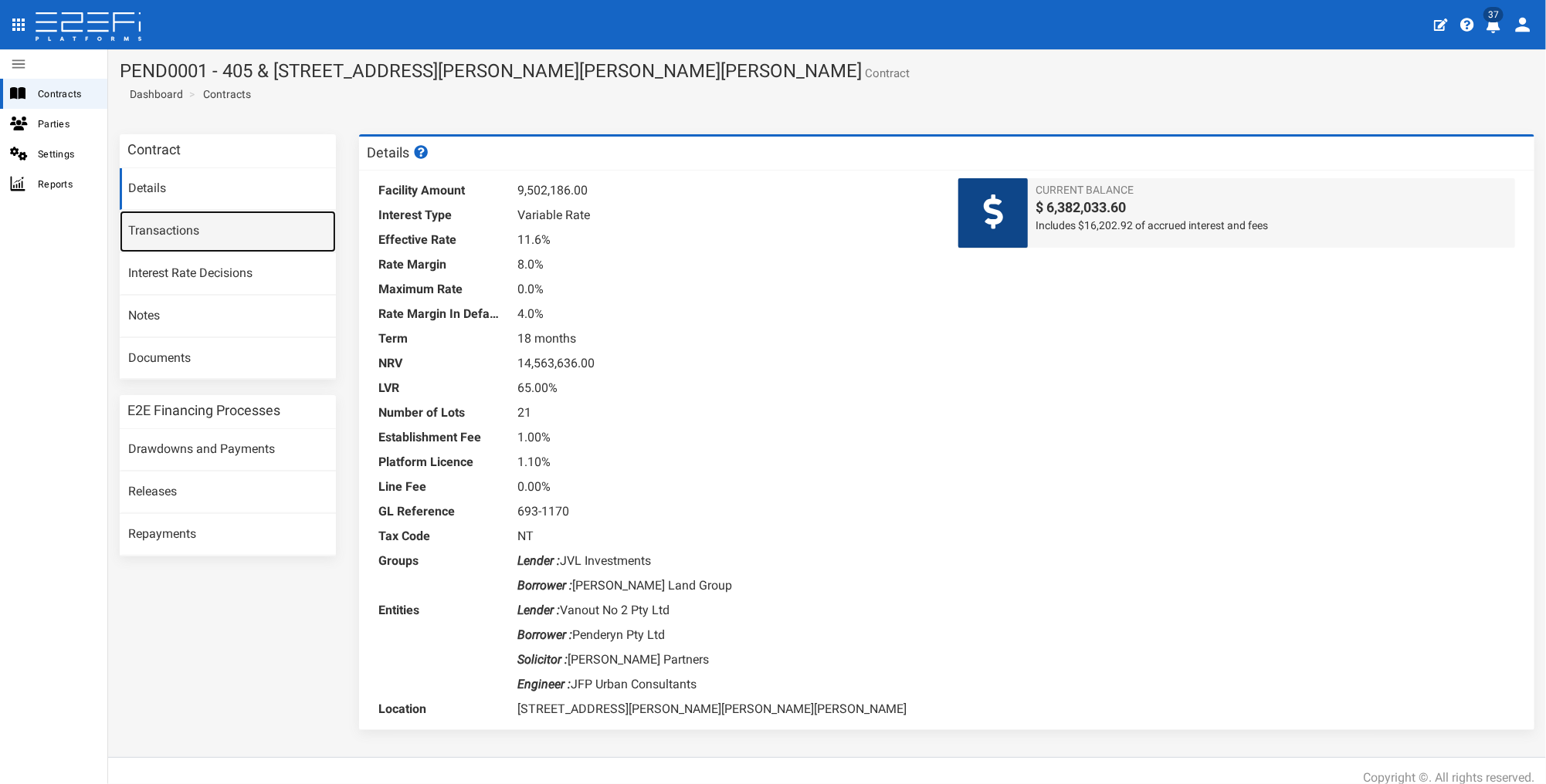
click at [217, 238] on link "Transactions" at bounding box center [227, 232] width 217 height 42
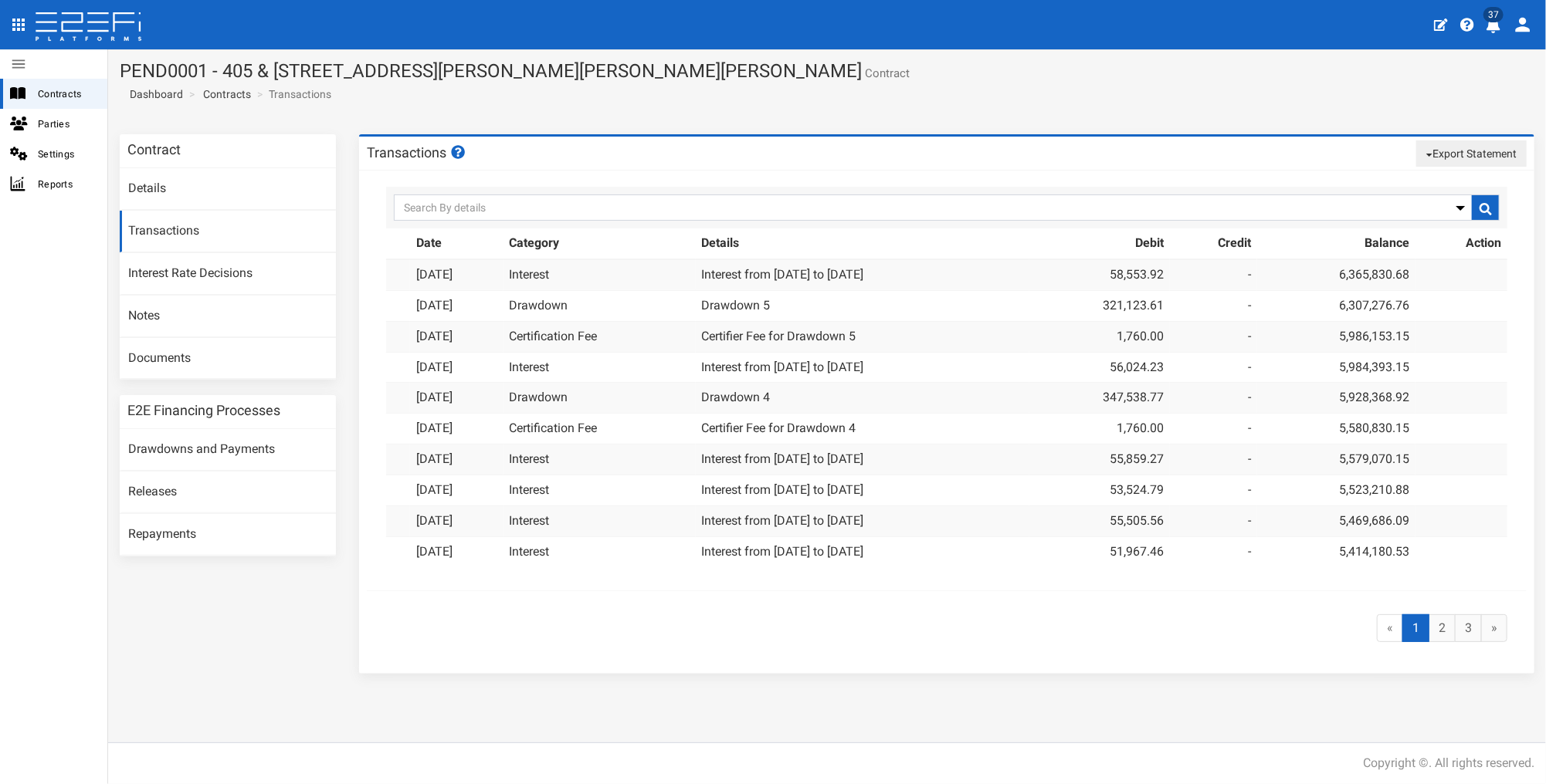
click at [1451, 154] on button "Export Statement" at bounding box center [1471, 153] width 110 height 26
click at [1437, 185] on link "pdf" at bounding box center [1465, 183] width 122 height 20
click at [221, 94] on link "Contracts" at bounding box center [227, 94] width 48 height 15
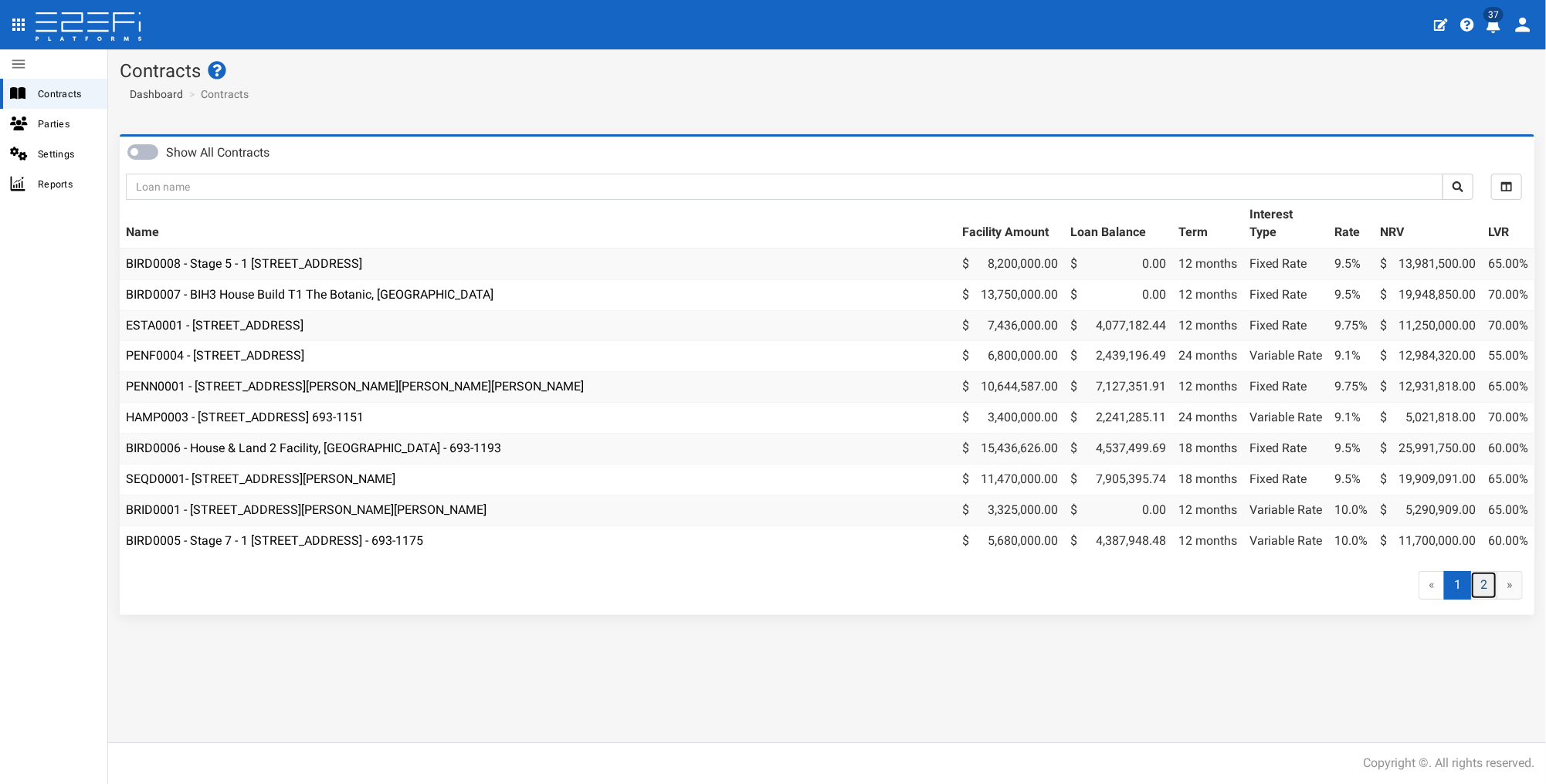
click at [1491, 595] on link "2" at bounding box center [1484, 585] width 27 height 29
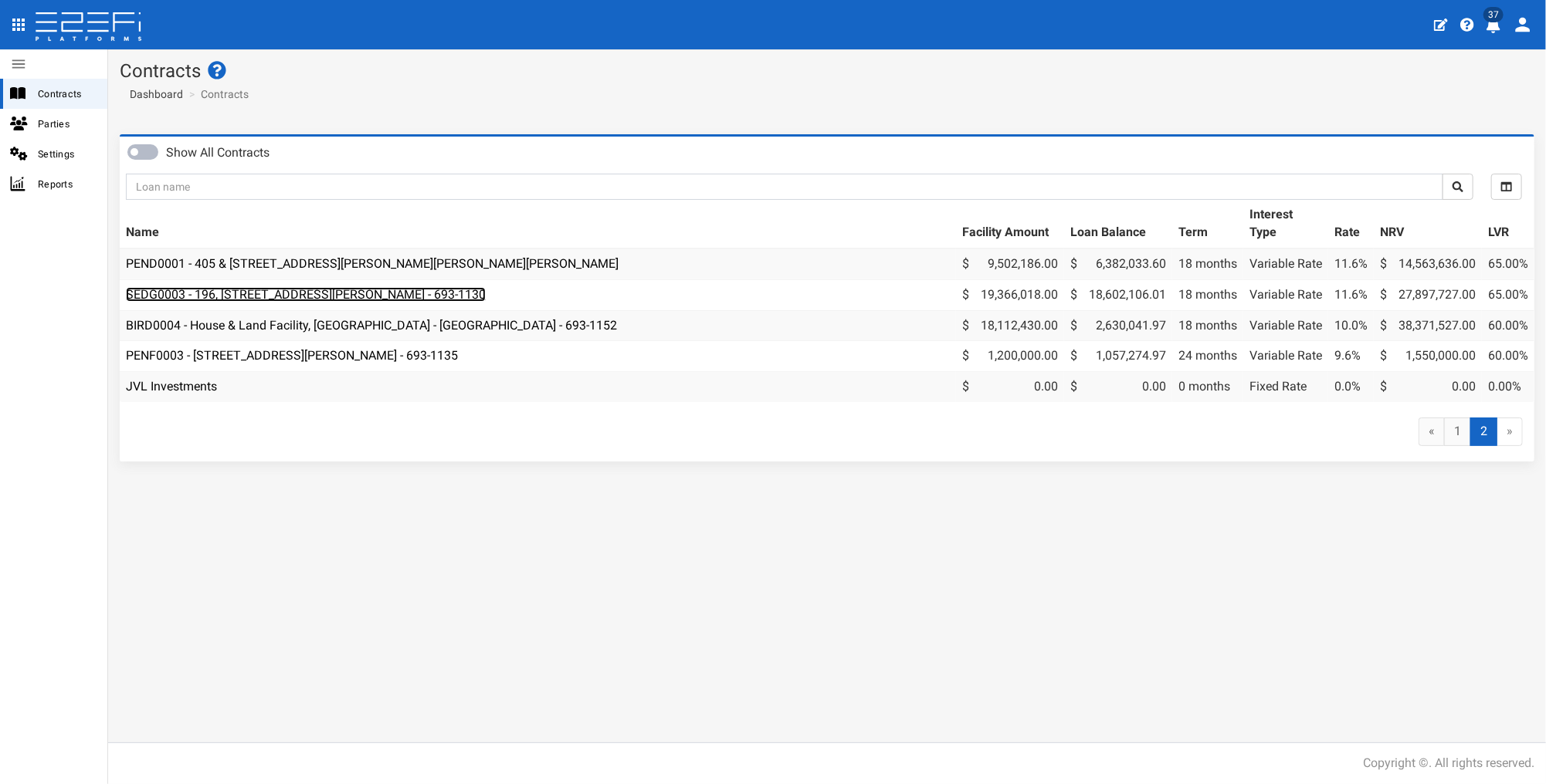
click at [219, 290] on link "SEDG0003 - 196, [STREET_ADDRESS][PERSON_NAME] - 693-1130" at bounding box center [306, 294] width 360 height 14
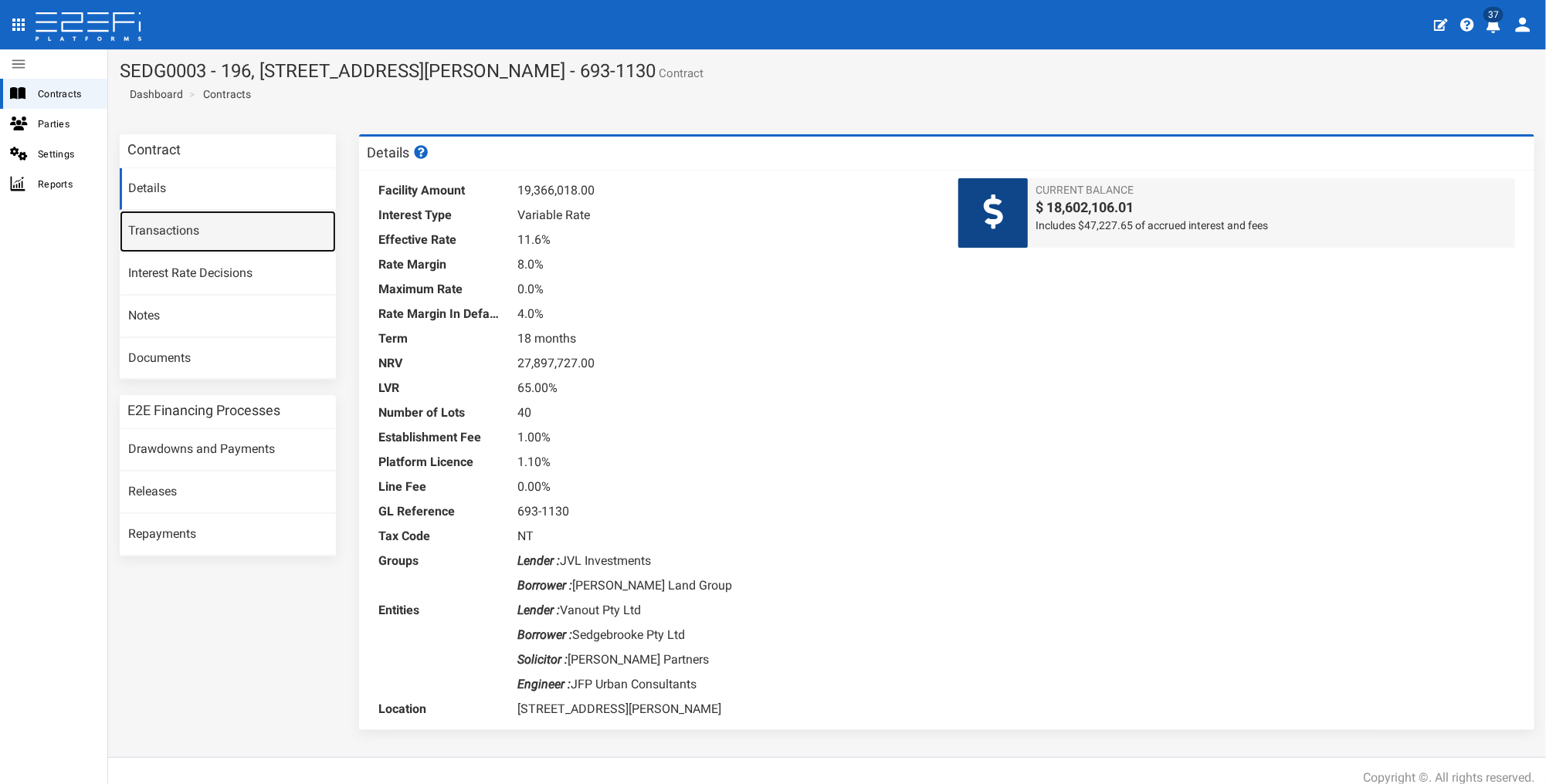
drag, startPoint x: 227, startPoint y: 230, endPoint x: 349, endPoint y: 229, distance: 122.0
click at [228, 230] on link "Transactions" at bounding box center [227, 232] width 217 height 42
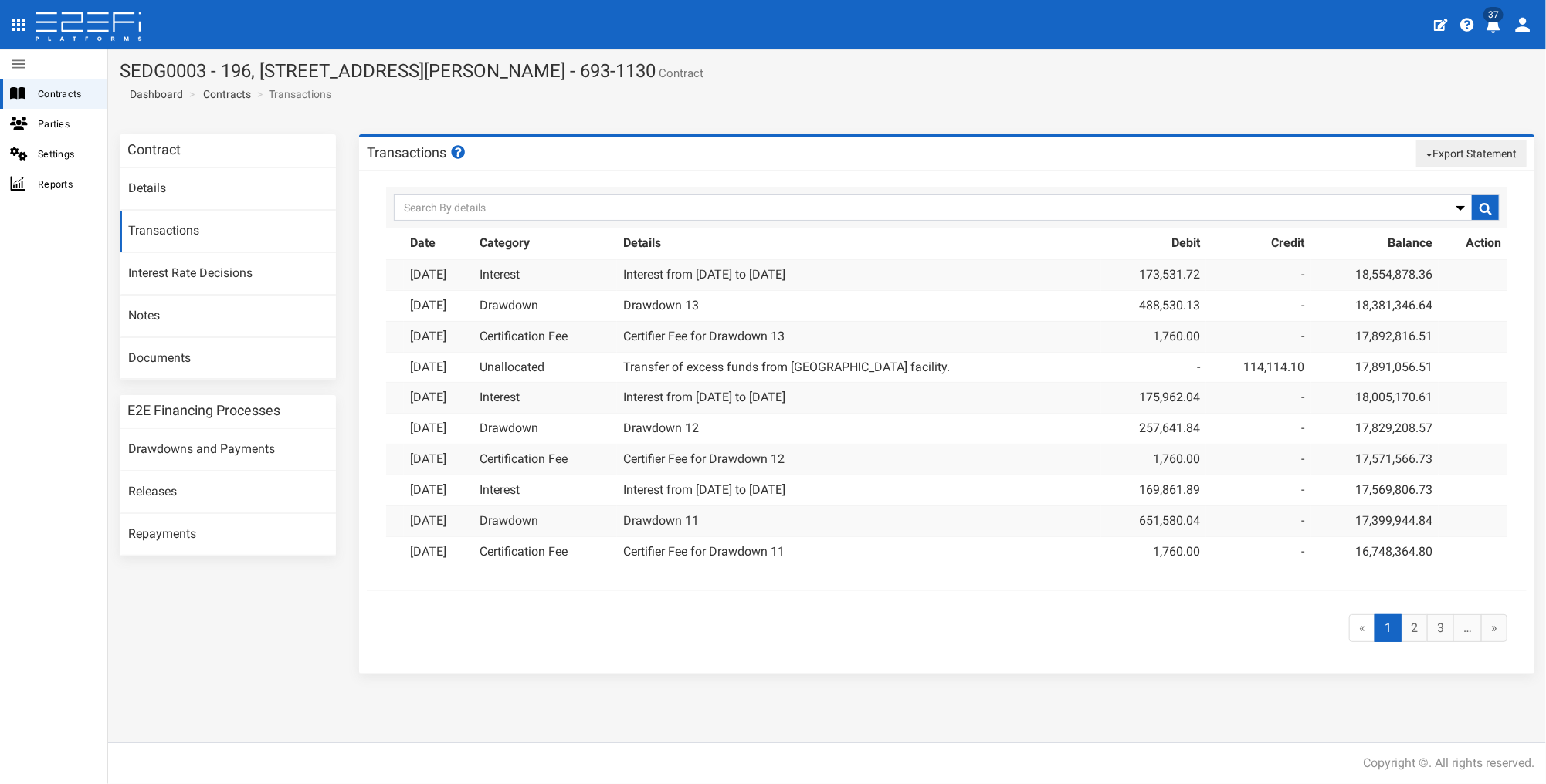
click at [1449, 149] on button "Export Statement" at bounding box center [1471, 153] width 110 height 26
click at [1441, 177] on link "pdf" at bounding box center [1465, 183] width 122 height 20
click at [220, 93] on link "Contracts" at bounding box center [227, 94] width 48 height 15
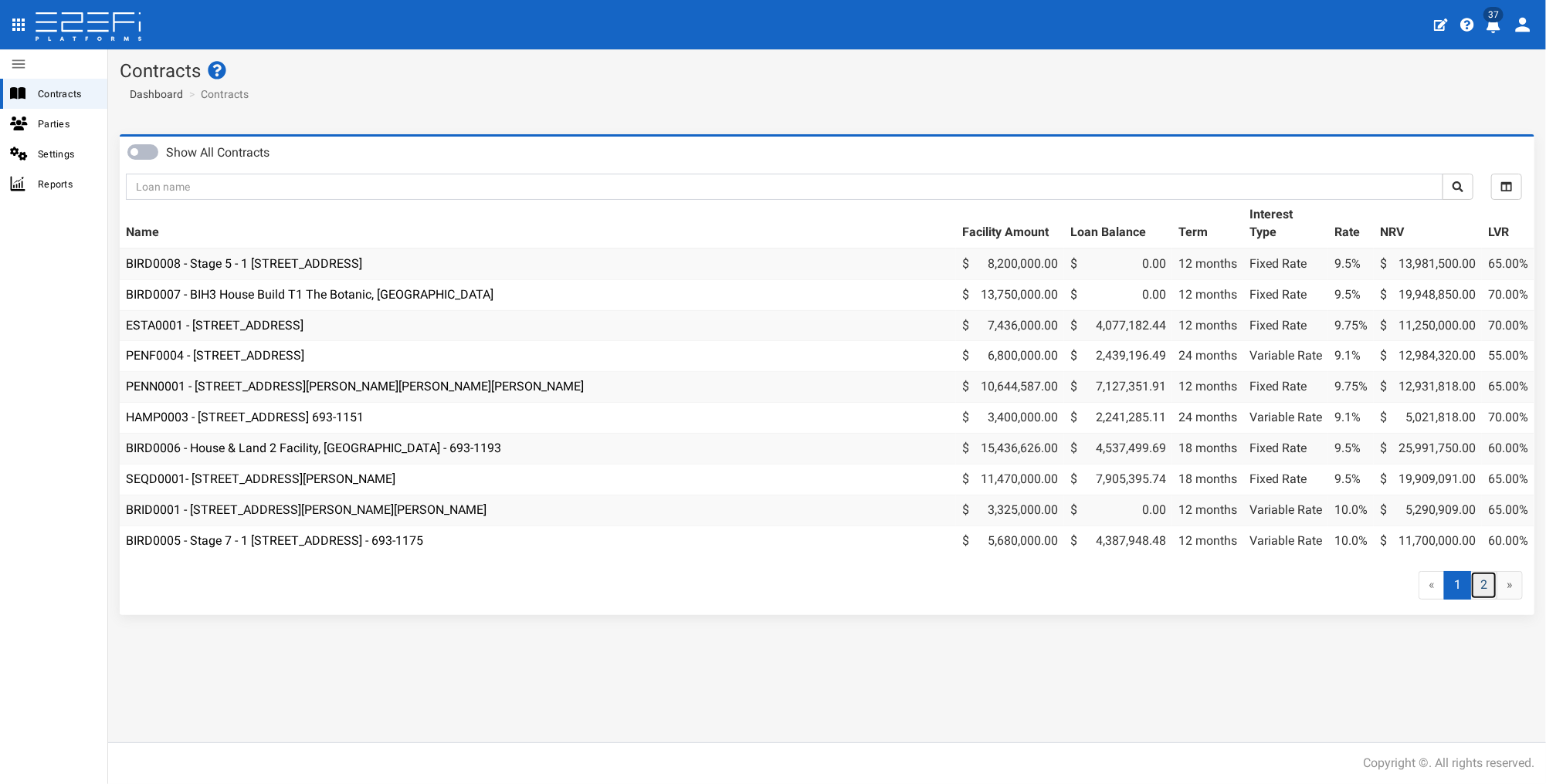
click at [1479, 594] on link "2" at bounding box center [1484, 585] width 27 height 29
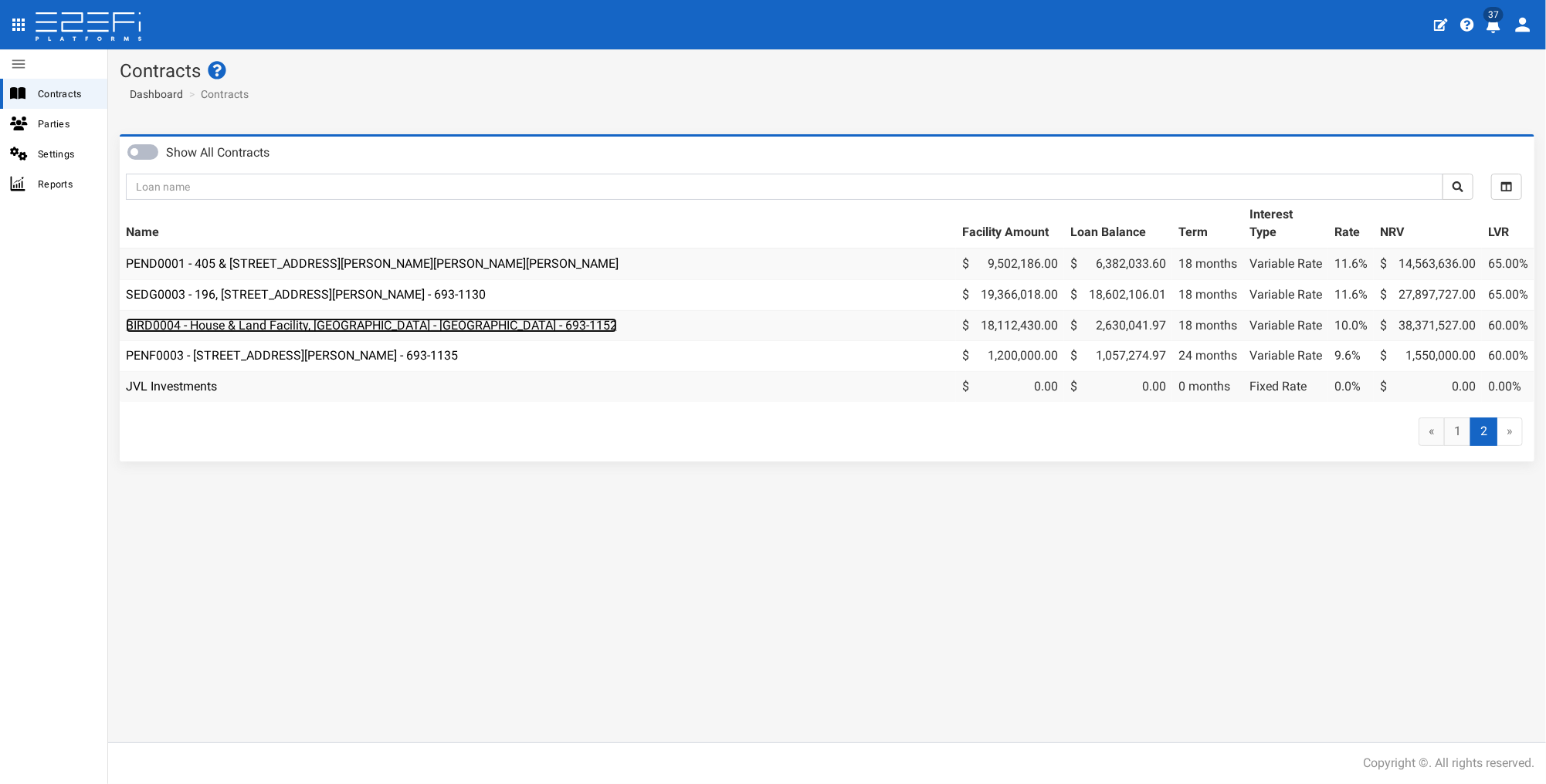
click at [269, 327] on link "BIRD0004 - House & Land Facility, [GEOGRAPHIC_DATA] - [GEOGRAPHIC_DATA] - 693-1…" at bounding box center [371, 325] width 491 height 14
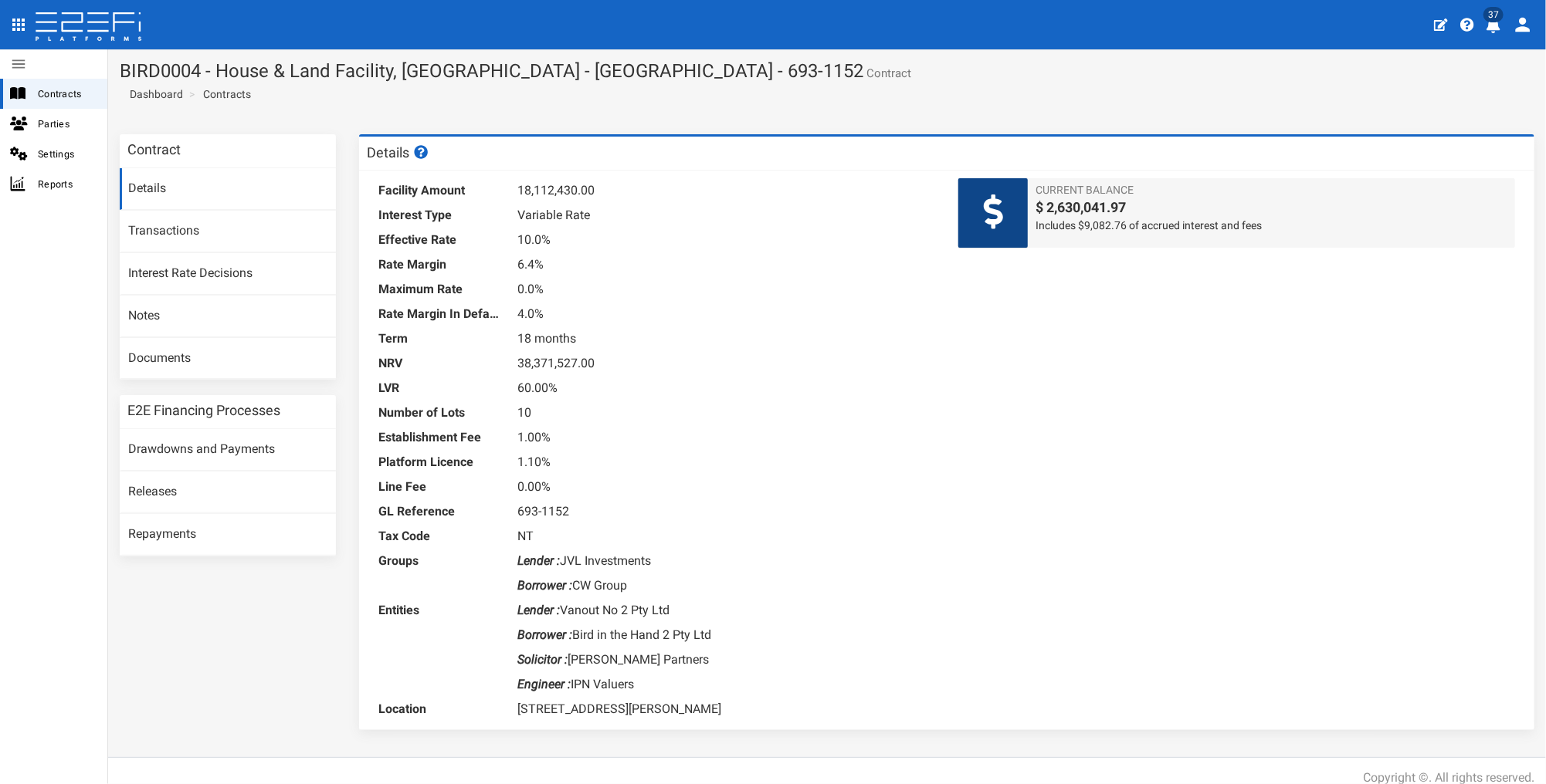
click at [1203, 318] on div "Facility Amount 18,112,430.00 Interest Type Variable Rate Effective Rate 10.0% …" at bounding box center [946, 450] width 1175 height 559
drag, startPoint x: 203, startPoint y: 226, endPoint x: 233, endPoint y: 225, distance: 30.0
click at [204, 226] on link "Transactions" at bounding box center [227, 232] width 217 height 42
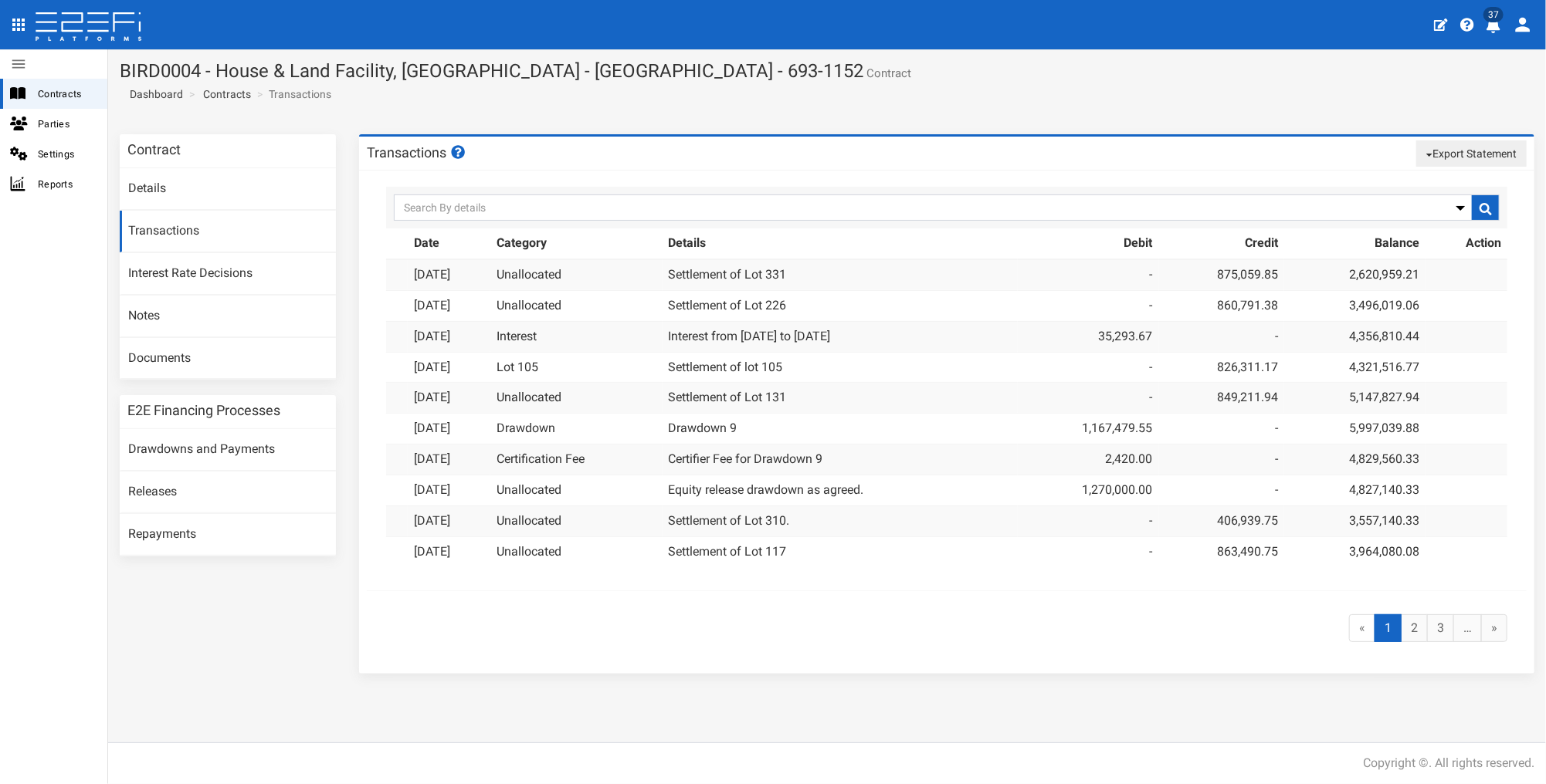
click at [1474, 153] on button "Export Statement" at bounding box center [1471, 153] width 110 height 26
click at [1438, 183] on link "pdf" at bounding box center [1465, 183] width 122 height 20
click at [237, 96] on link "Contracts" at bounding box center [227, 94] width 48 height 15
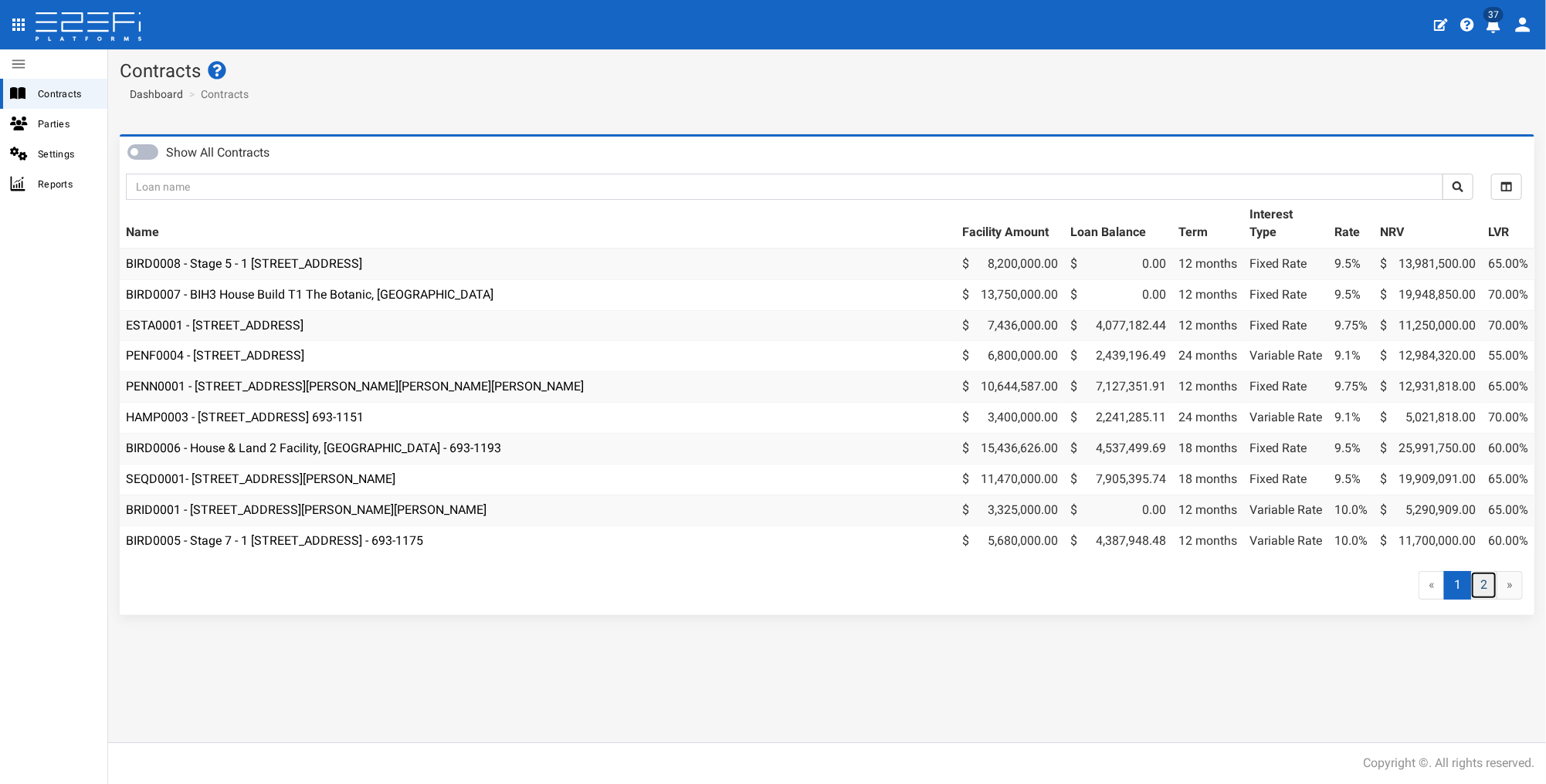
click at [1477, 599] on link "2" at bounding box center [1484, 585] width 27 height 29
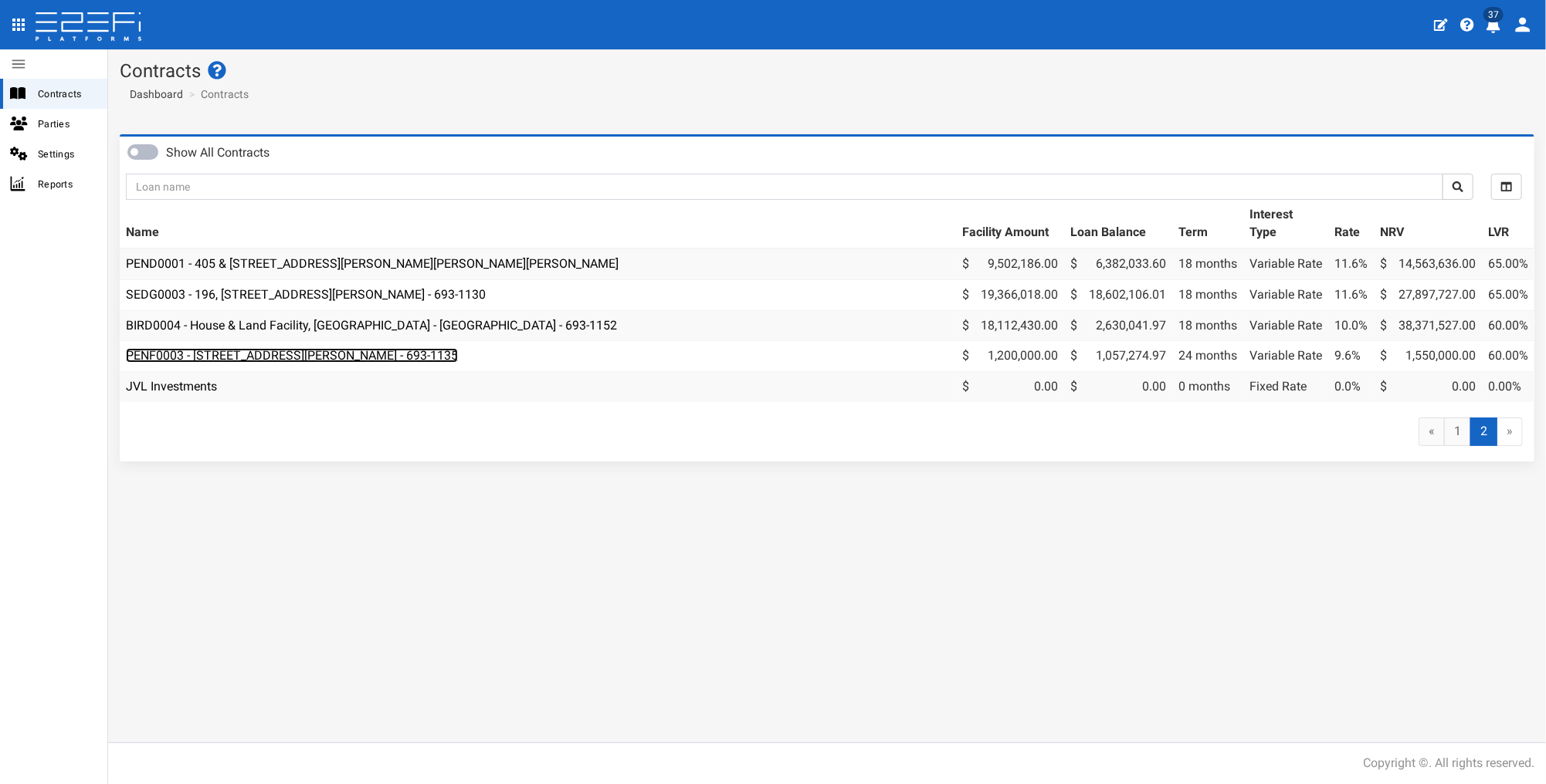
click at [225, 354] on link "PENF0003 - [STREET_ADDRESS][PERSON_NAME] - 693-1135" at bounding box center [291, 355] width 332 height 14
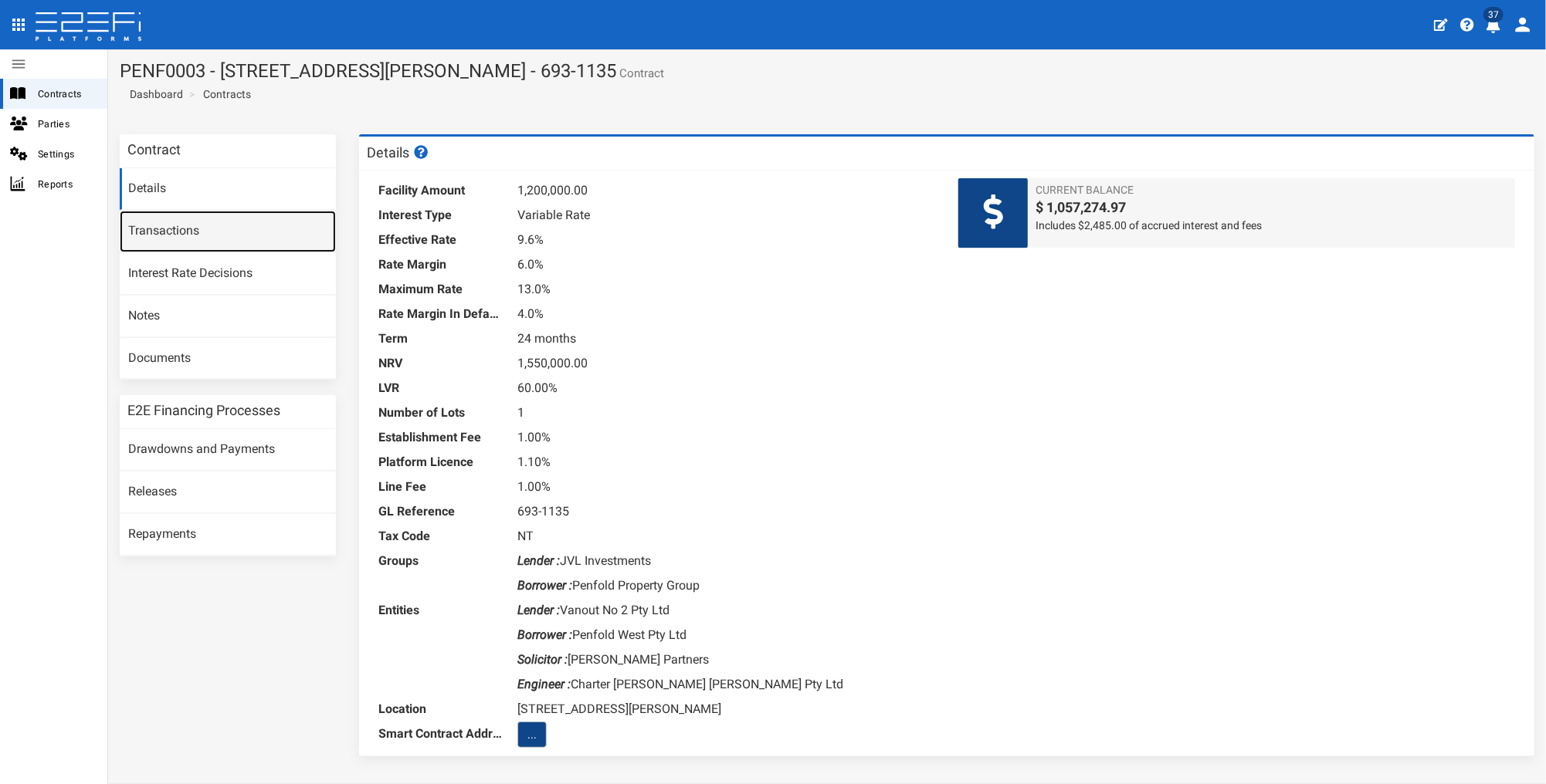
click at [137, 229] on link "Transactions" at bounding box center [227, 232] width 217 height 42
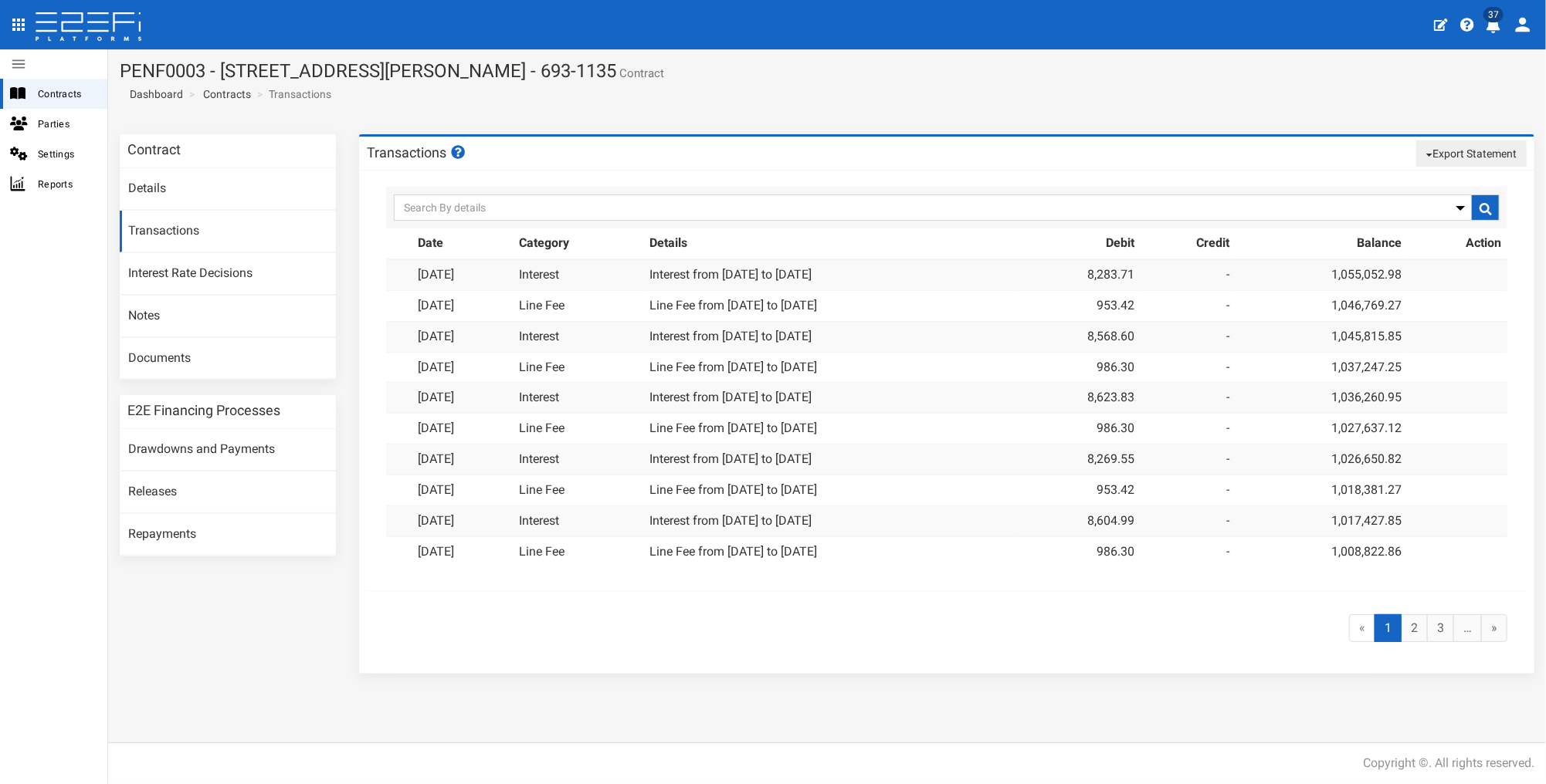
click at [1441, 144] on button "Export Statement" at bounding box center [1471, 153] width 110 height 26
click at [1434, 176] on link "pdf" at bounding box center [1465, 183] width 122 height 20
click at [226, 94] on link "Contracts" at bounding box center [227, 94] width 48 height 15
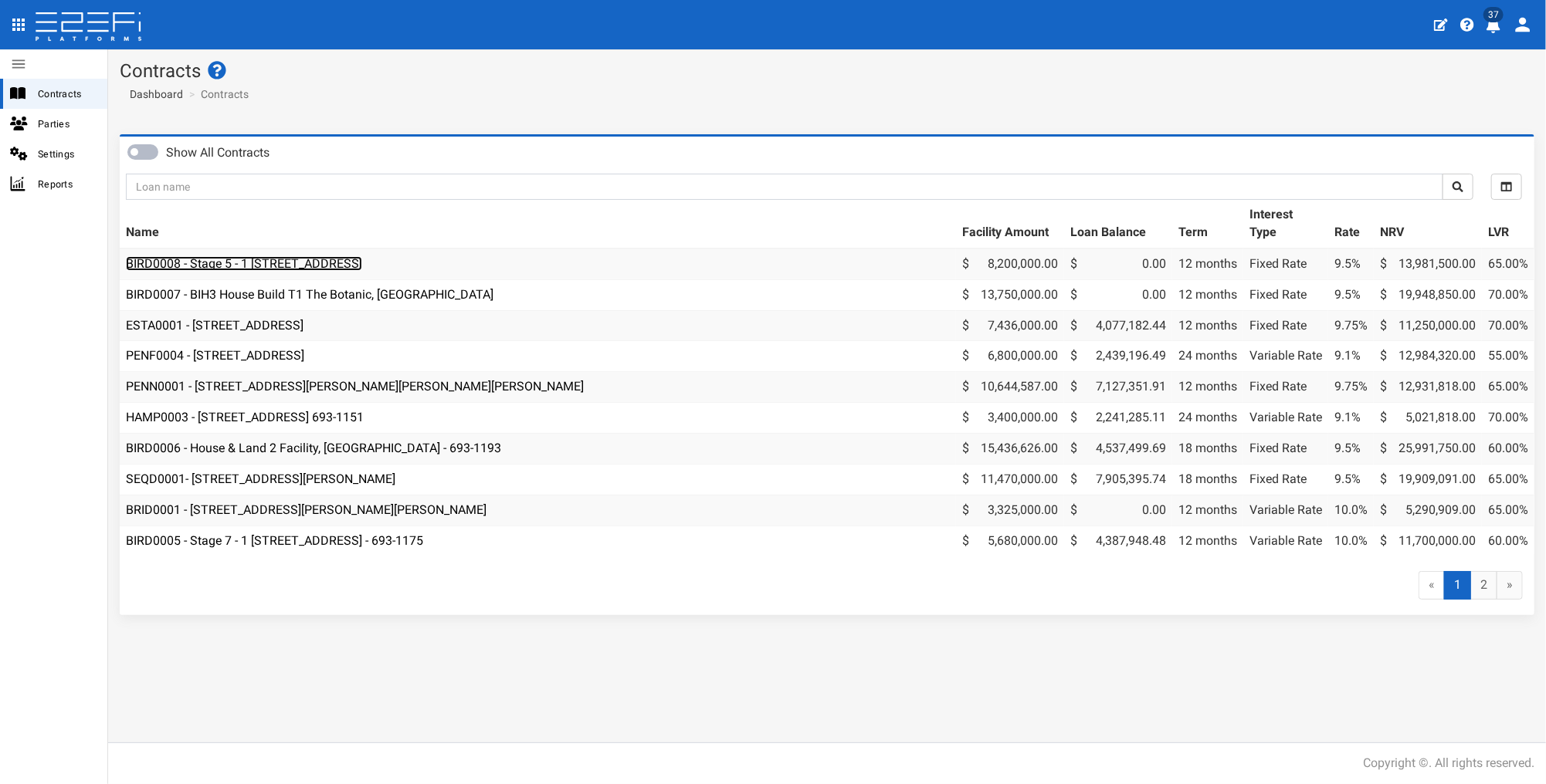
click at [269, 265] on link "BIRD0008 - Stage 5 - 1 BRUSH CHERRY Boulevard THRUMSTER NSW 2444" at bounding box center [243, 264] width 236 height 14
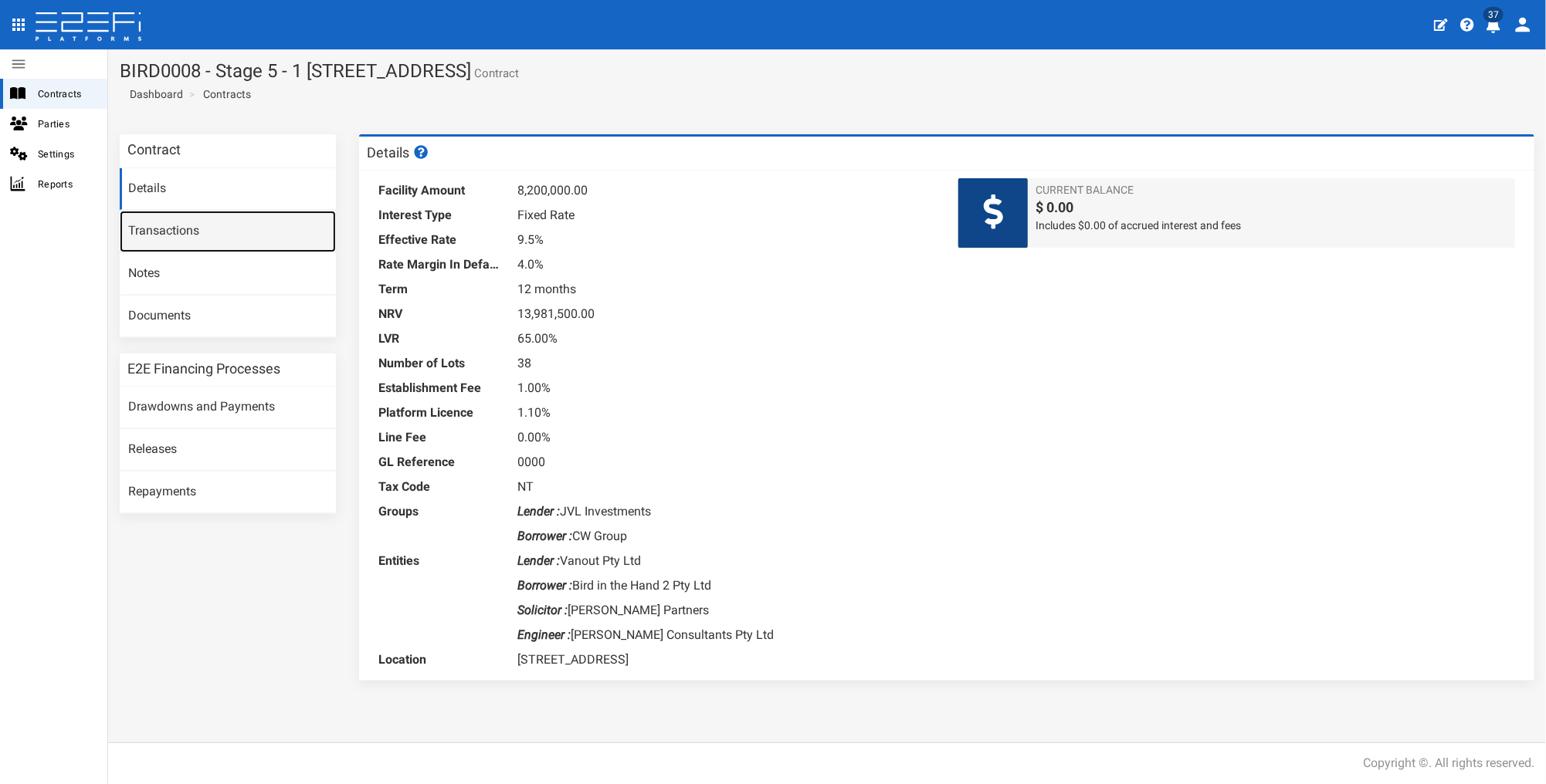
click at [163, 238] on link "Transactions" at bounding box center [227, 232] width 217 height 42
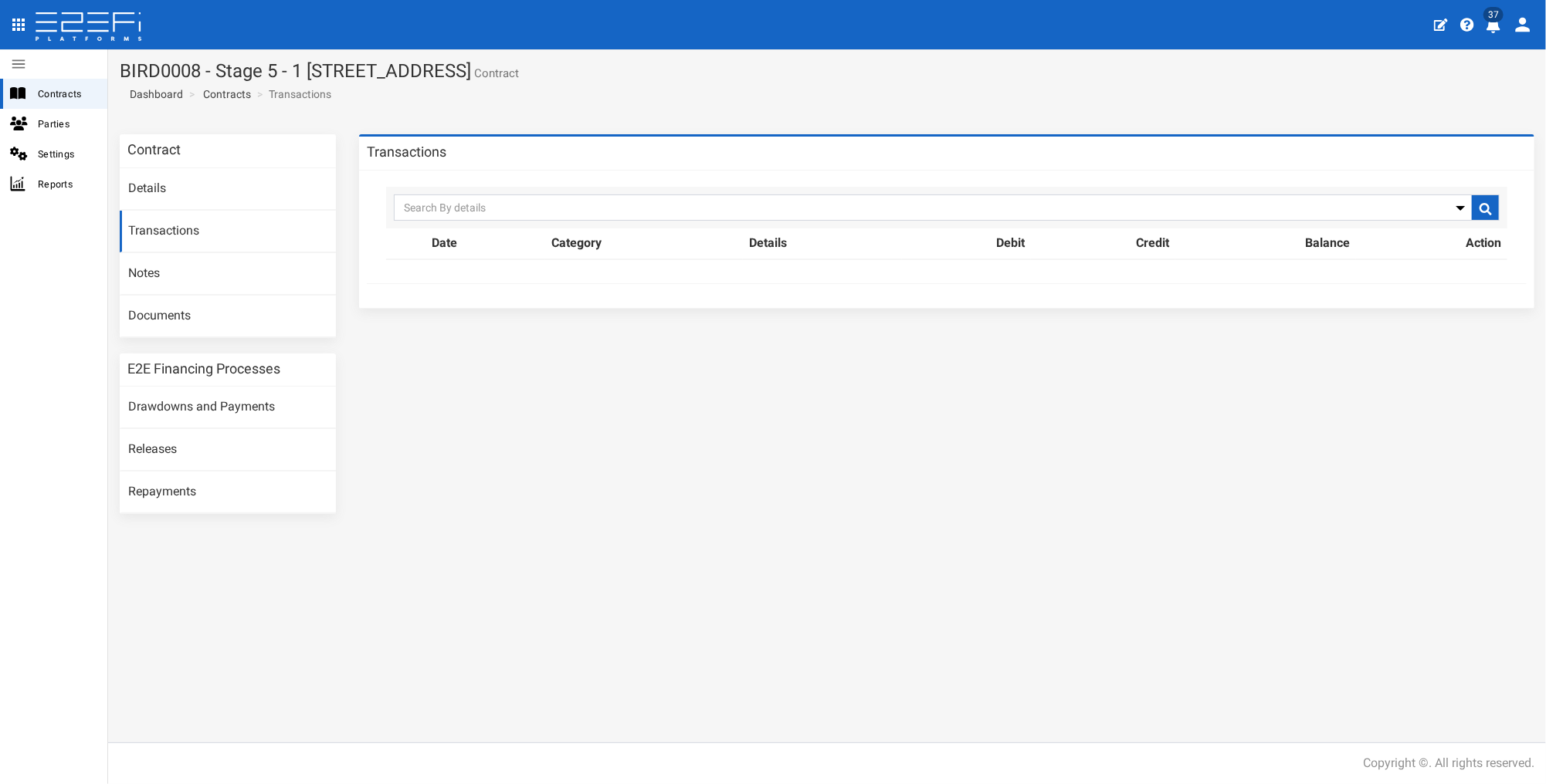
click at [1459, 210] on div at bounding box center [1460, 208] width 15 height 26
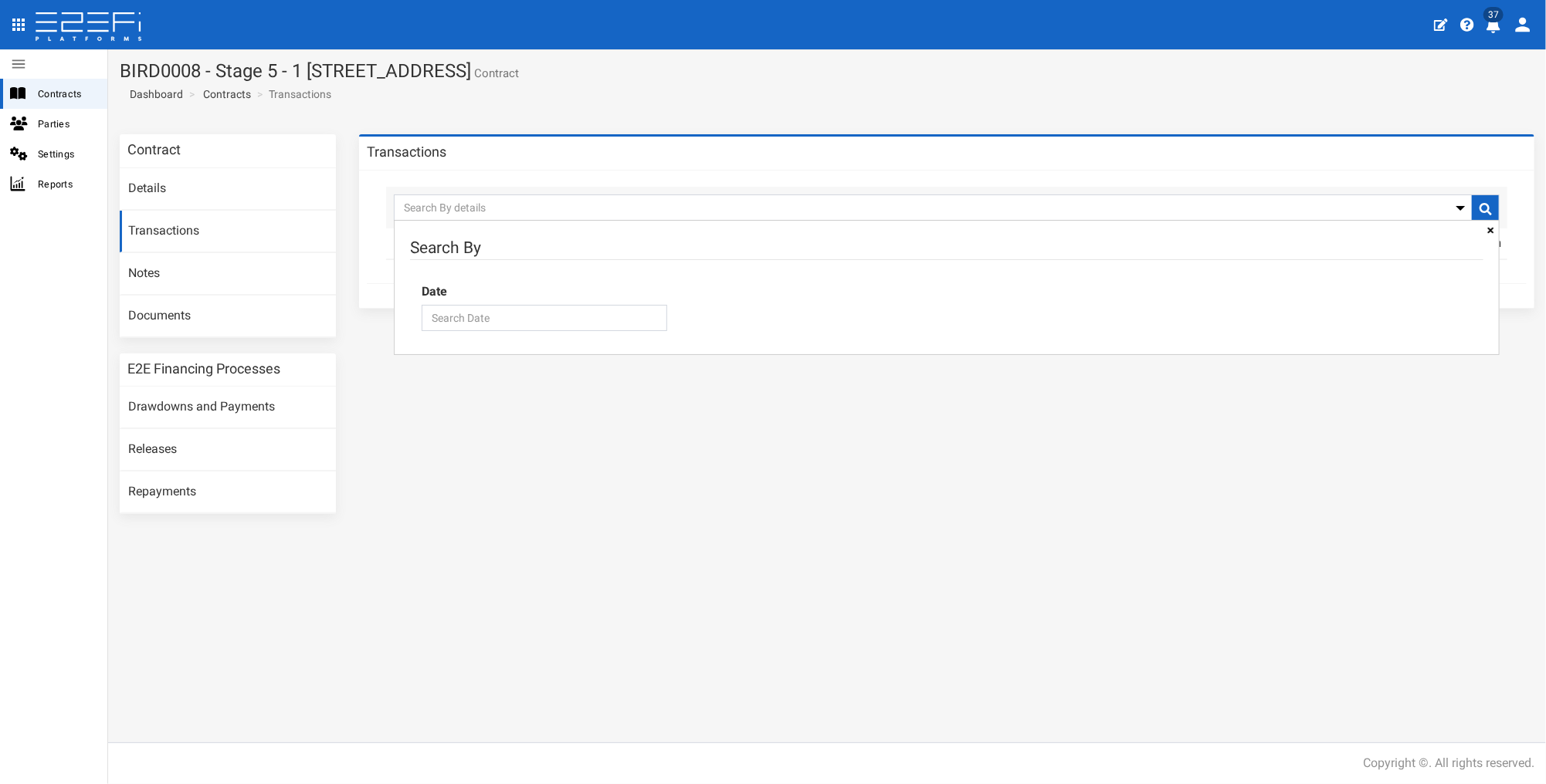
click at [1459, 210] on div at bounding box center [1460, 208] width 15 height 26
click at [151, 275] on link "Notes" at bounding box center [227, 274] width 217 height 42
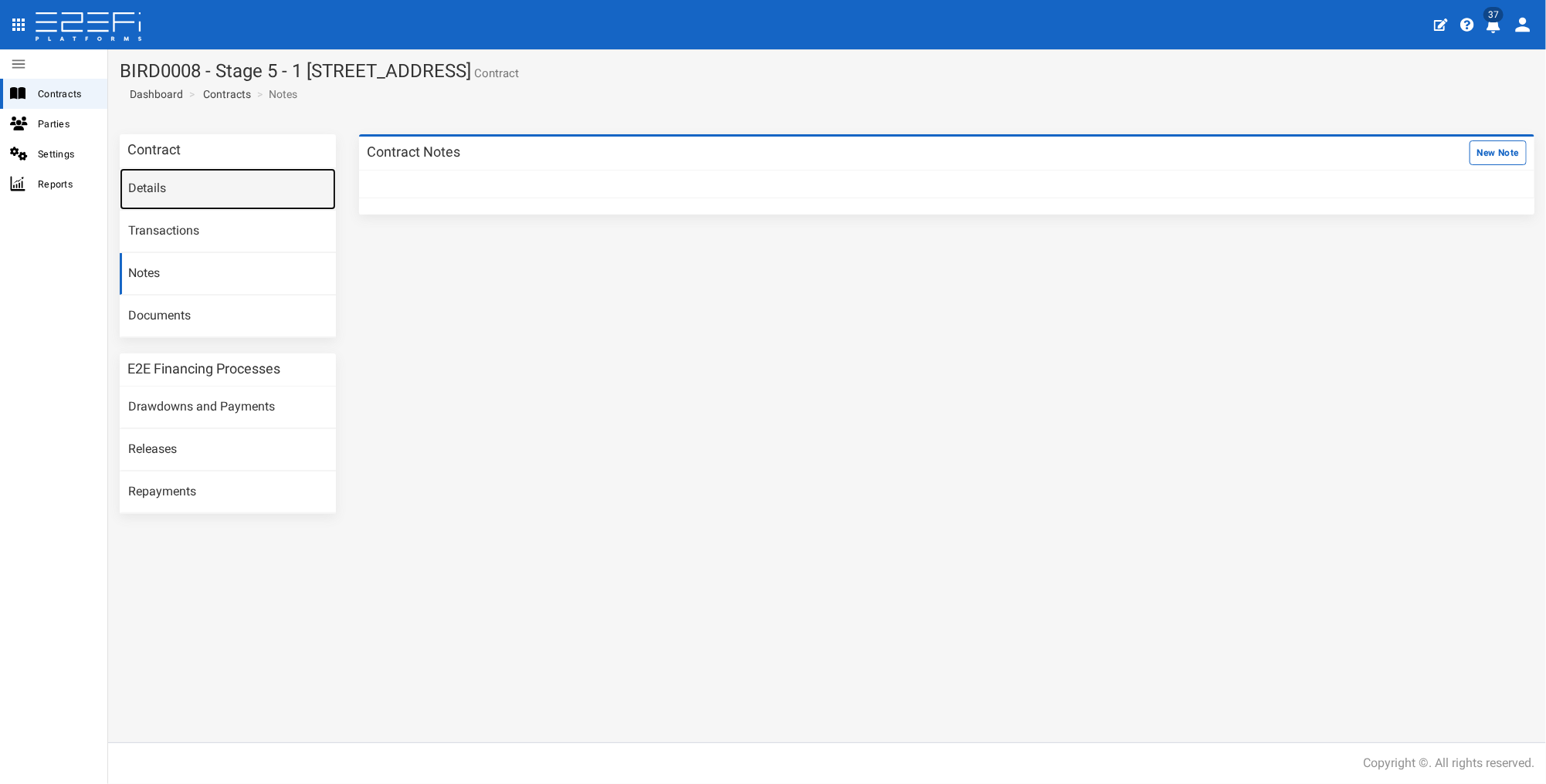
click at [153, 185] on link "Details" at bounding box center [227, 189] width 217 height 42
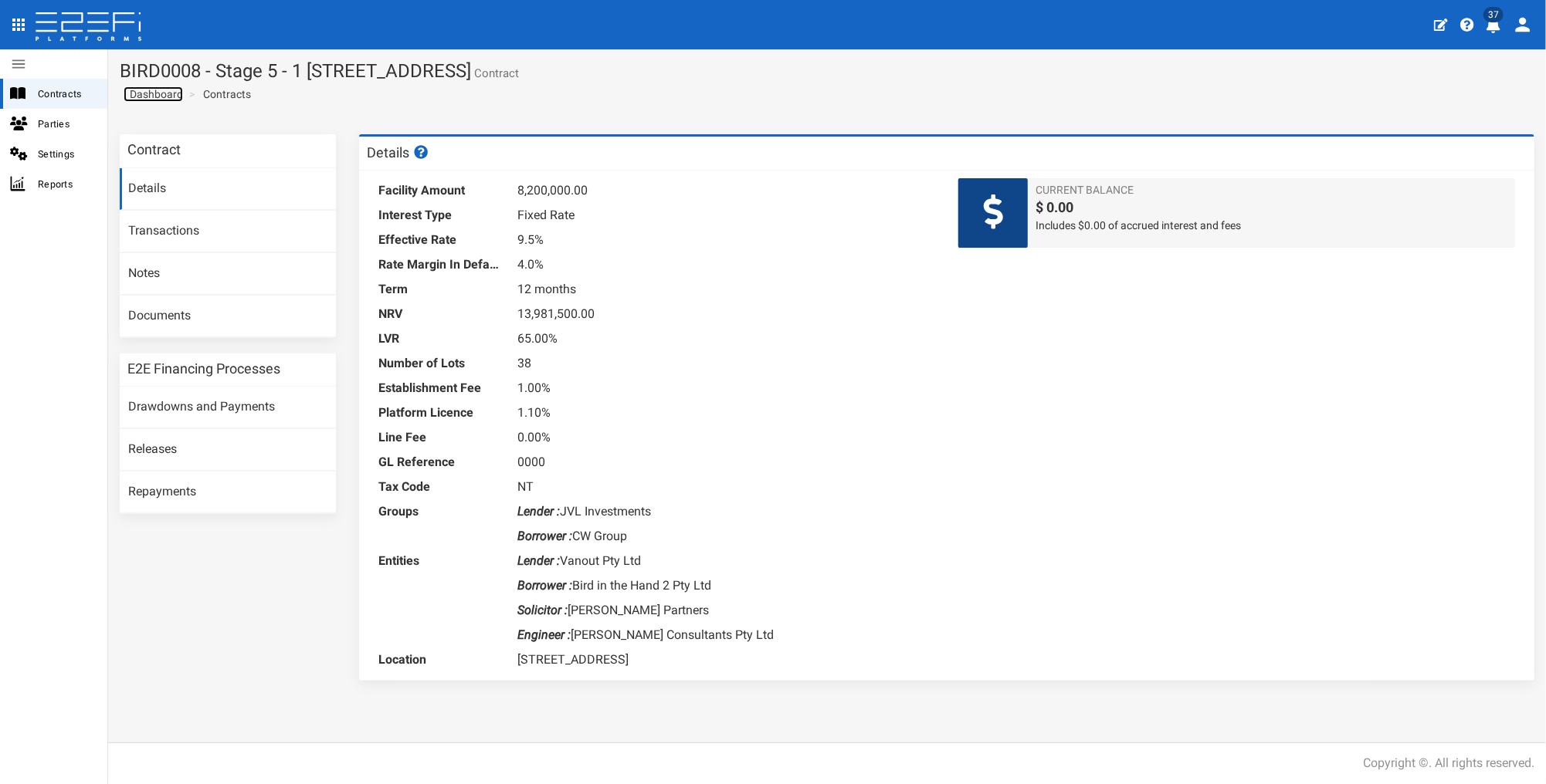
click at [153, 95] on span "Dashboard" at bounding box center [153, 94] width 60 height 12
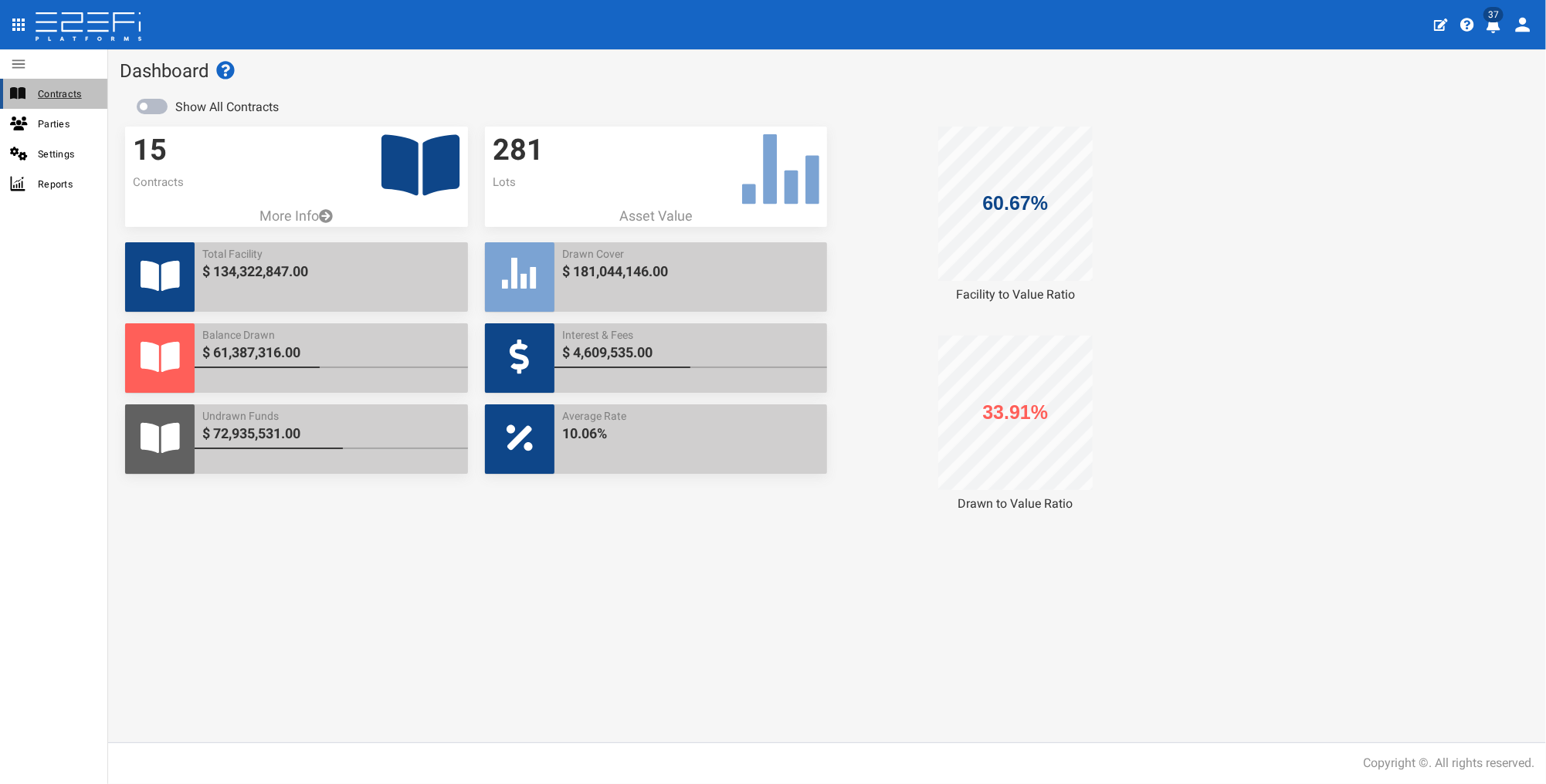
click at [54, 96] on span "Contracts" at bounding box center [66, 94] width 57 height 18
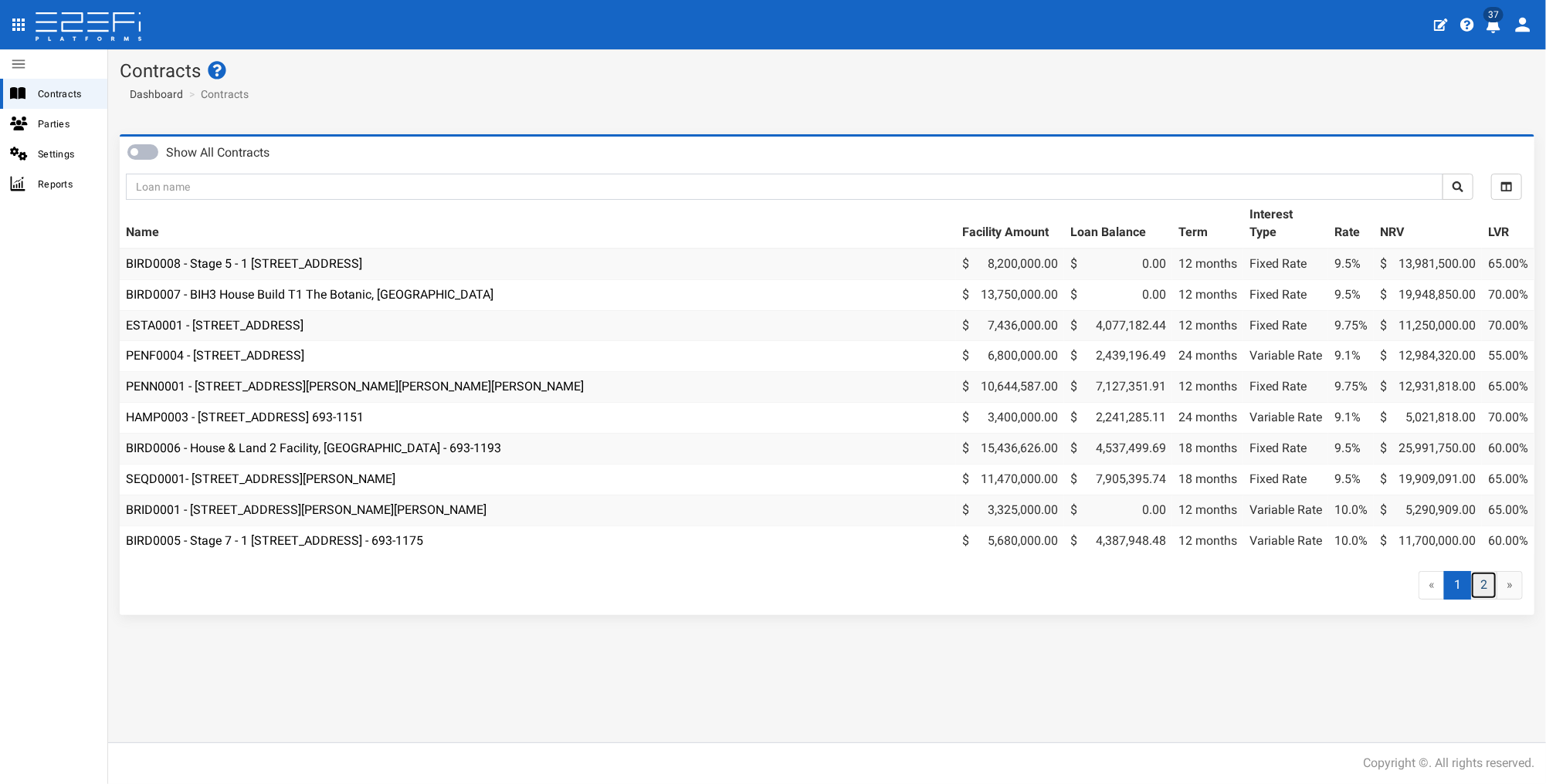
click at [1495, 600] on link "2" at bounding box center [1484, 585] width 27 height 29
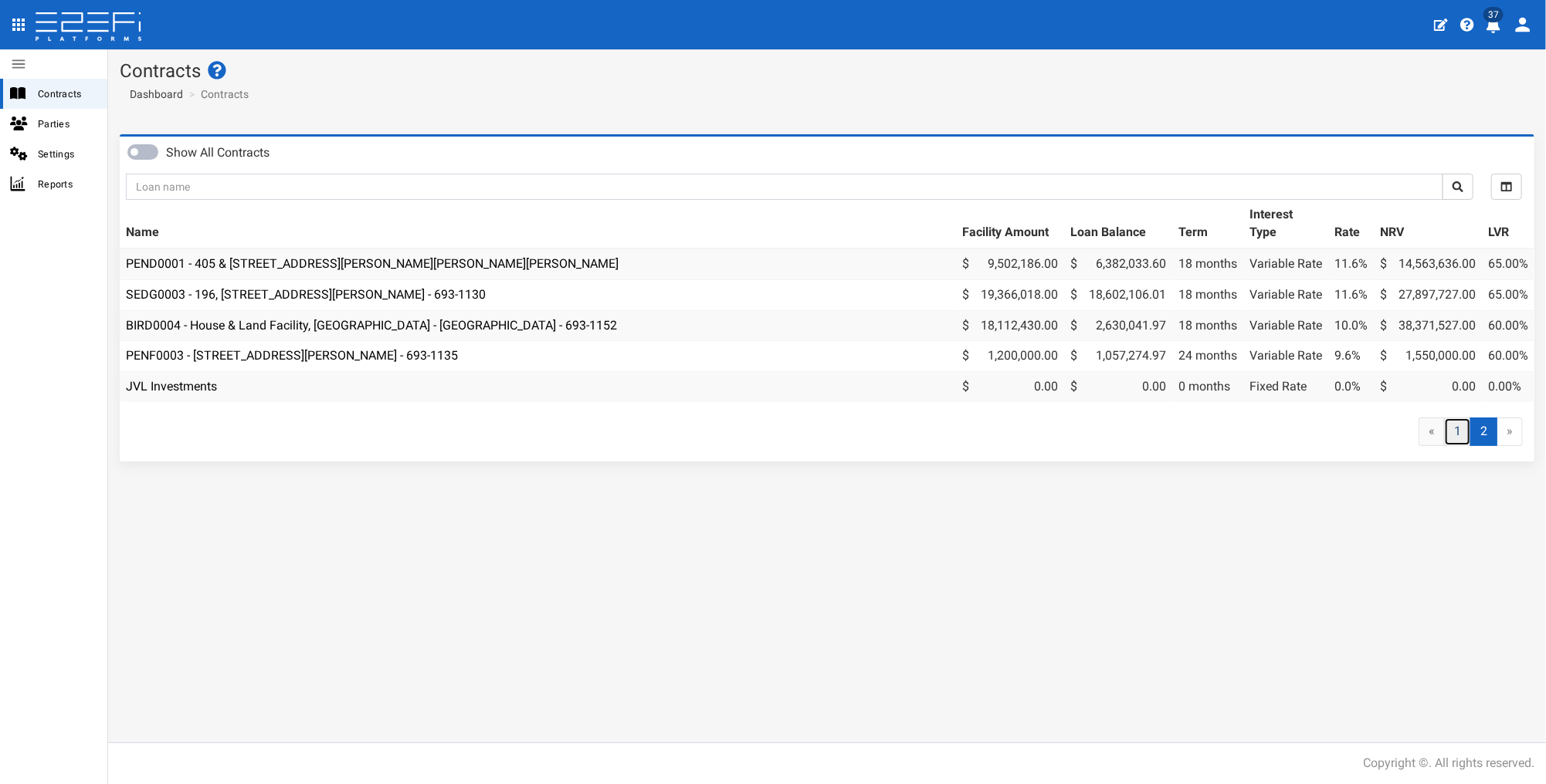
click at [1461, 444] on link "1" at bounding box center [1458, 432] width 27 height 29
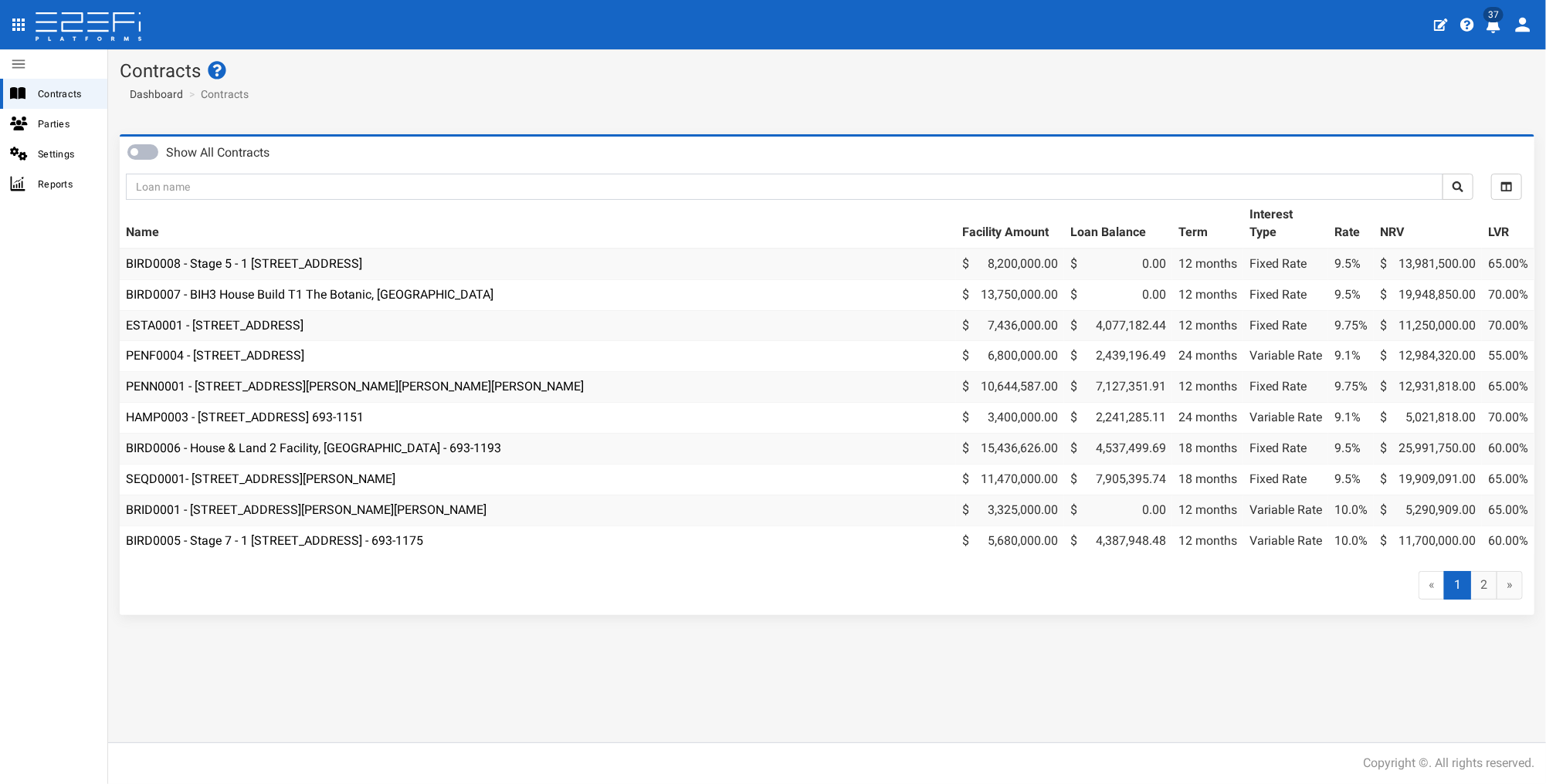
click at [1077, 724] on div "Show All Contracts All Selected Facility Amount Loan Balance Term Interest Type…" at bounding box center [827, 433] width 1438 height 620
click at [276, 512] on link "BRID0001 - [STREET_ADDRESS][PERSON_NAME][PERSON_NAME]" at bounding box center [306, 510] width 361 height 14
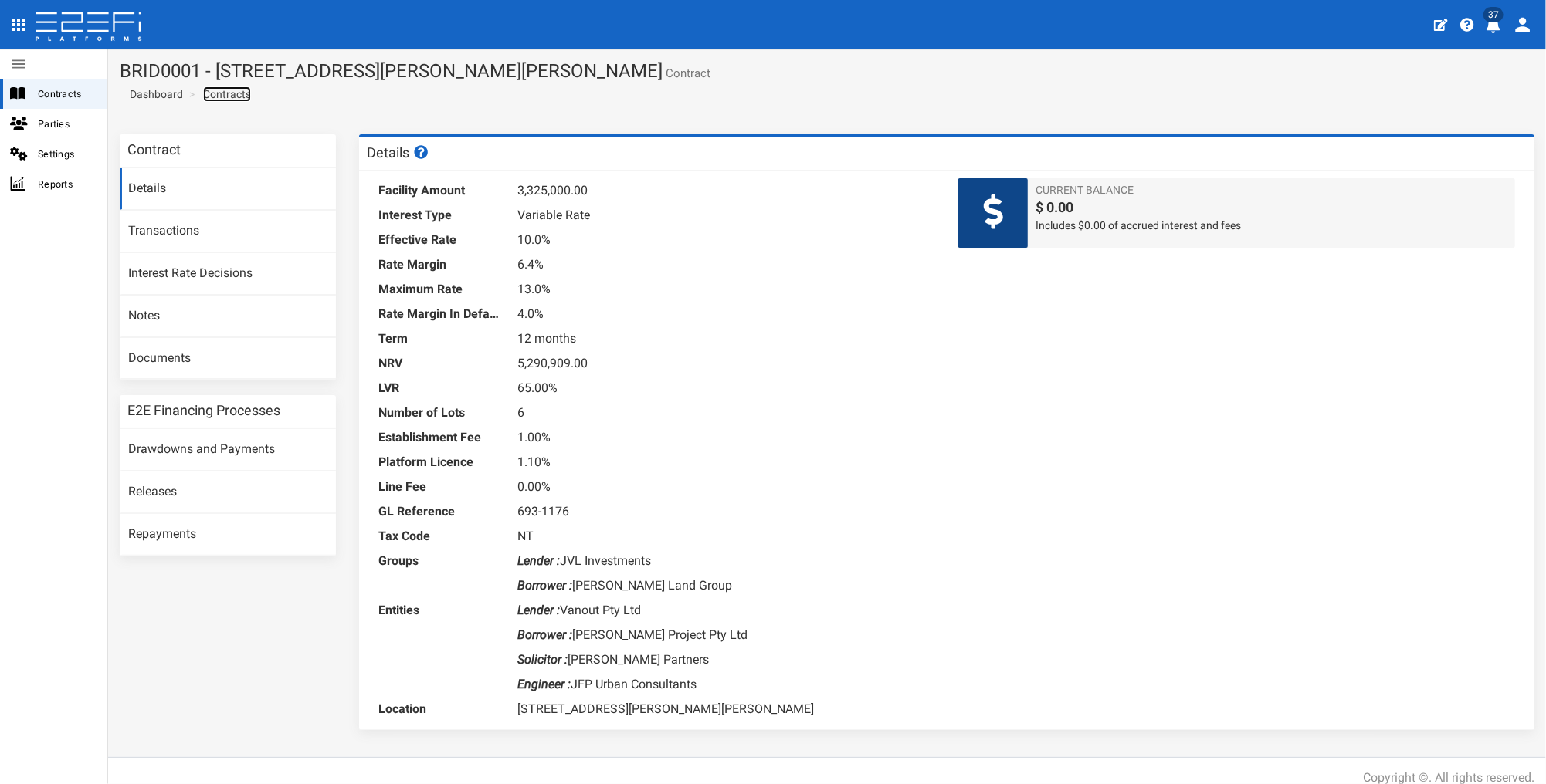
click at [218, 94] on link "Contracts" at bounding box center [227, 94] width 48 height 15
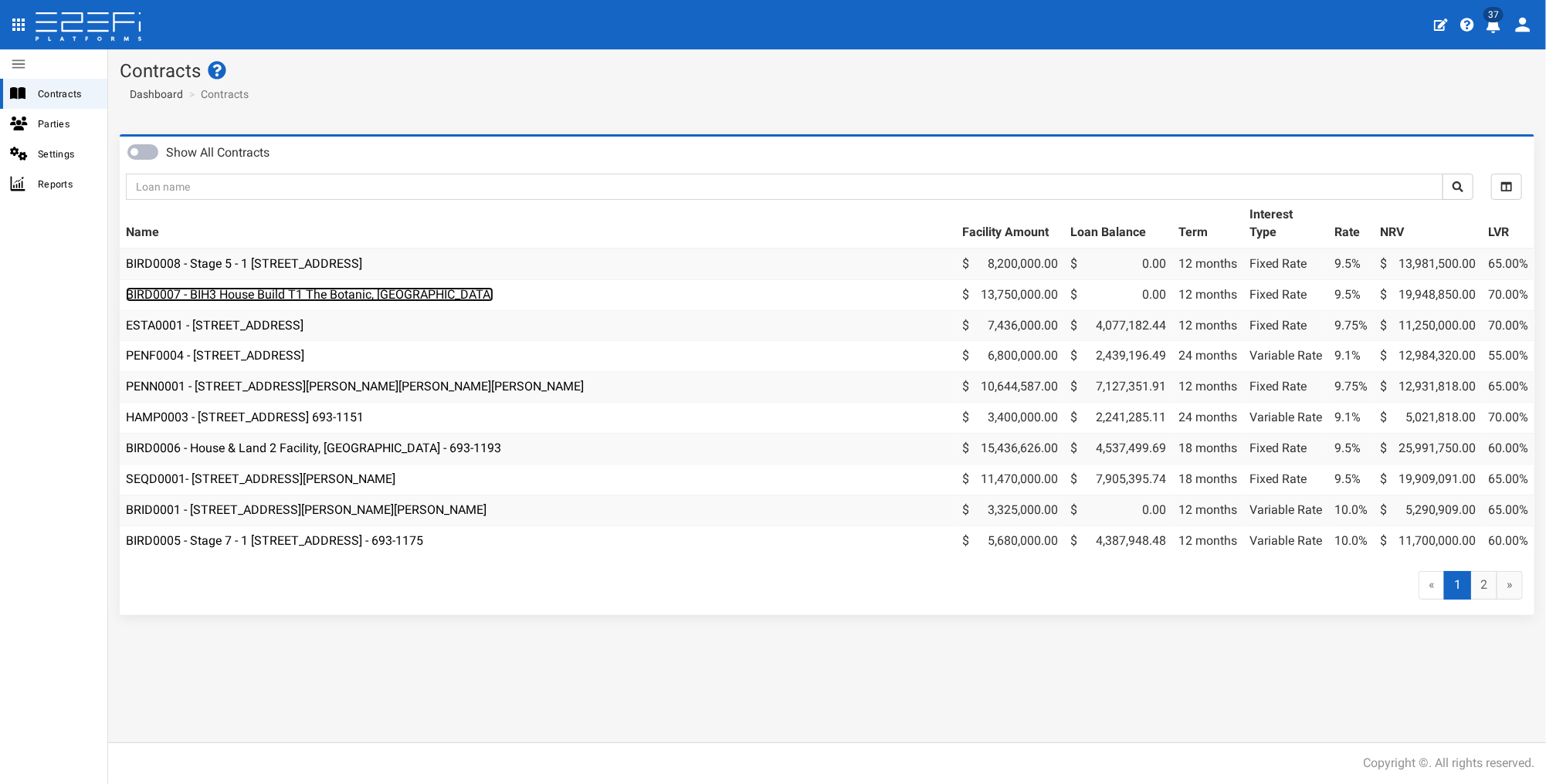
click at [255, 293] on link "BIRD0007 - BIH3 House Build T1 The Botanic, Highfields" at bounding box center [309, 294] width 368 height 14
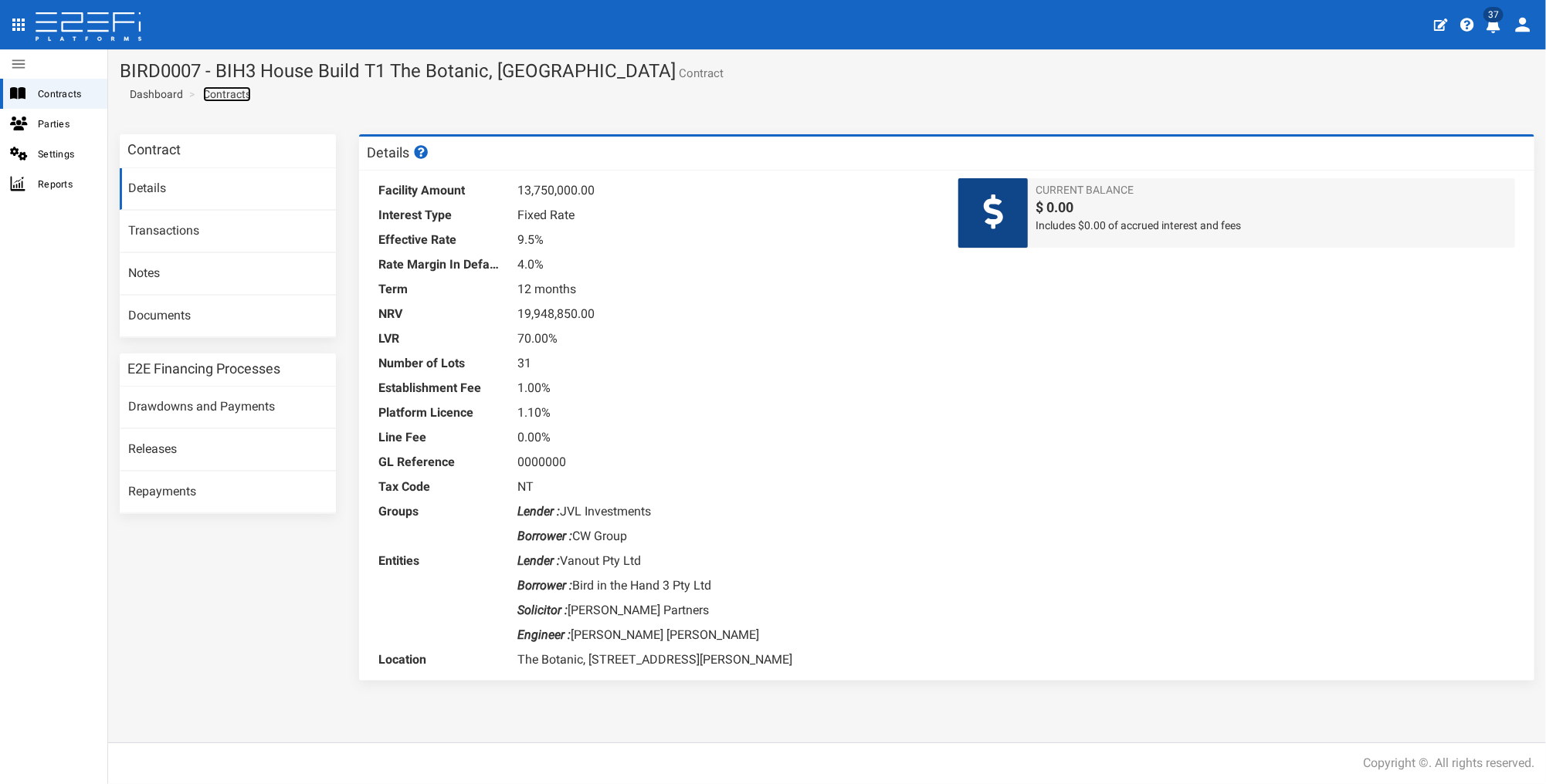
click at [225, 94] on link "Contracts" at bounding box center [227, 94] width 48 height 15
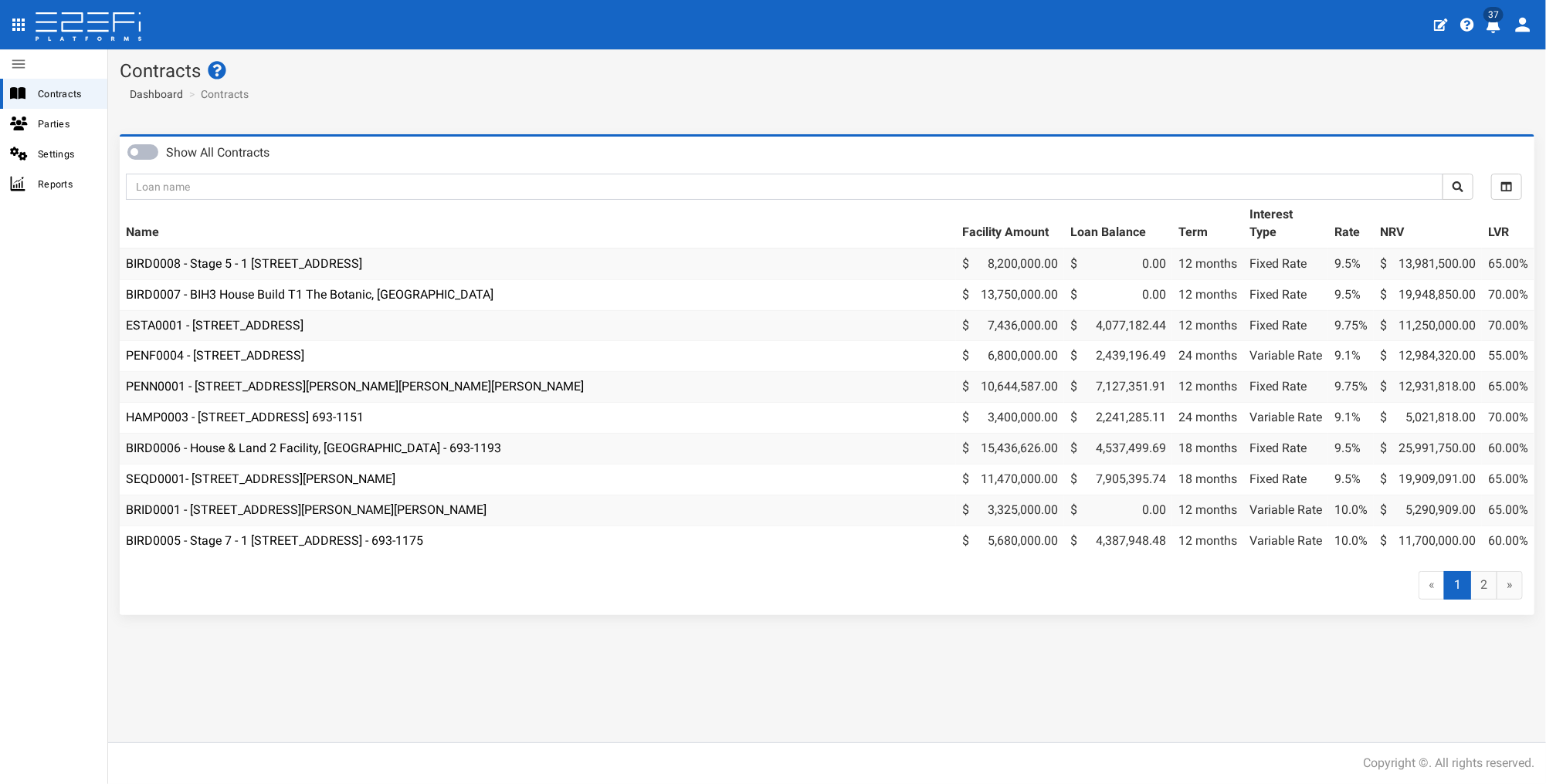
click at [389, 284] on td "BIRD0007 - BIH3 House Build T1 The Botanic, [GEOGRAPHIC_DATA]" at bounding box center [537, 295] width 837 height 31
click at [389, 293] on link "BIRD0007 - BIH3 House Build T1 The Botanic, [GEOGRAPHIC_DATA]" at bounding box center [309, 294] width 368 height 14
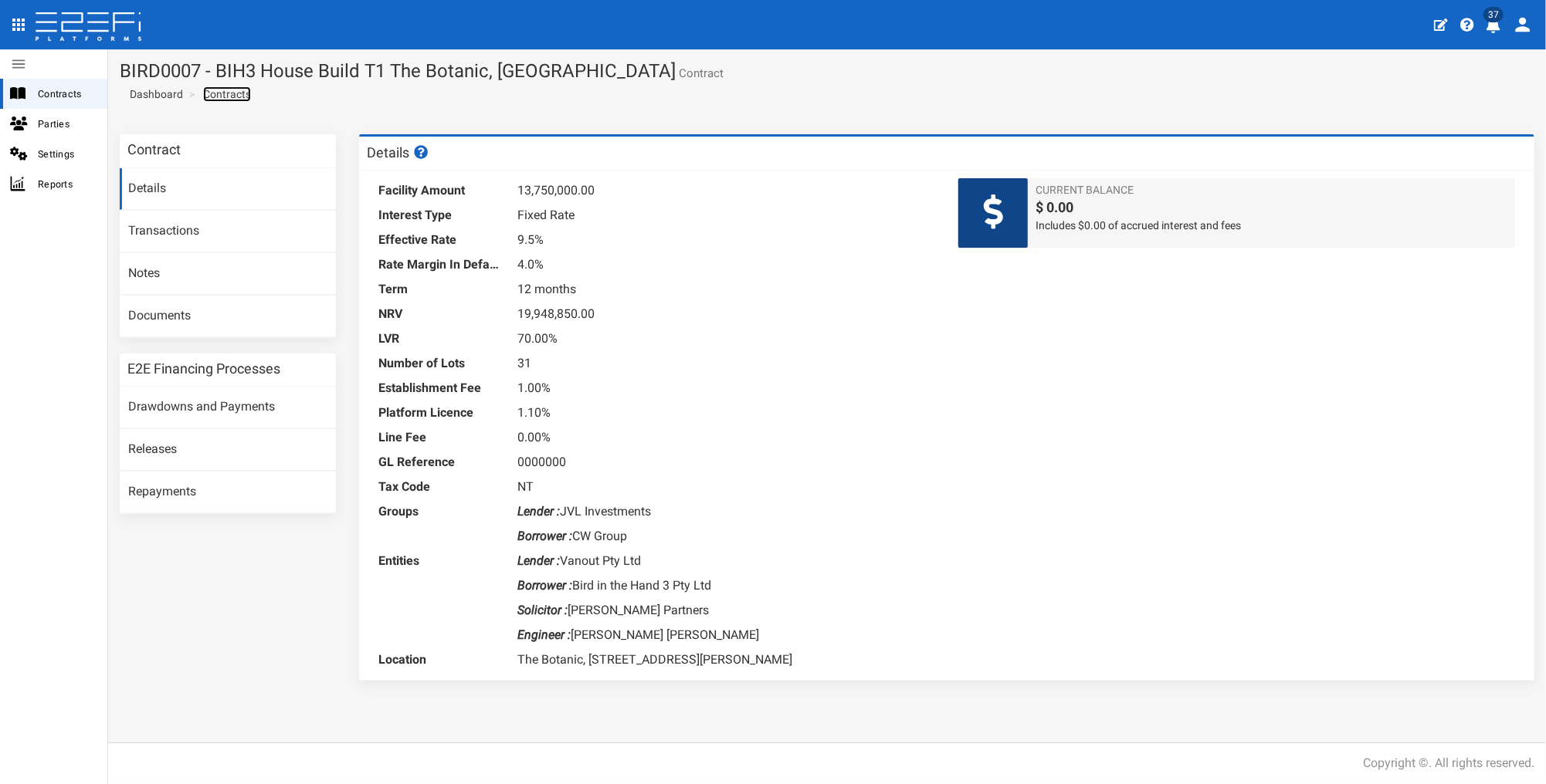
click at [213, 95] on link "Contracts" at bounding box center [227, 94] width 48 height 15
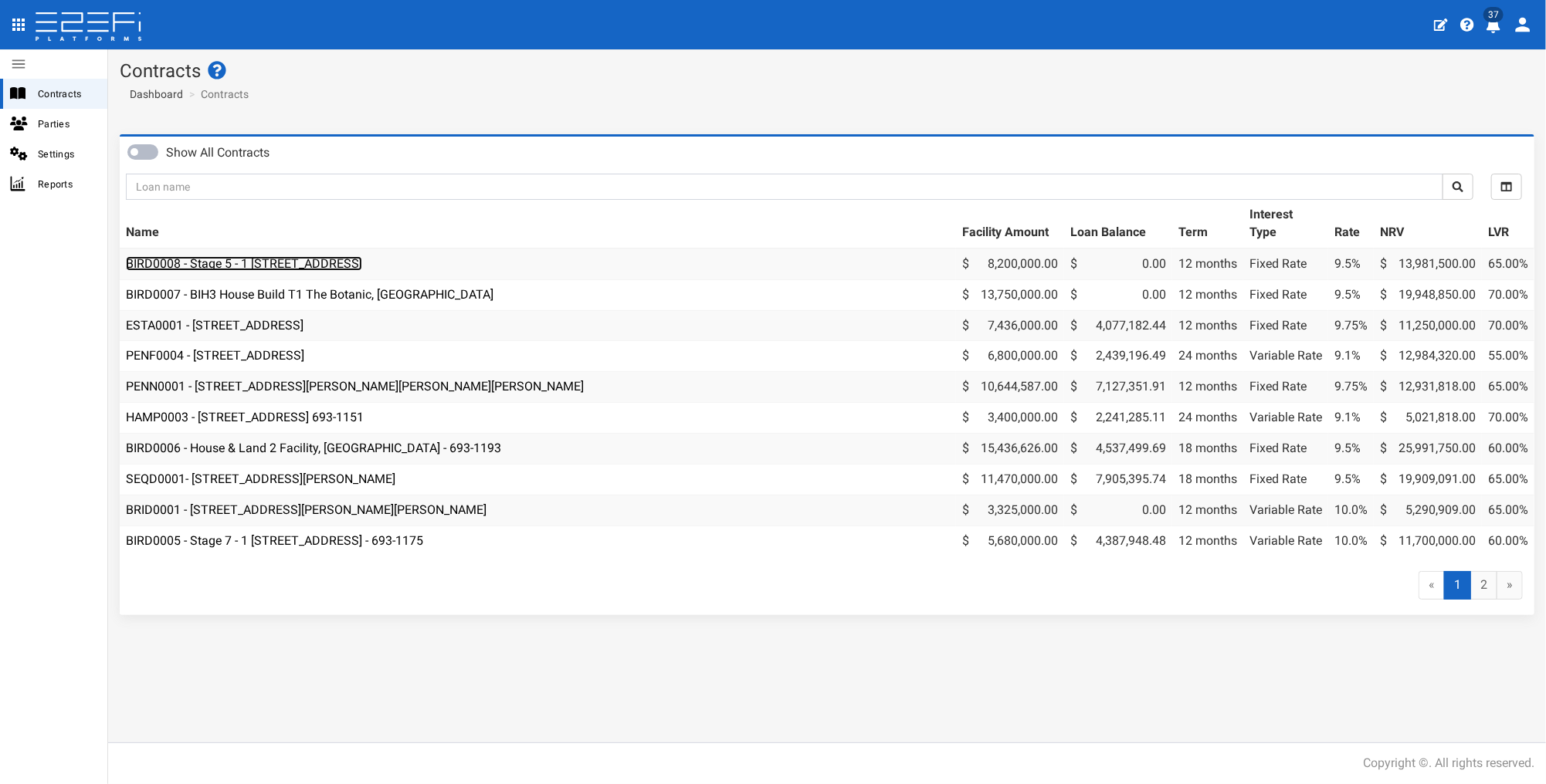
click at [250, 270] on link "BIRD0008 - Stage 5 - 1 BRUSH CHERRY Boulevard THRUMSTER NSW 2444" at bounding box center [243, 264] width 236 height 14
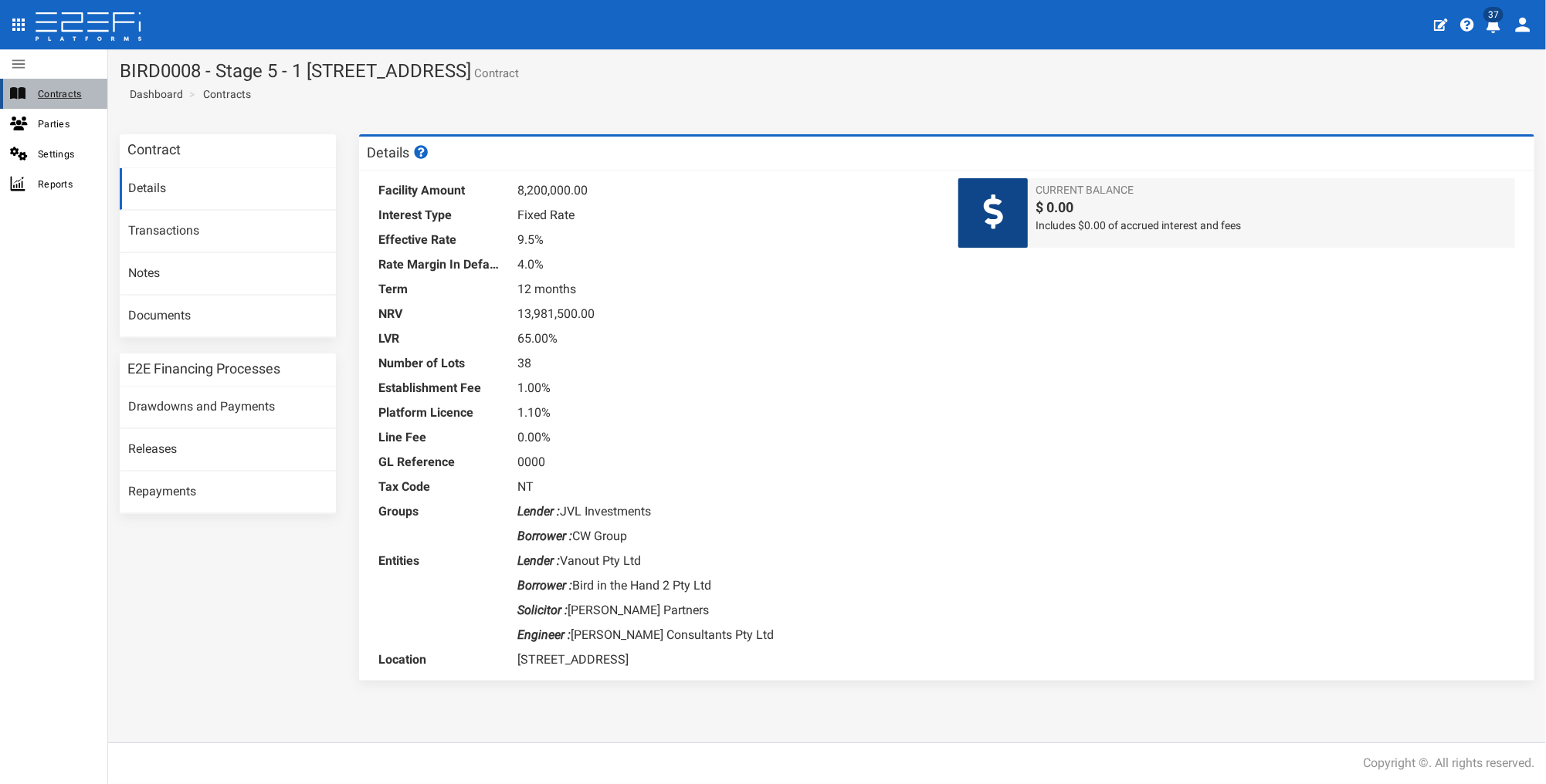
click at [57, 92] on span "Contracts" at bounding box center [66, 94] width 57 height 18
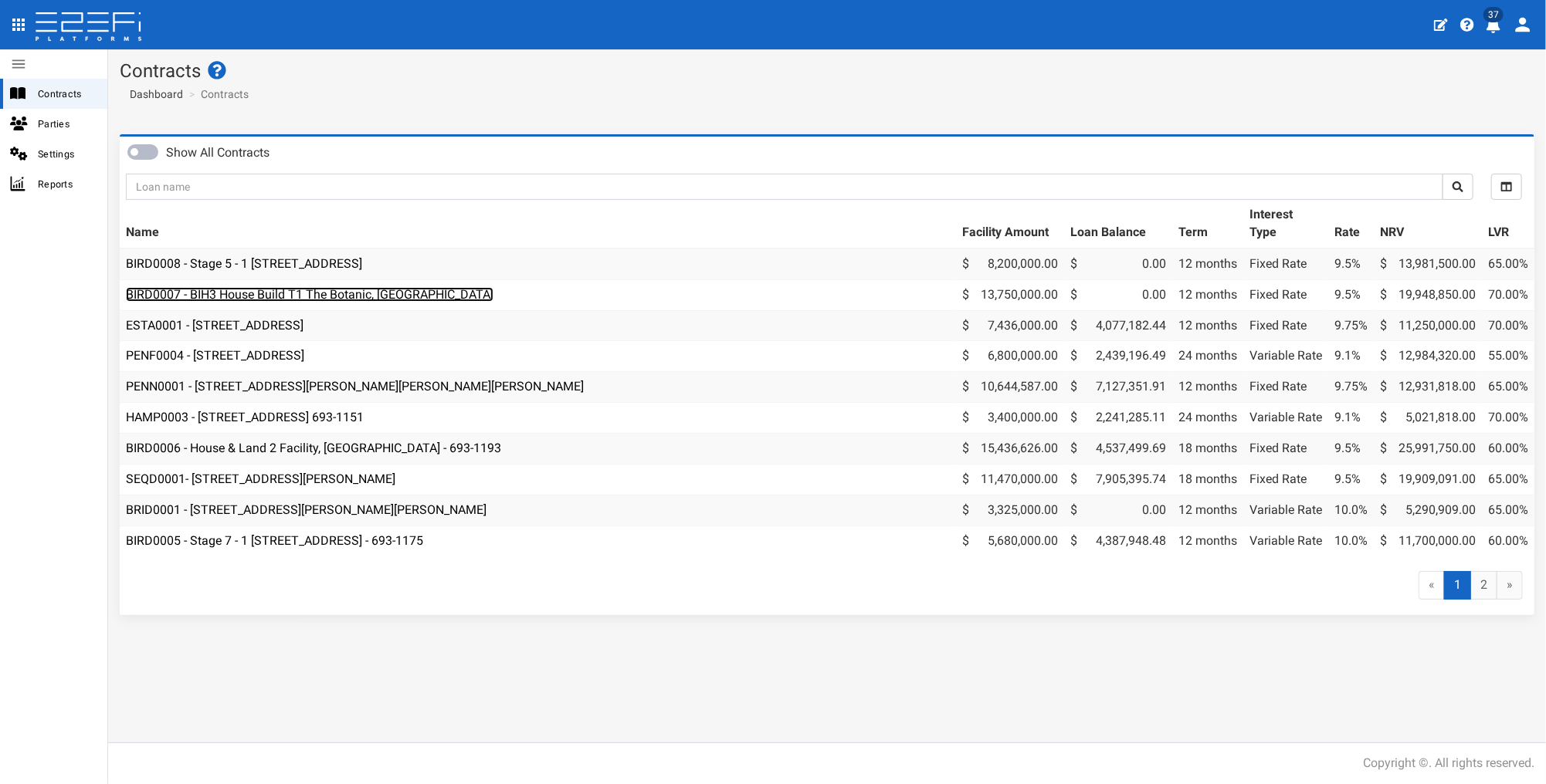
click at [173, 288] on link "BIRD0007 - BIH3 House Build T1 The Botanic, [GEOGRAPHIC_DATA]" at bounding box center [309, 294] width 368 height 14
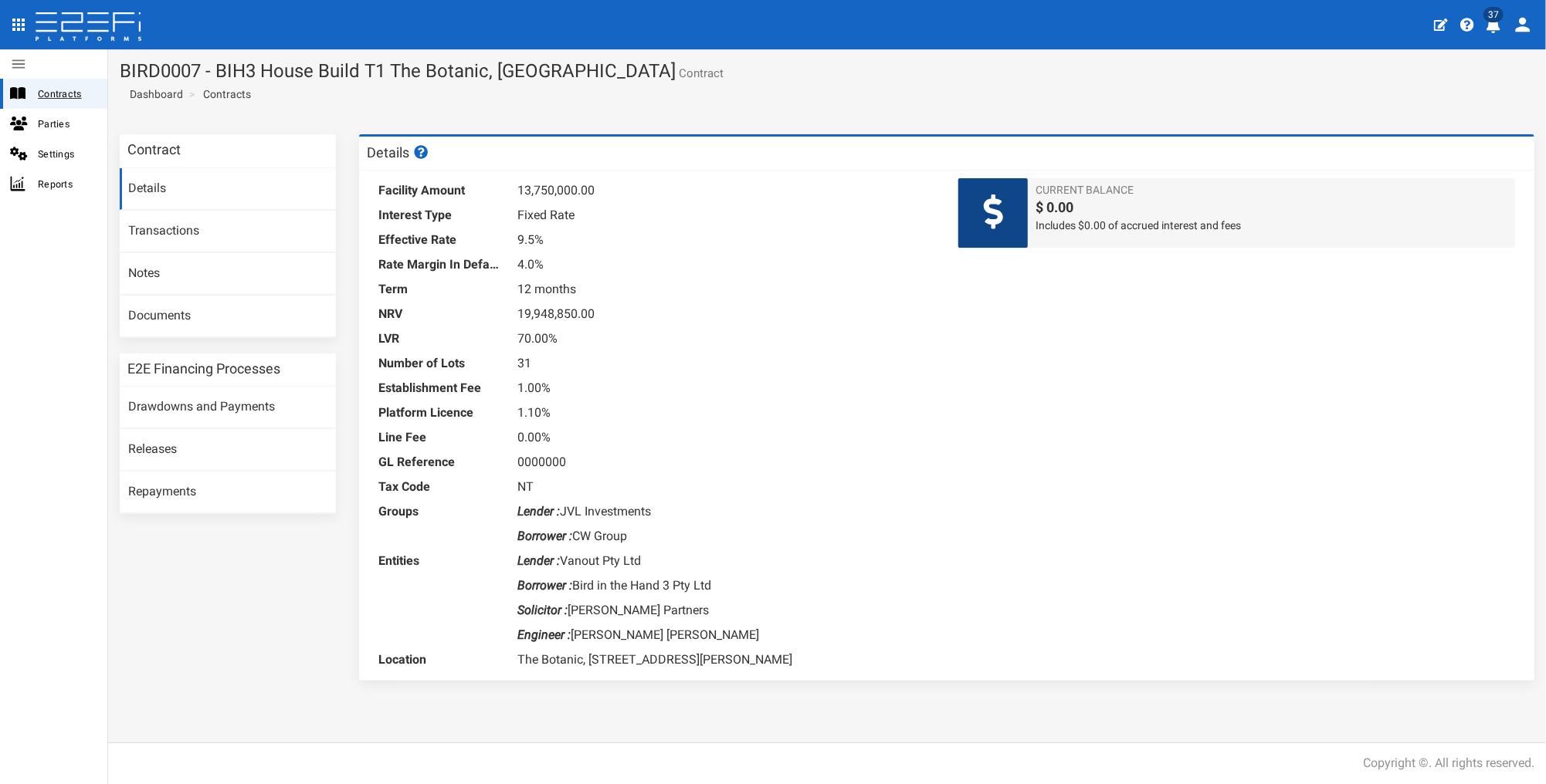
click at [68, 95] on span "Contracts" at bounding box center [66, 94] width 57 height 18
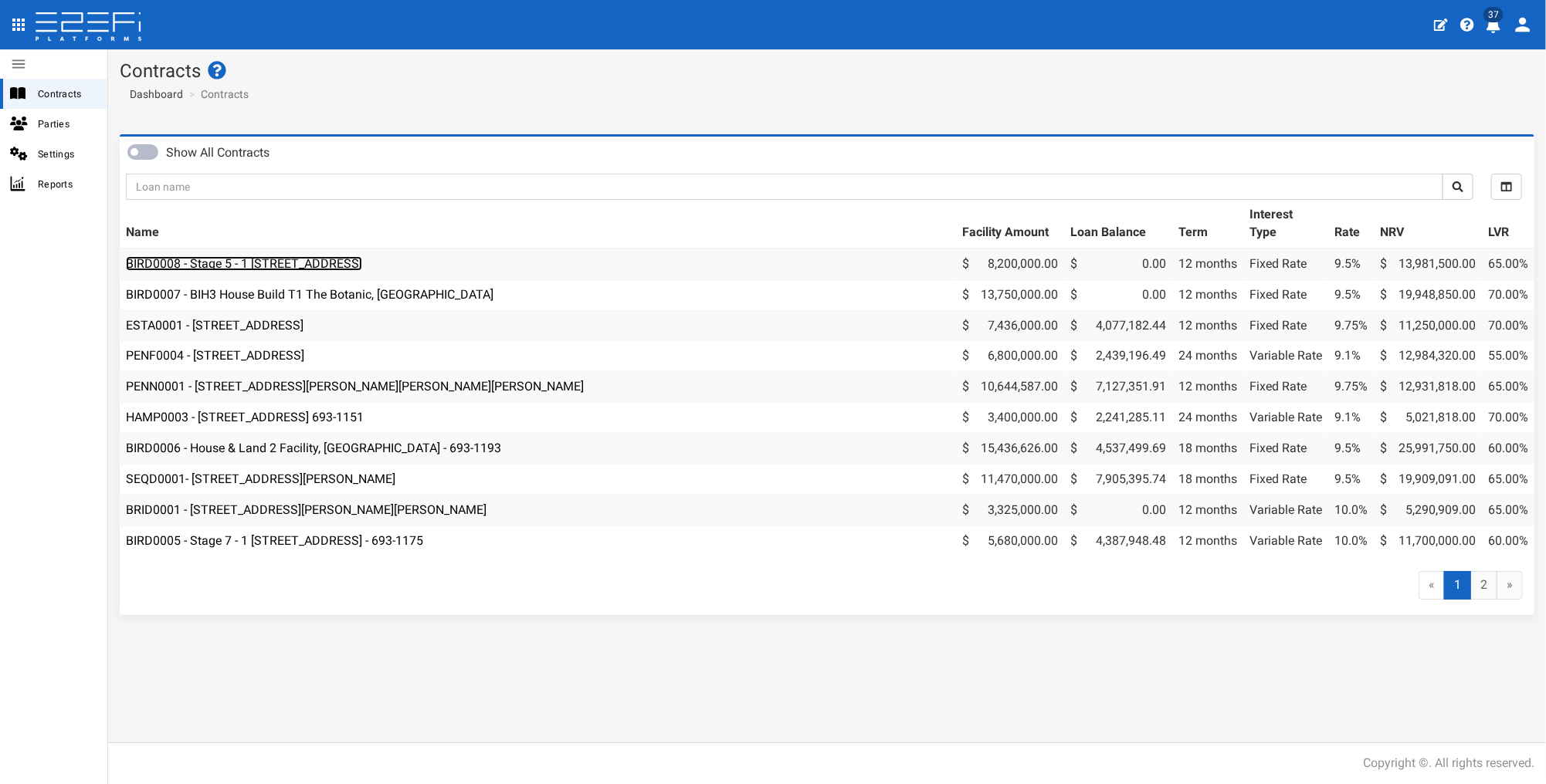
click at [362, 258] on link "BIRD0008 - Stage 5 - 1 [STREET_ADDRESS]" at bounding box center [243, 264] width 236 height 14
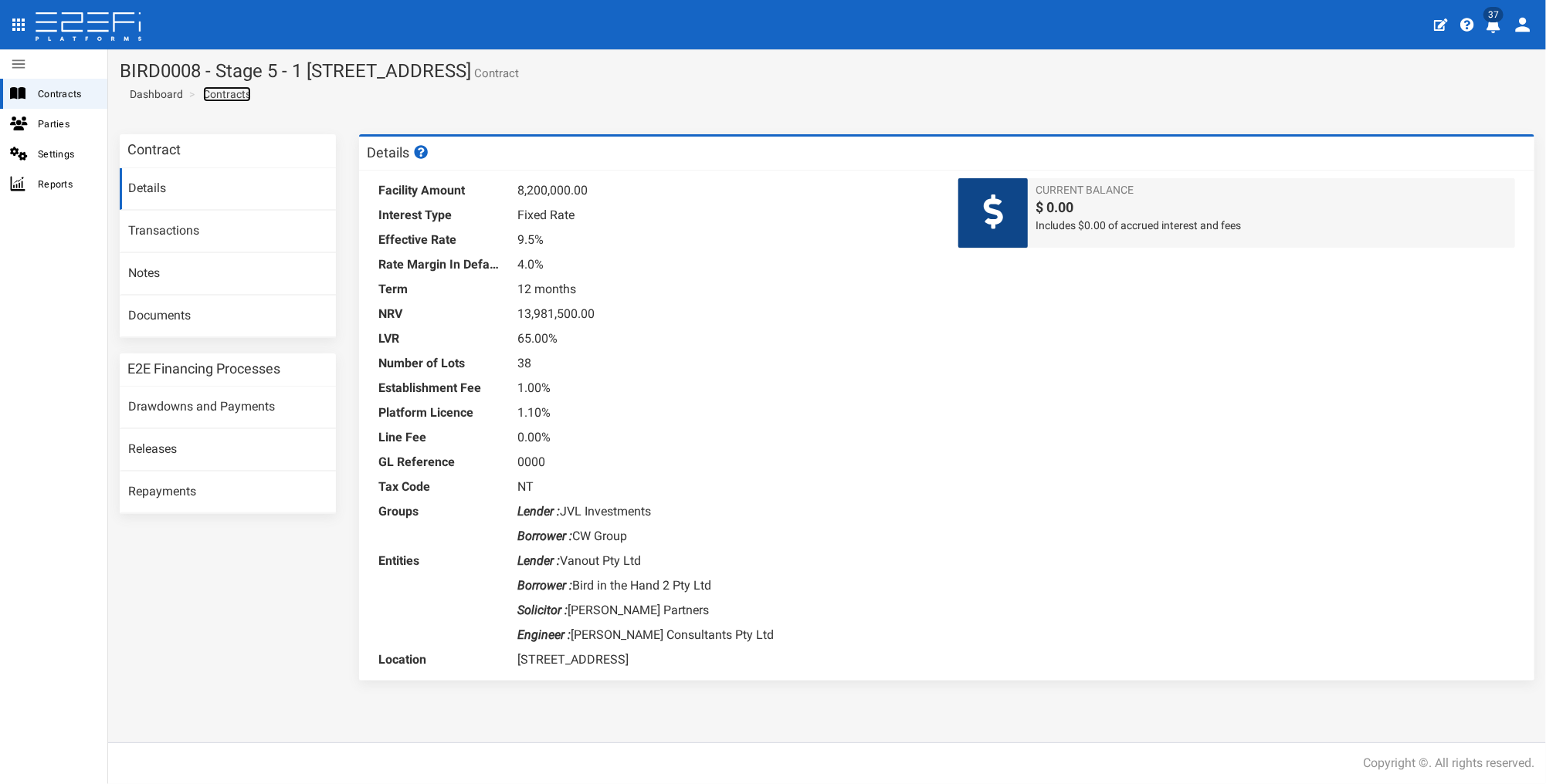
click at [221, 93] on link "Contracts" at bounding box center [227, 94] width 48 height 15
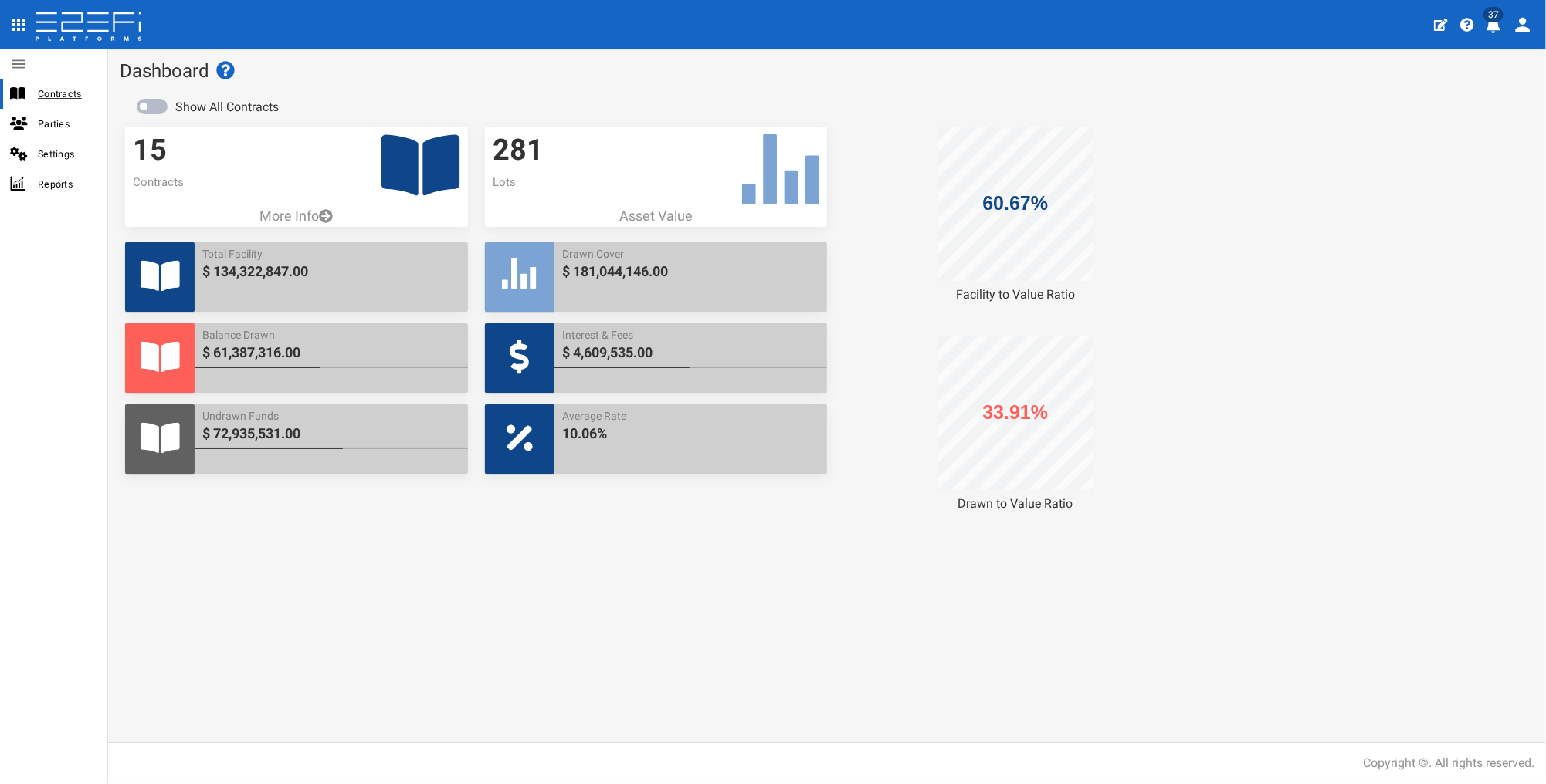
click at [72, 91] on span "Contracts" at bounding box center [66, 94] width 57 height 18
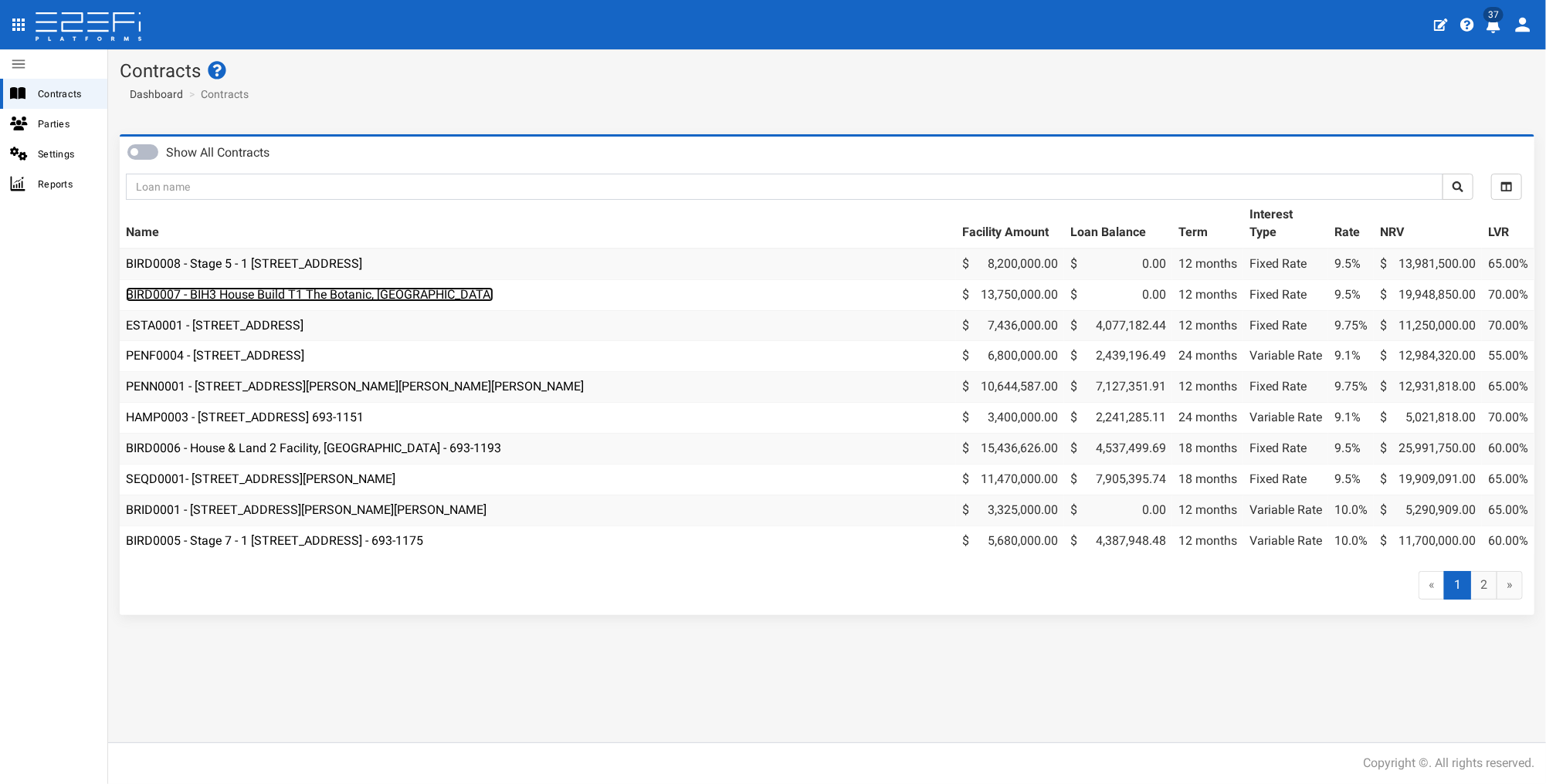
click at [274, 292] on link "BIRD0007 - BIH3 House Build T1 The Botanic, [GEOGRAPHIC_DATA]" at bounding box center [309, 294] width 368 height 14
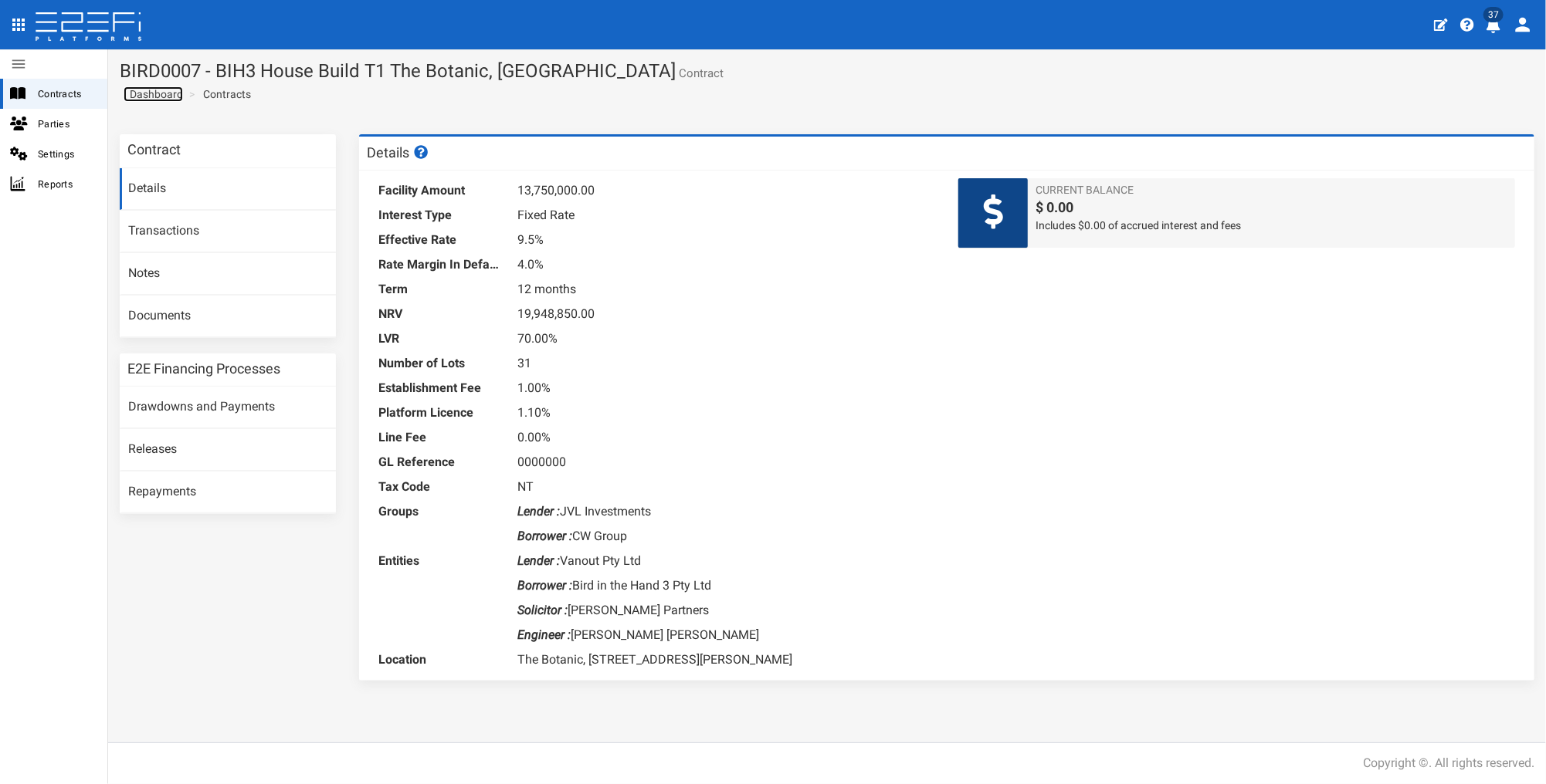
click at [151, 92] on span "Dashboard" at bounding box center [153, 94] width 60 height 12
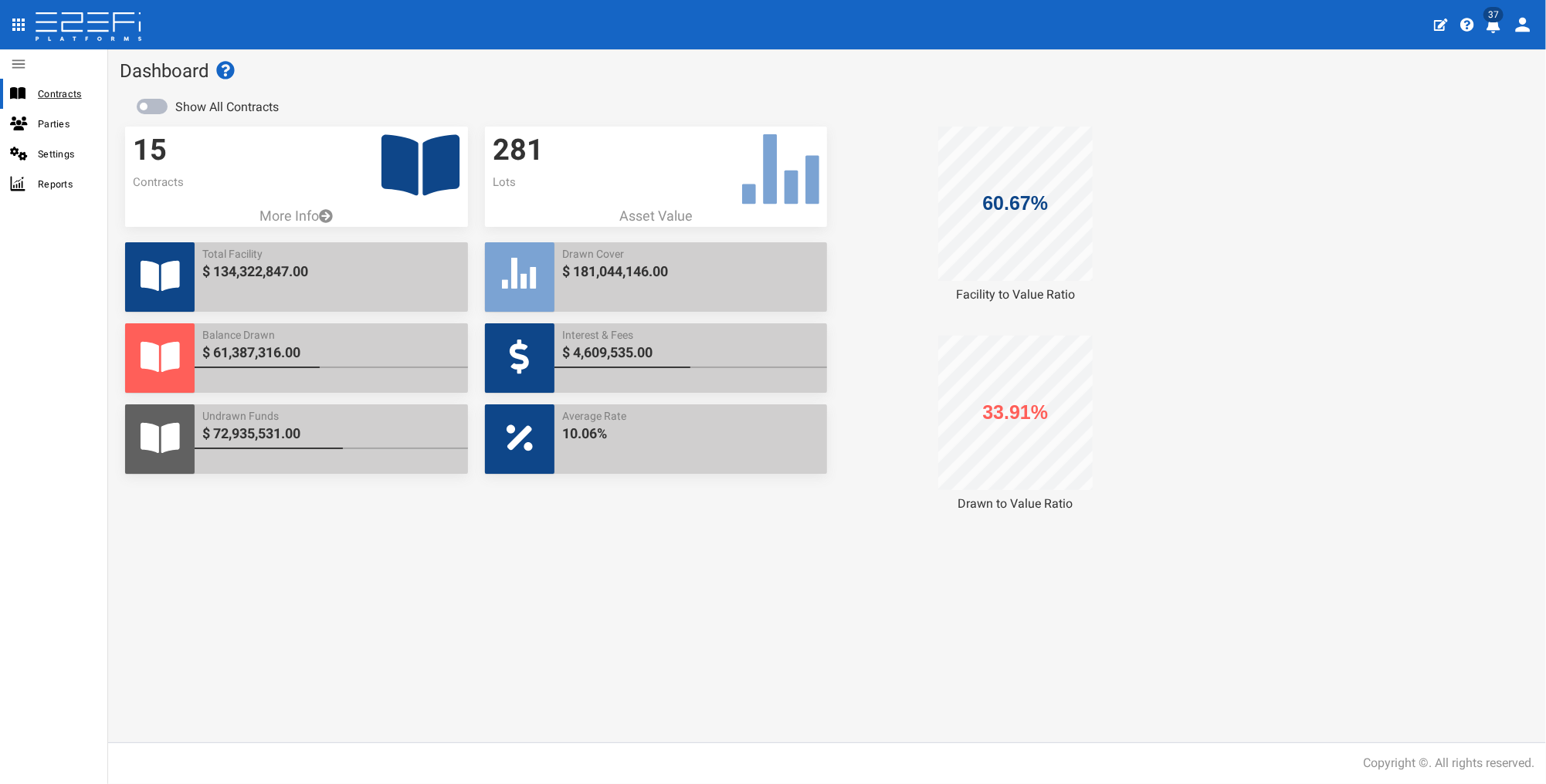
click at [68, 93] on span "Contracts" at bounding box center [66, 94] width 57 height 18
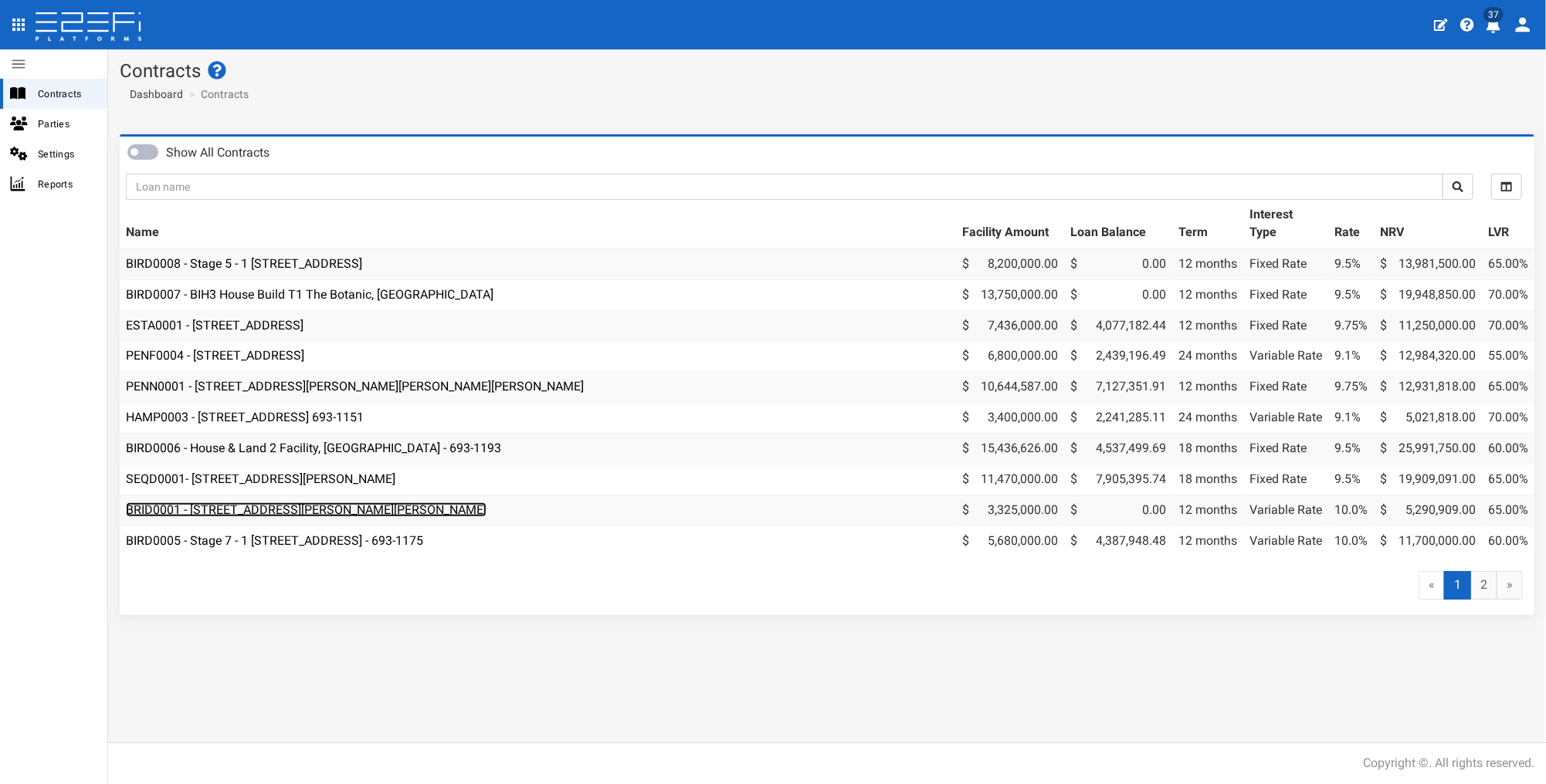
click at [277, 502] on link "BRID0001 - 11 Desertrose Crescent, Bridgeman Downs - 693-1176" at bounding box center [306, 510] width 361 height 14
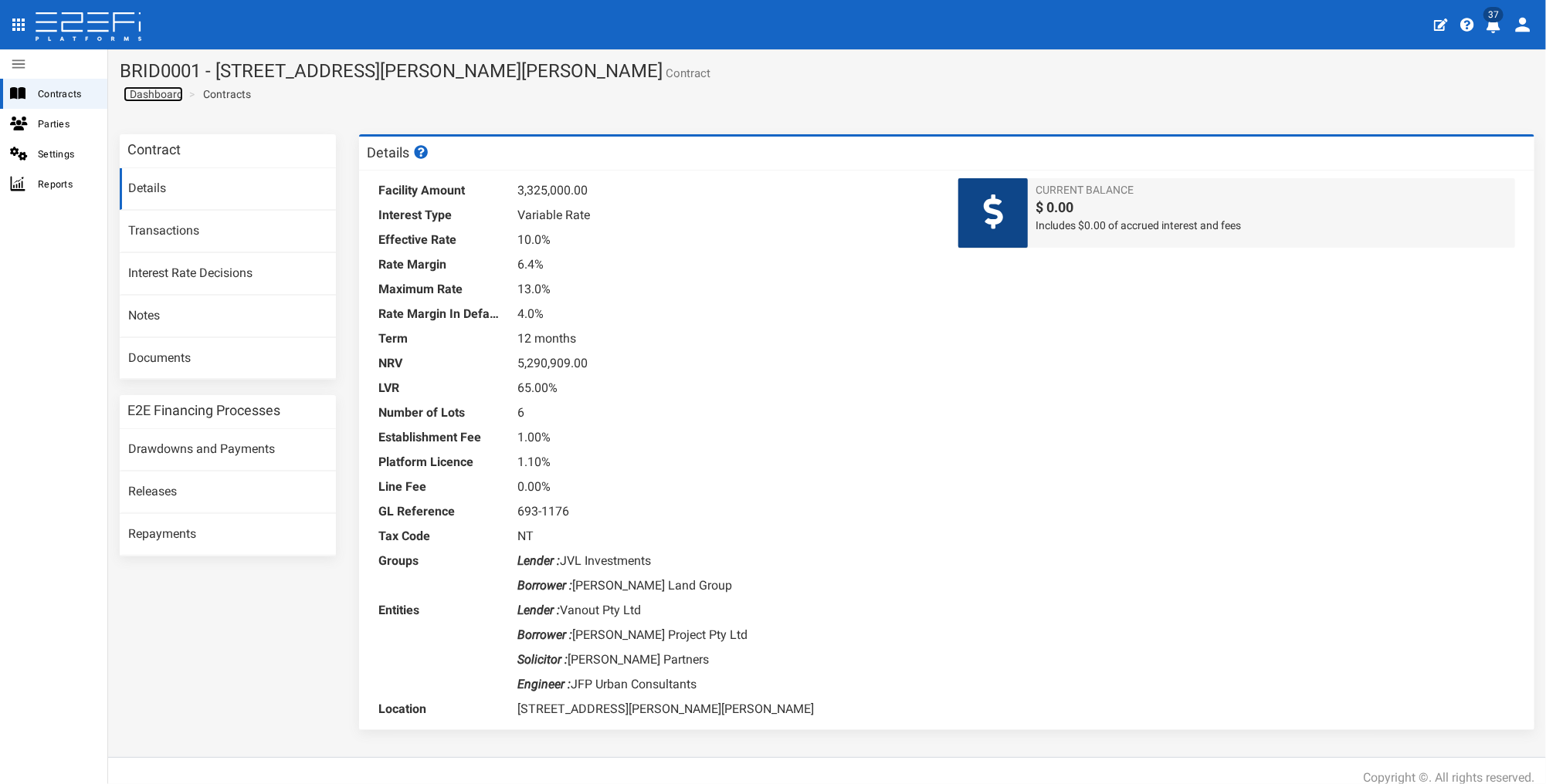
click at [167, 91] on span "Dashboard" at bounding box center [153, 94] width 60 height 12
